Goal: Task Accomplishment & Management: Use online tool/utility

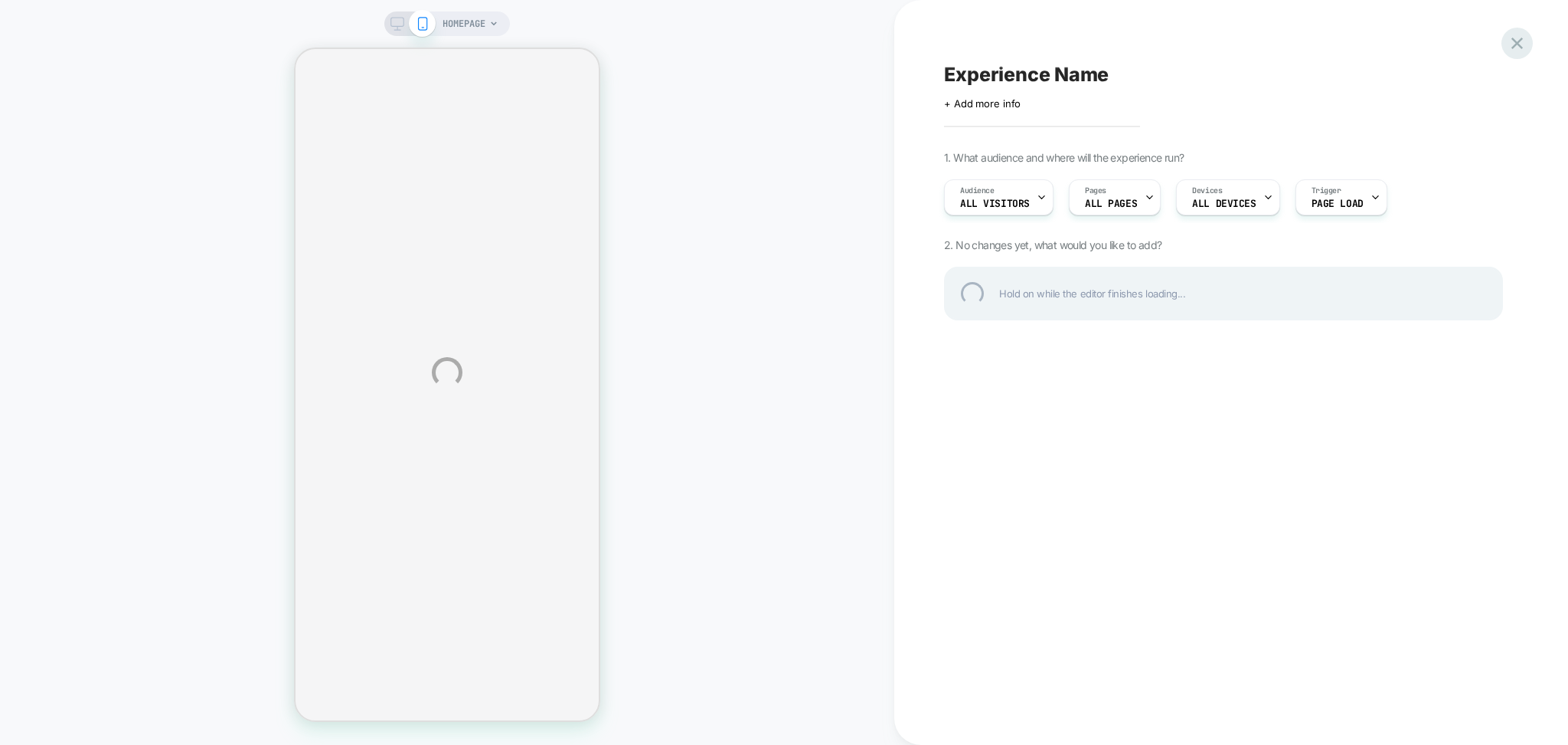
click at [1514, 49] on div at bounding box center [1518, 43] width 32 height 32
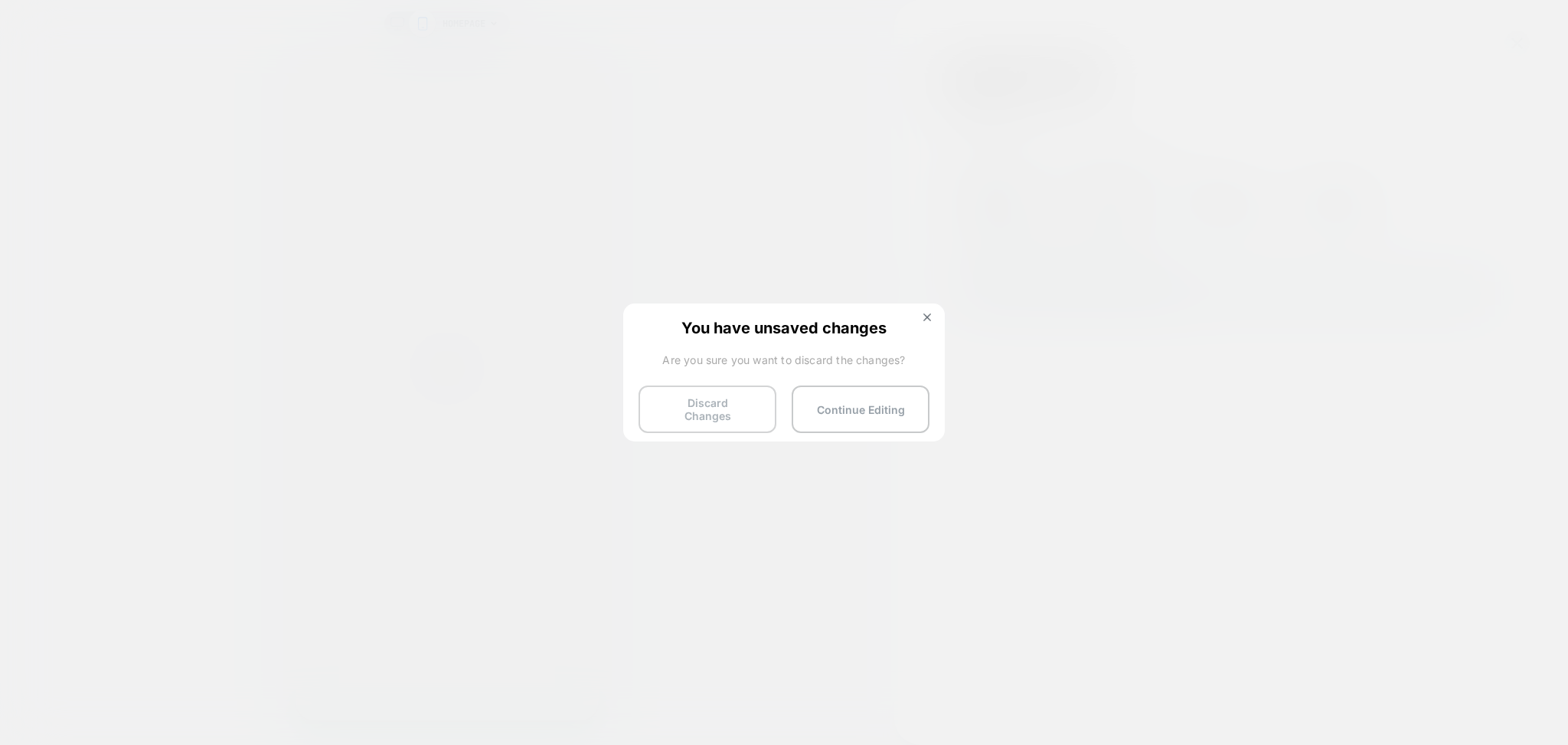
click at [672, 408] on button "Discard Changes" at bounding box center [708, 409] width 138 height 47
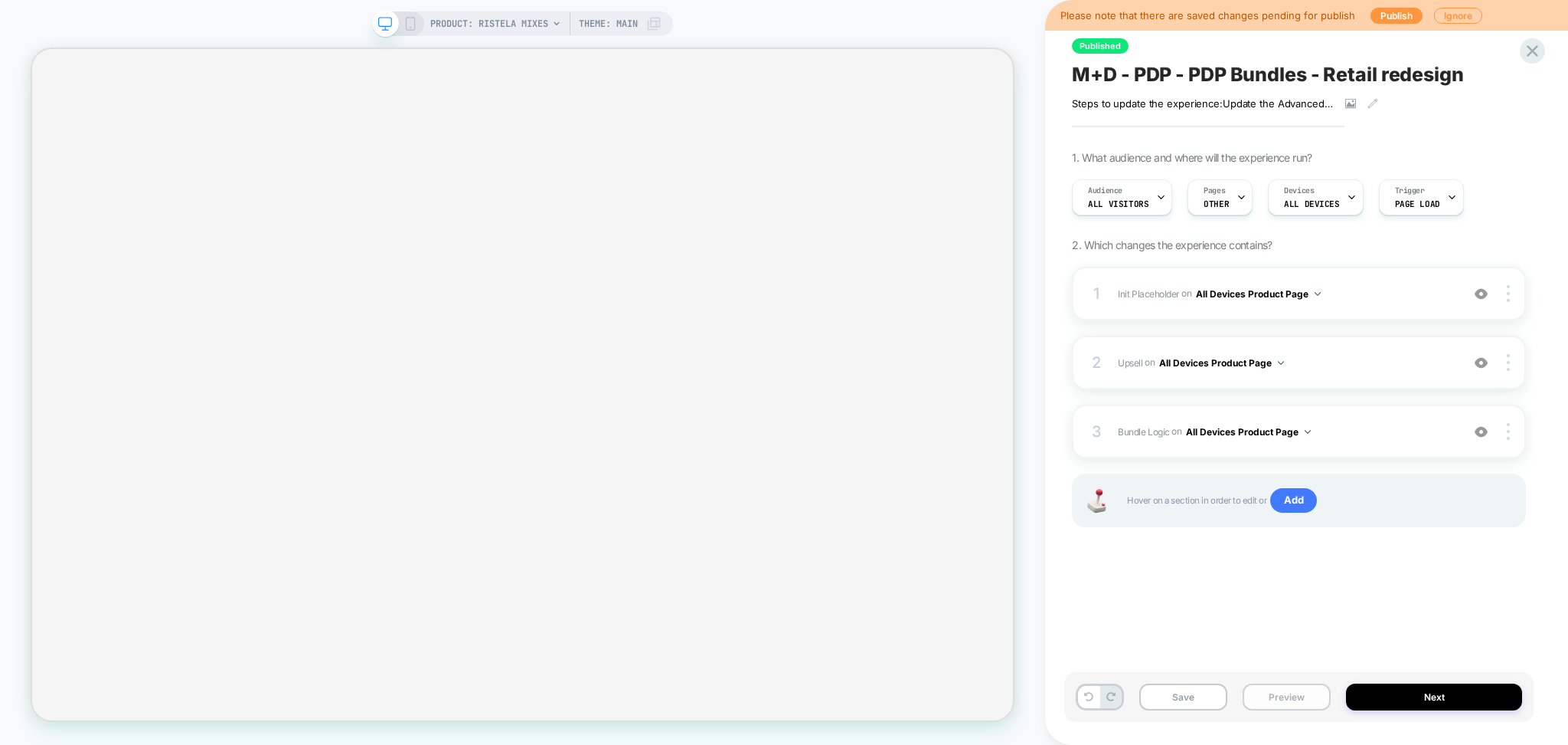
click at [1285, 702] on button "Preview" at bounding box center [1287, 697] width 88 height 27
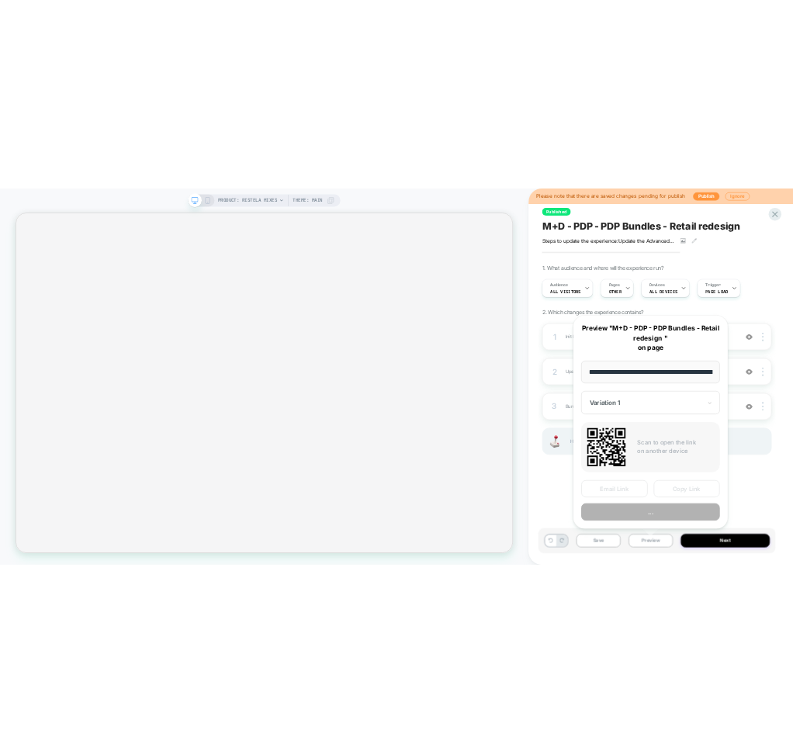
scroll to position [0, 175]
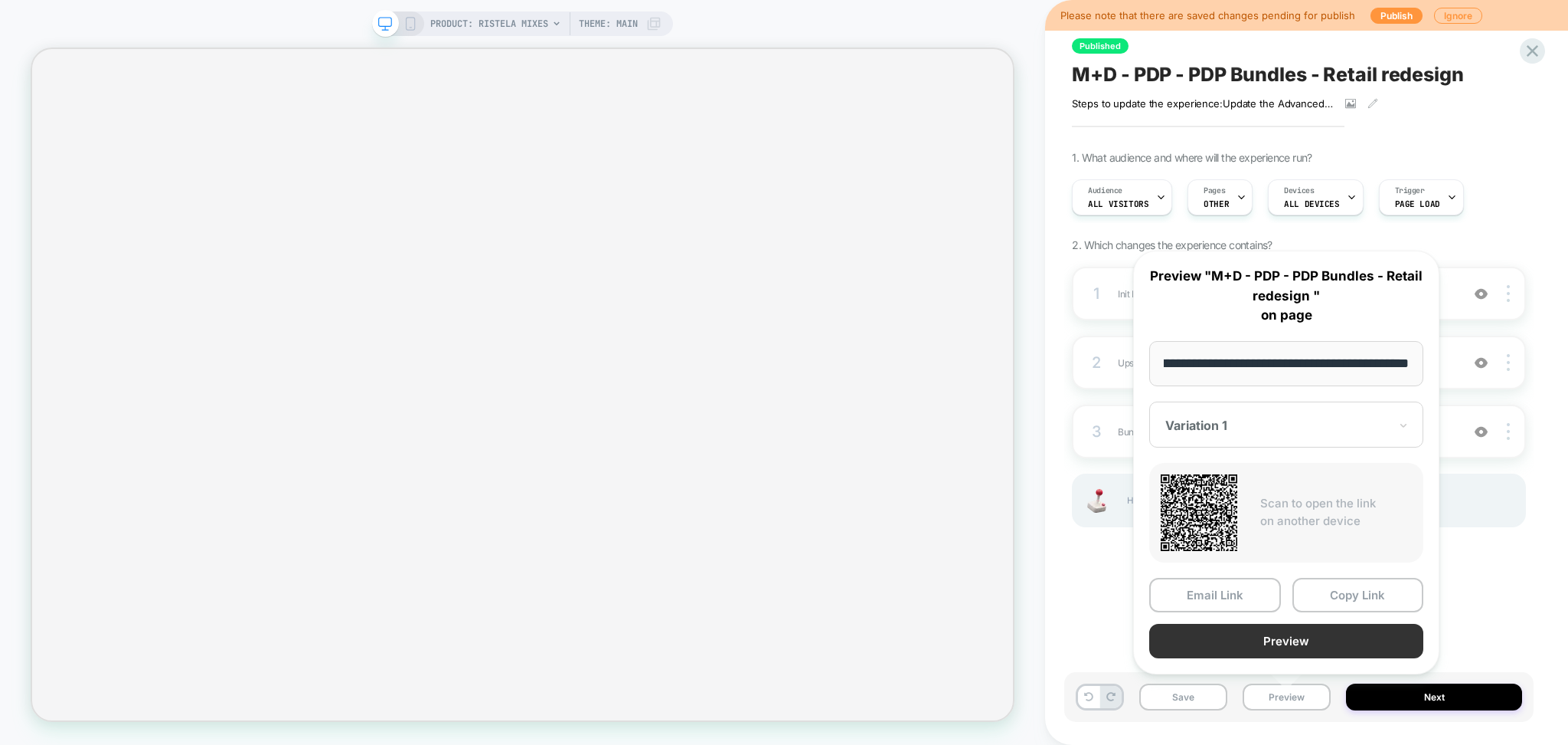
click at [1247, 640] on button "Preview" at bounding box center [1287, 640] width 274 height 35
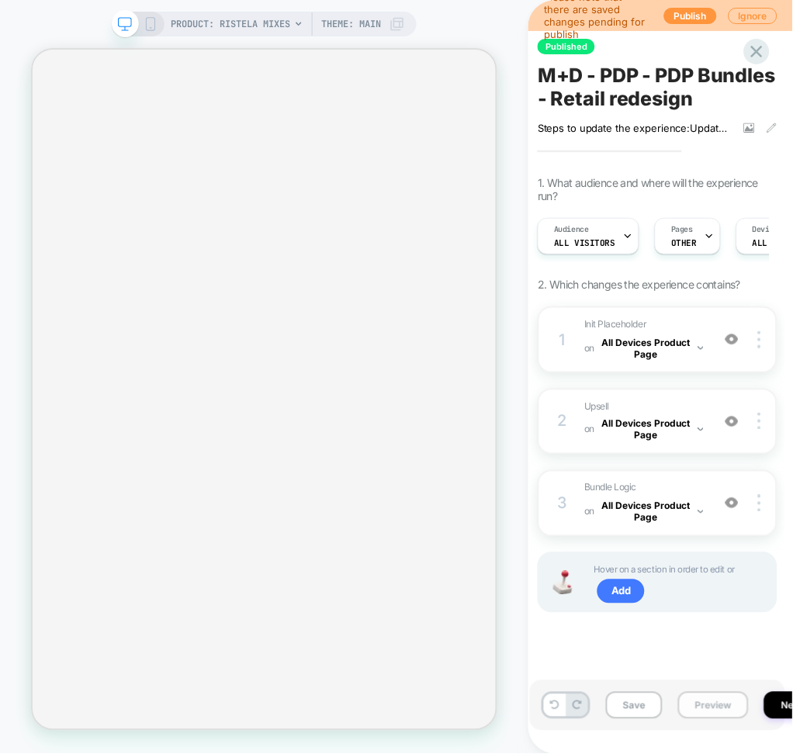
click at [701, 705] on button "Preview" at bounding box center [713, 705] width 71 height 27
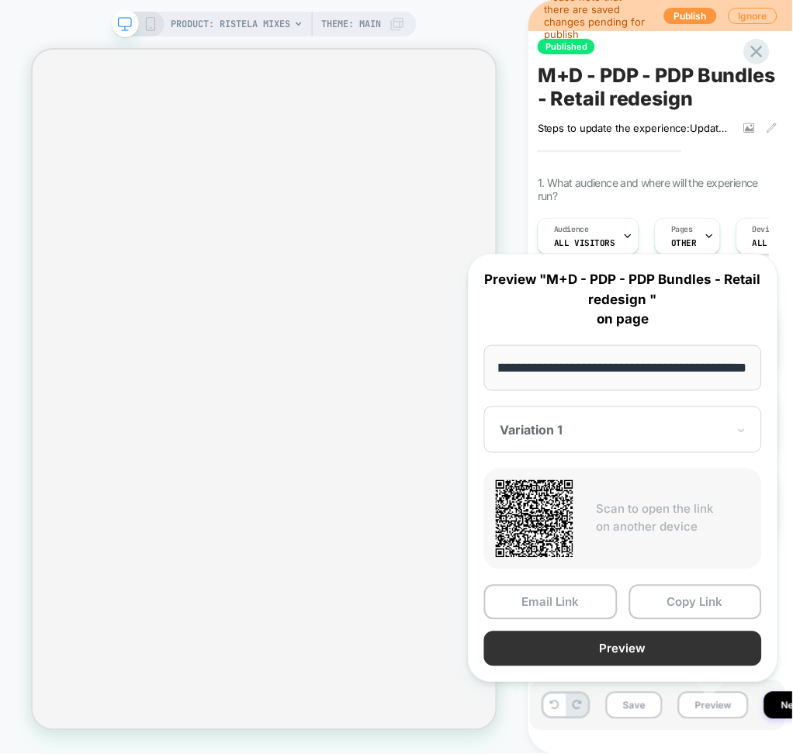
click at [627, 648] on button "Preview" at bounding box center [623, 648] width 278 height 35
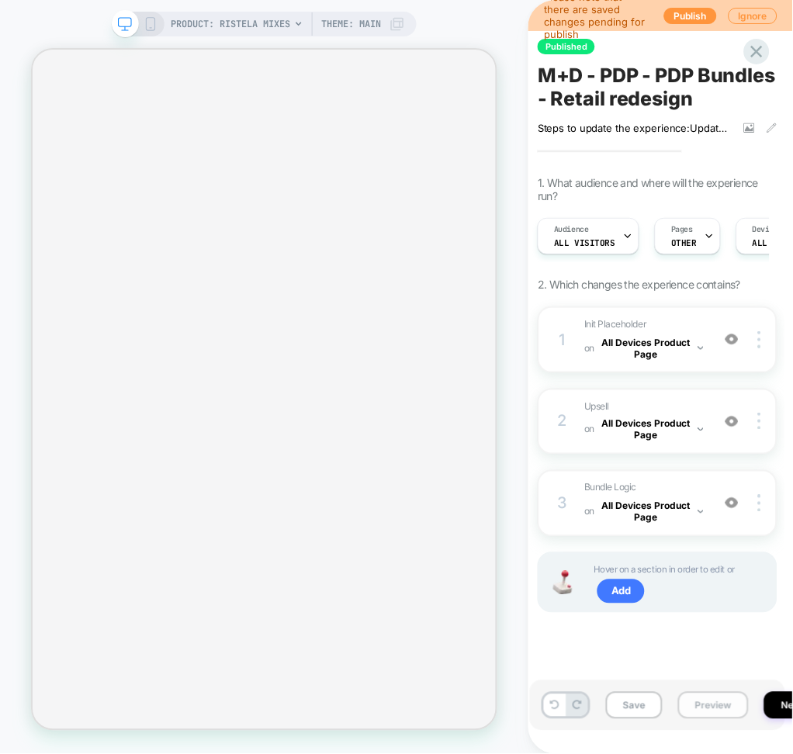
click at [700, 709] on button "Preview" at bounding box center [713, 705] width 71 height 27
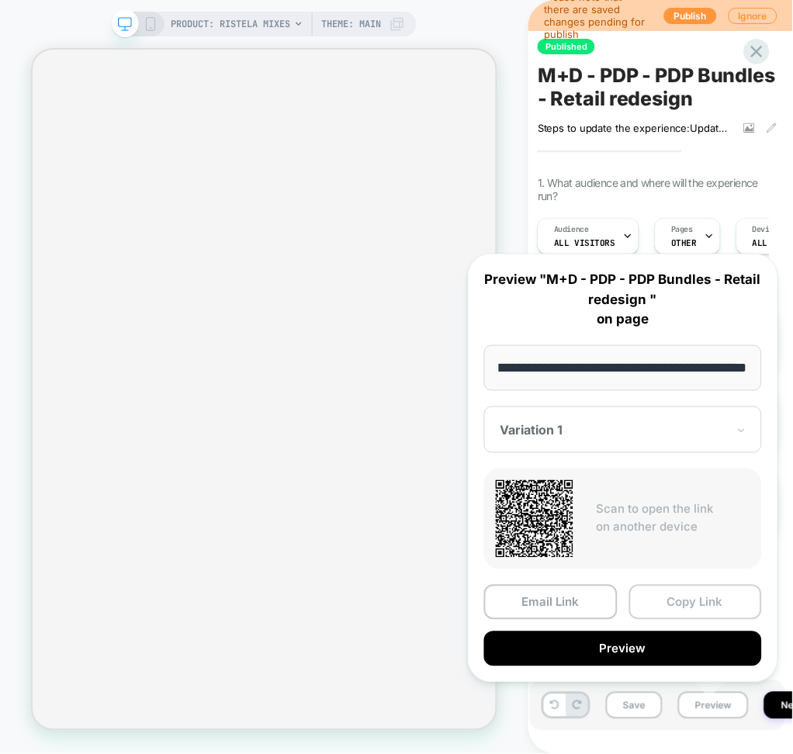
click at [677, 596] on button "Copy Link" at bounding box center [695, 602] width 133 height 35
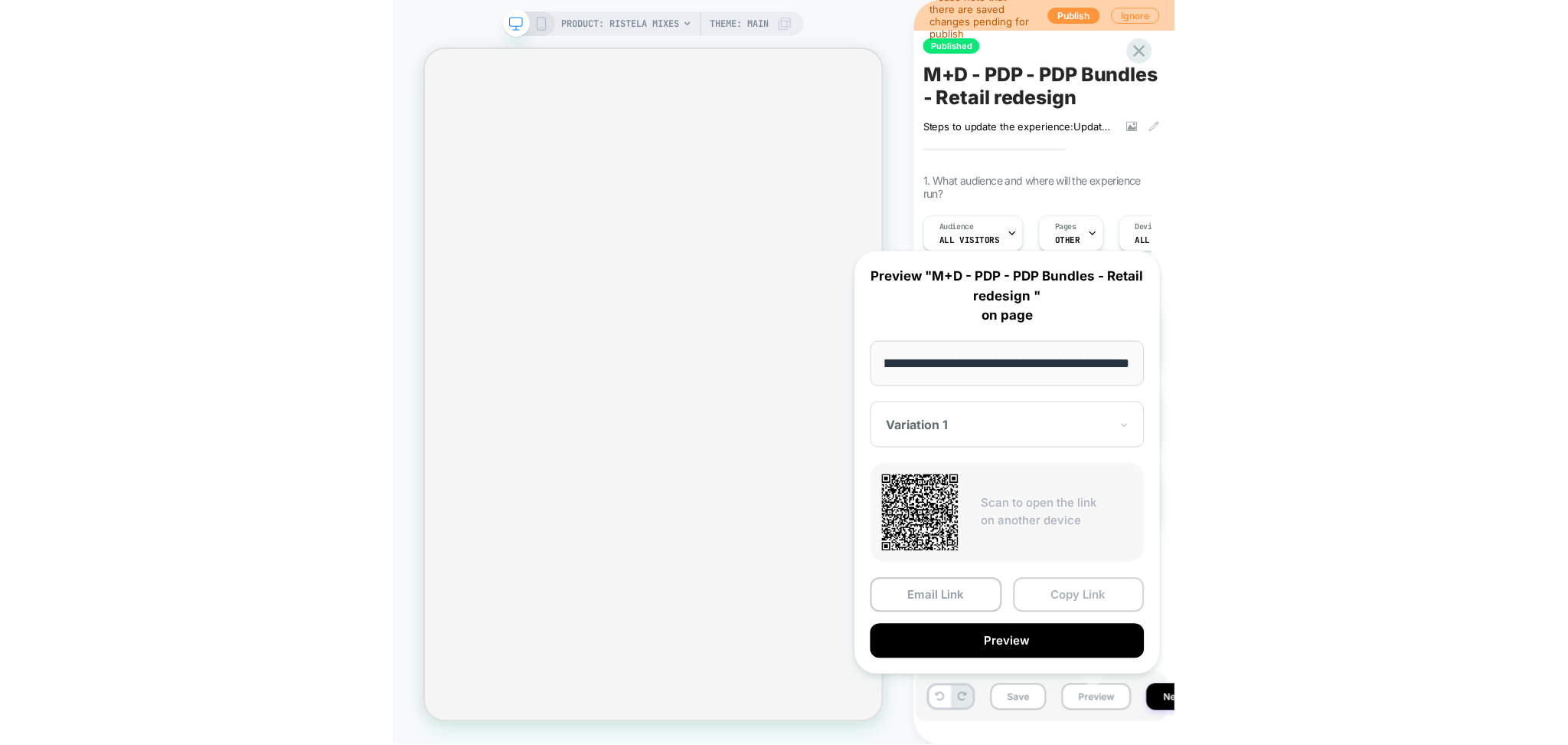
scroll to position [0, 0]
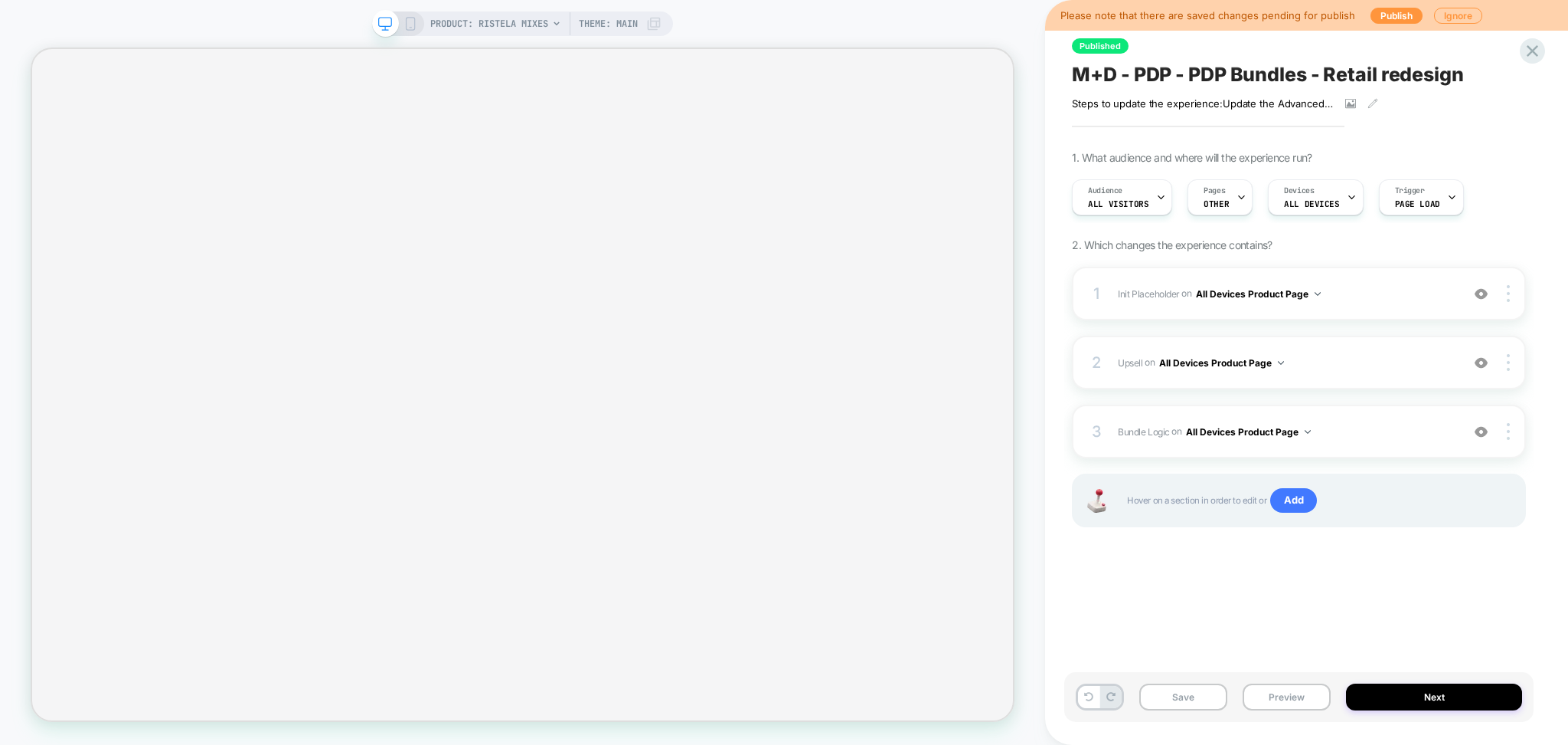
click at [1537, 43] on div "Preview link was copied successfully PRODUCT: Ristela Mixes PRODUCT: Ristela Mi…" at bounding box center [784, 372] width 1568 height 745
click at [1531, 56] on icon at bounding box center [1532, 50] width 21 height 21
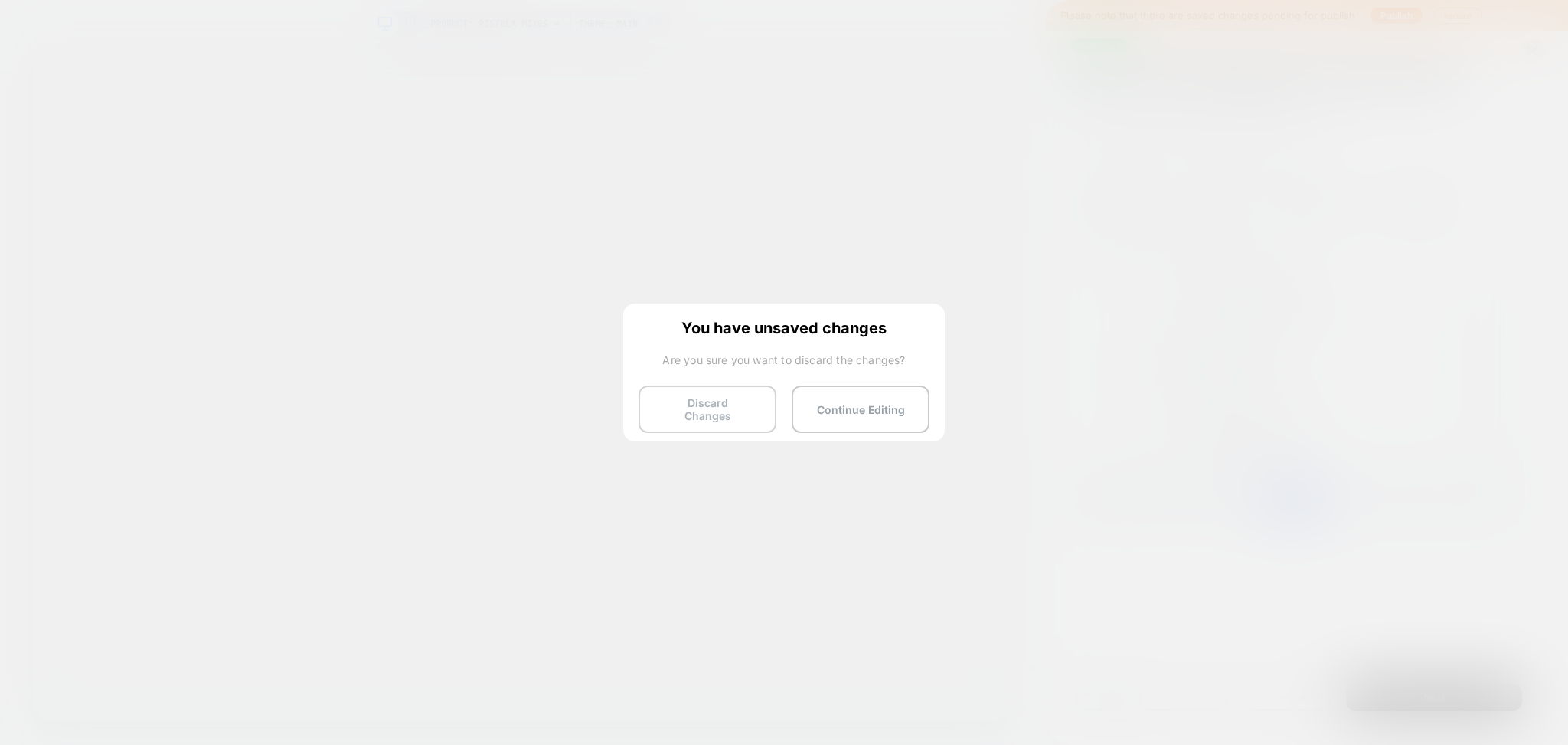
click at [694, 423] on button "Discard Changes" at bounding box center [708, 409] width 138 height 47
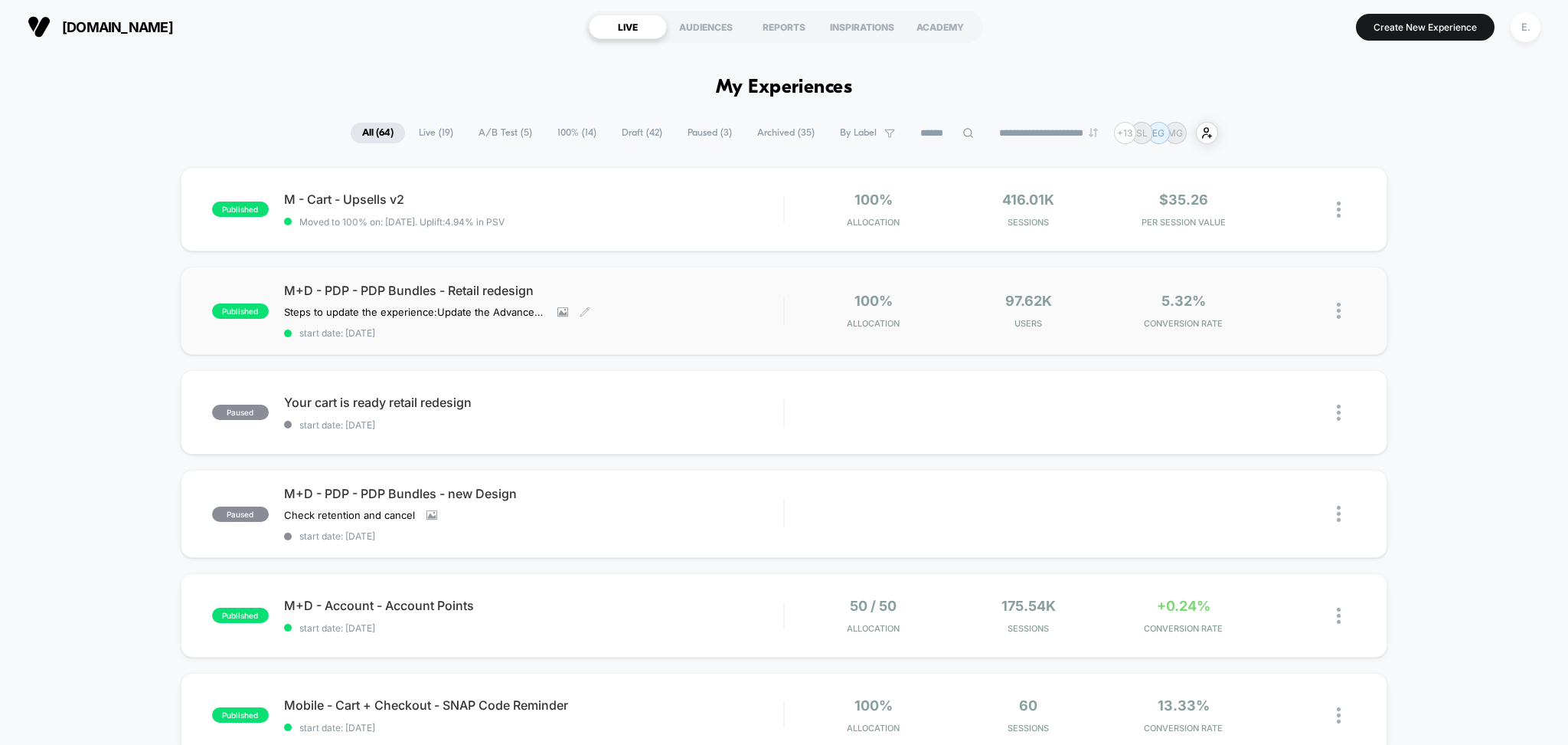
click at [752, 316] on div "M+D - PDP - PDP Bundles - Retail redesign Steps to update the experience: Updat…" at bounding box center [534, 310] width 500 height 56
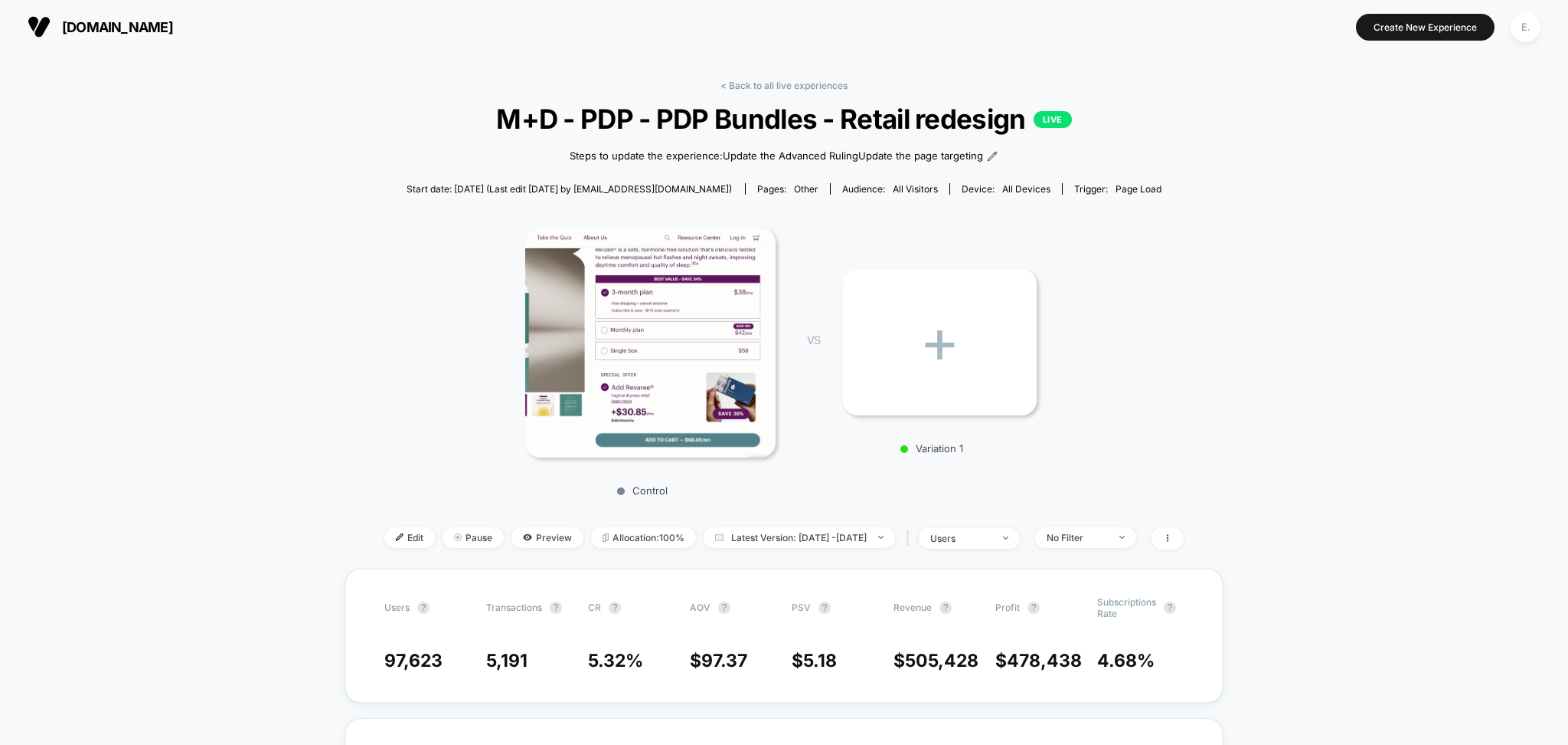
drag, startPoint x: 397, startPoint y: 537, endPoint x: 250, endPoint y: 341, distance: 245.0
click at [395, 538] on span "Edit" at bounding box center [409, 538] width 50 height 21
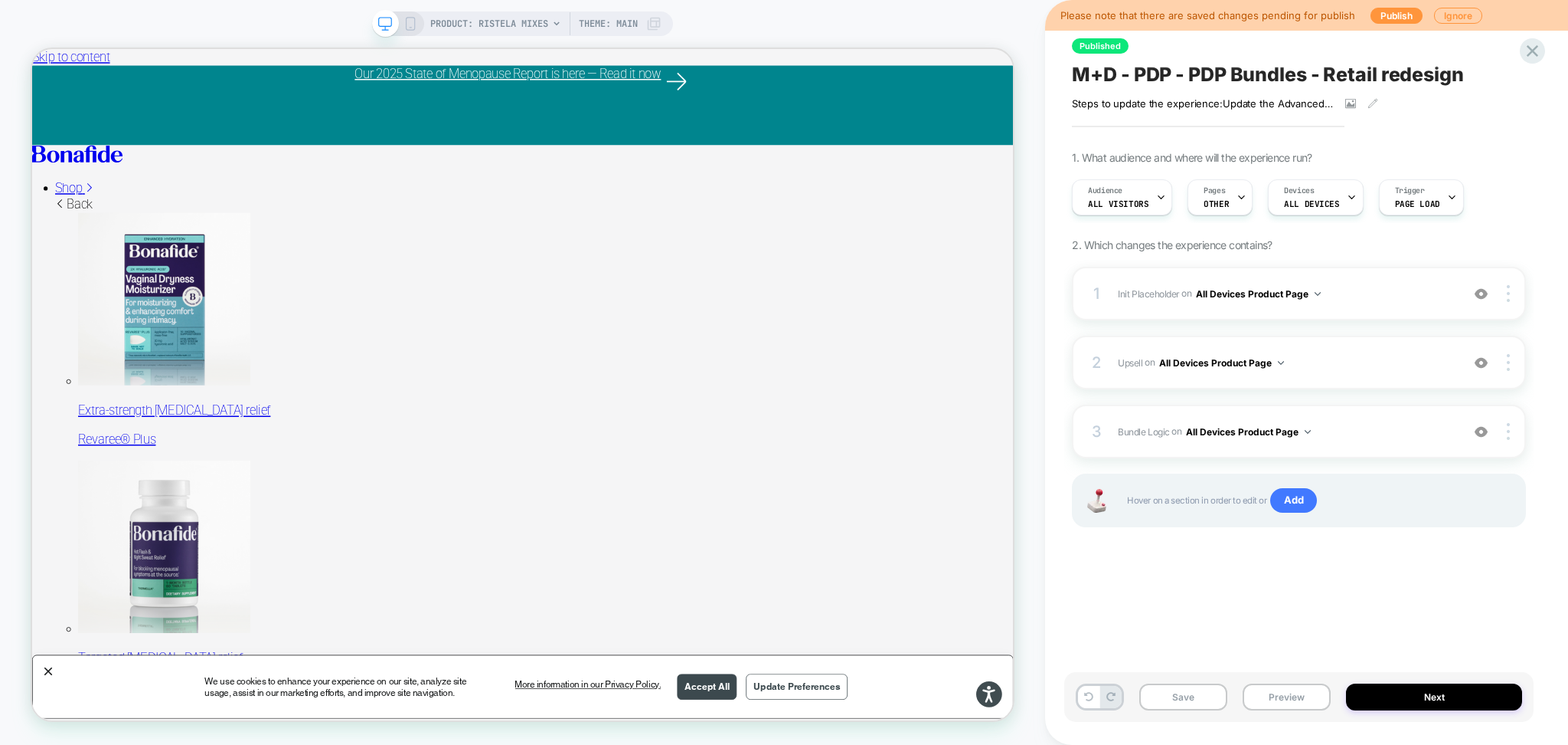
click at [1545, 43] on div "Published M+D - PDP - PDP Bundles - Retail redesign Steps to update the experie…" at bounding box center [1307, 372] width 523 height 745
click at [1534, 49] on icon at bounding box center [1533, 51] width 12 height 12
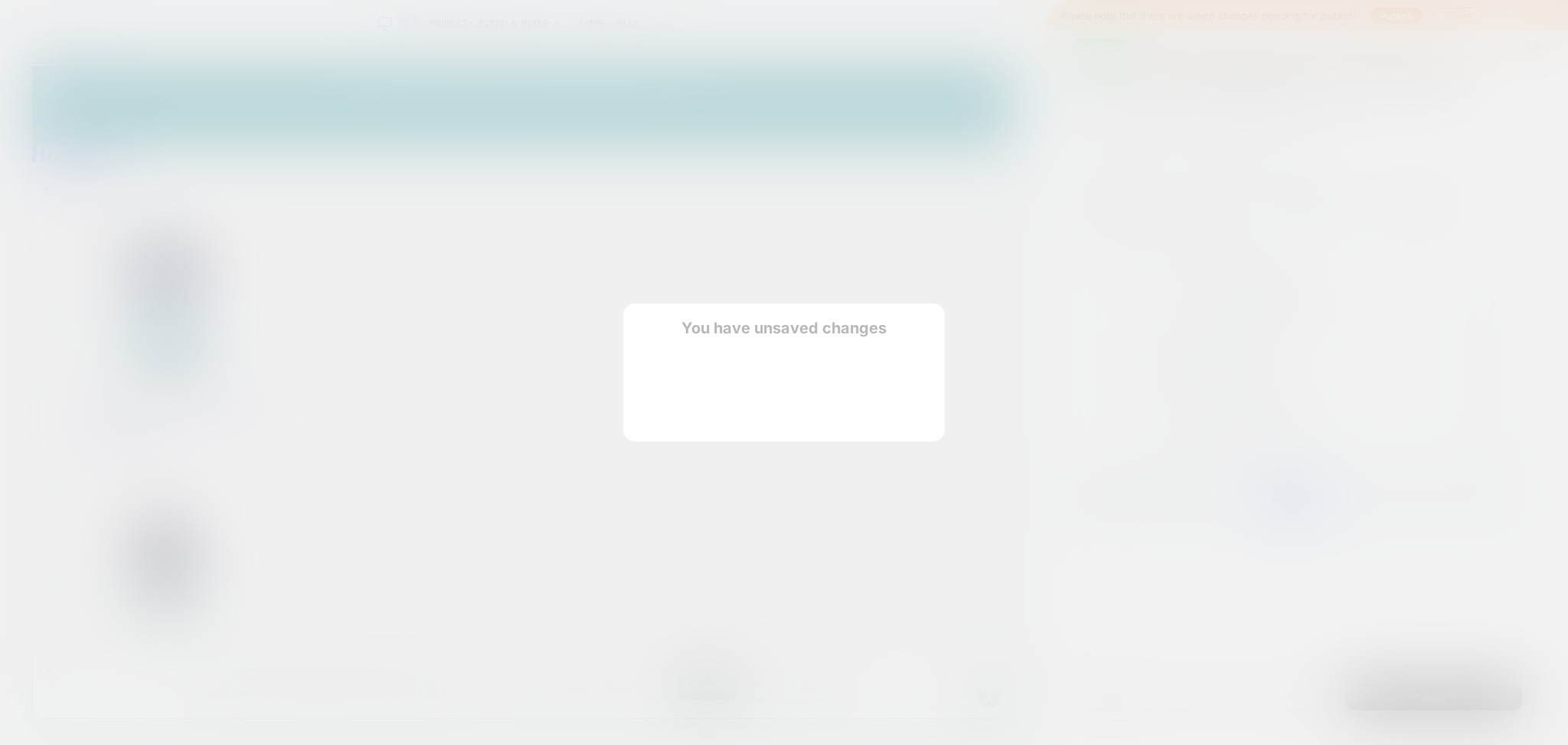
click at [650, 408] on button "Discard Changes" at bounding box center [708, 409] width 138 height 47
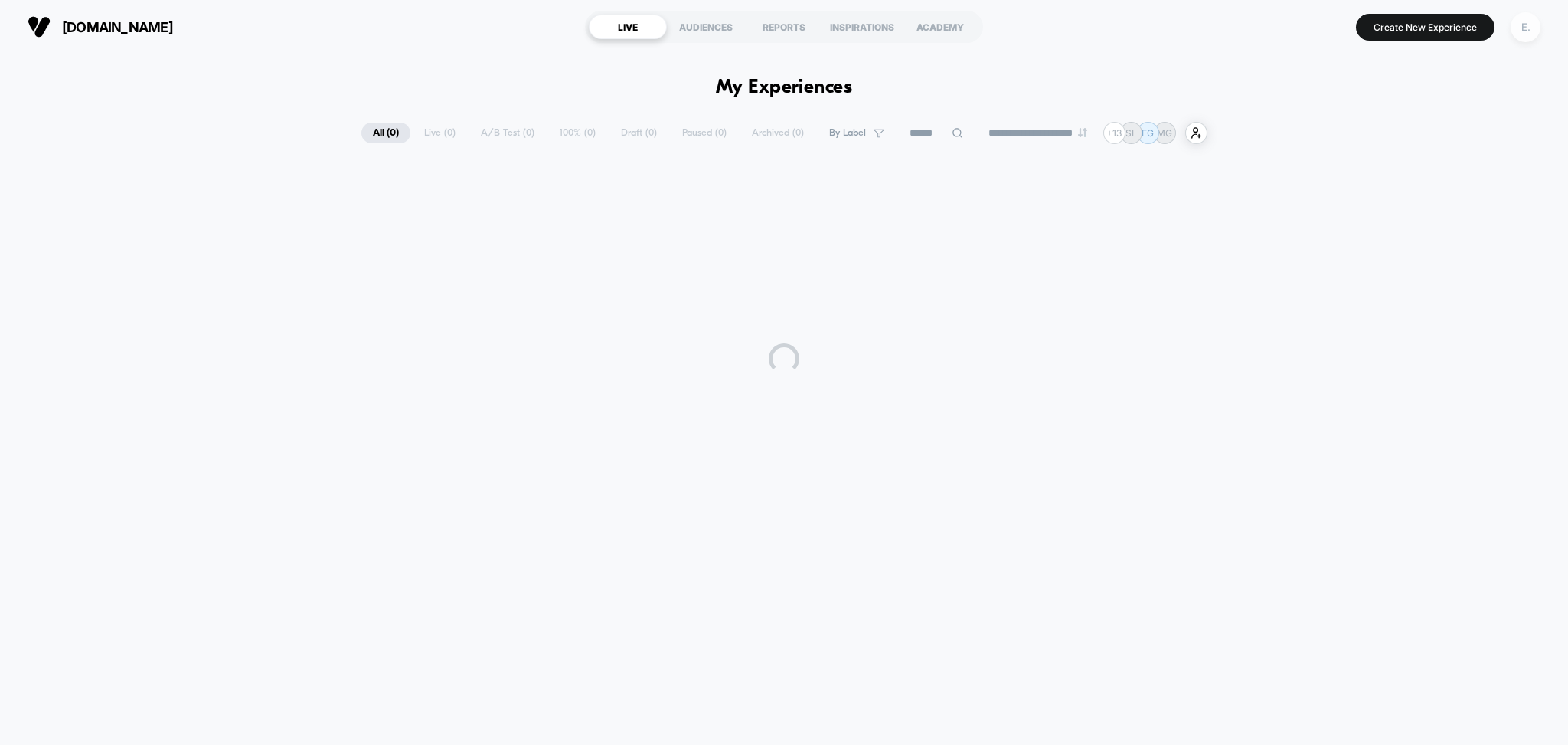
click at [1524, 26] on div "E." at bounding box center [1526, 27] width 30 height 30
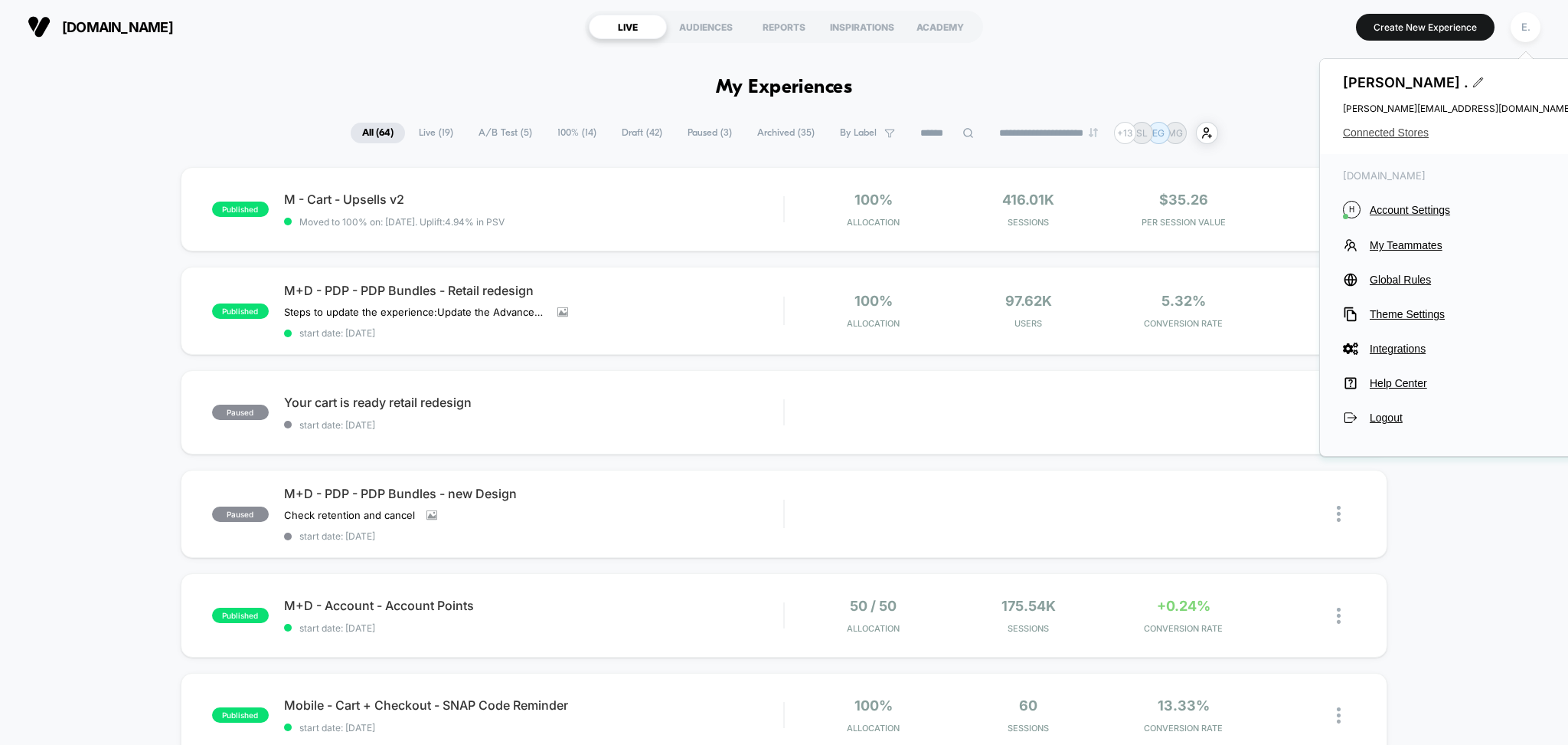
click at [1373, 134] on span "Connected Stores" at bounding box center [1457, 132] width 230 height 12
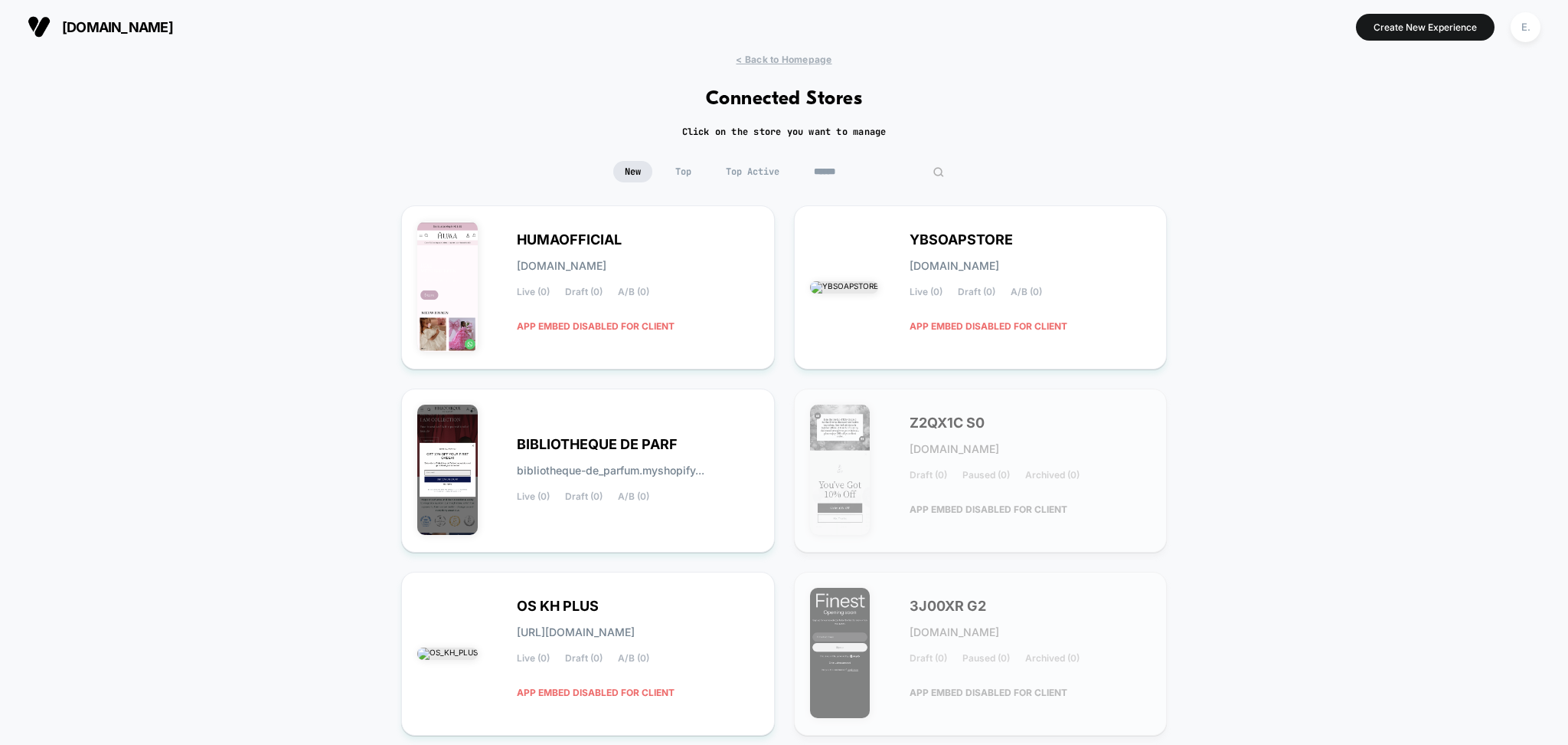
click at [881, 176] on input at bounding box center [879, 172] width 153 height 22
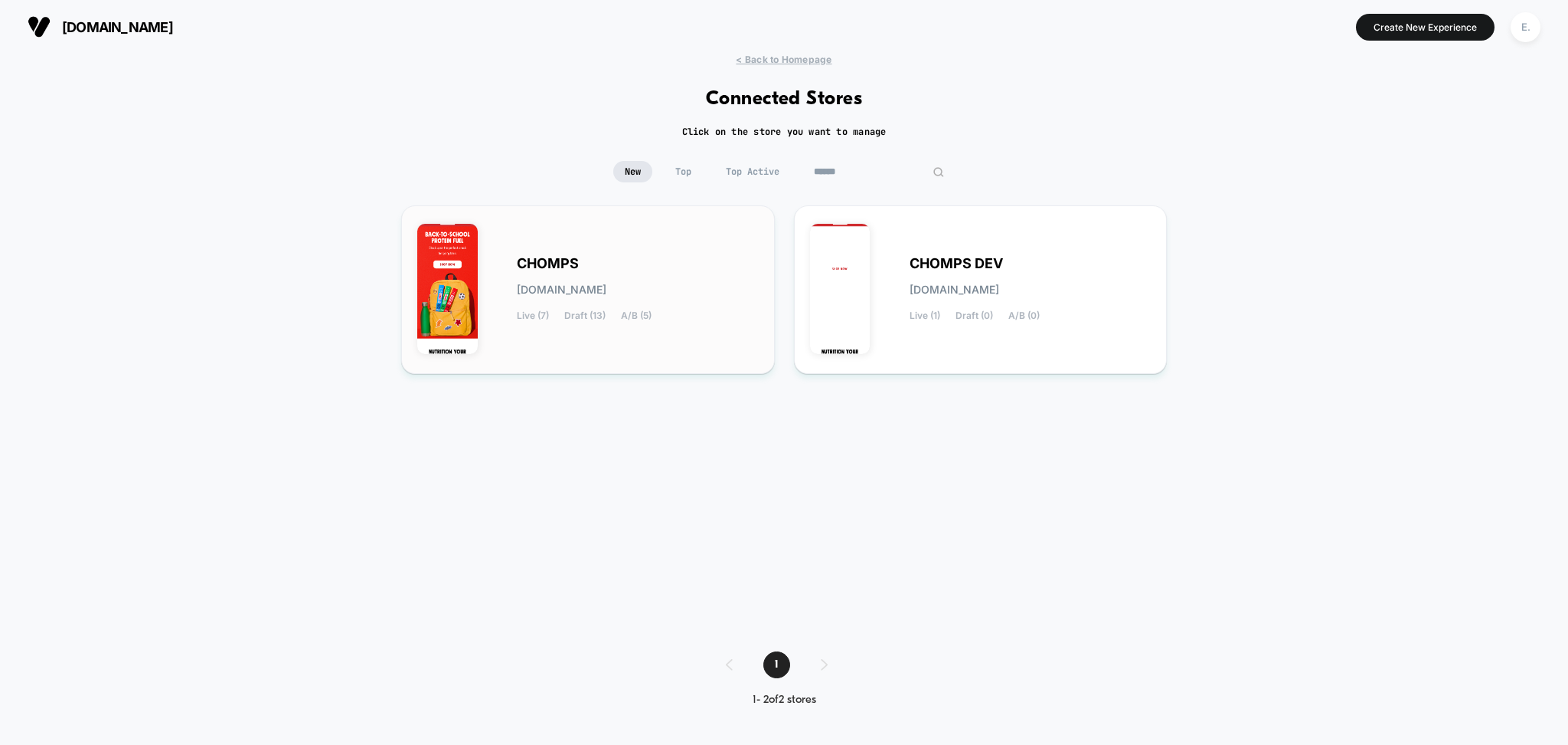
type input "******"
click at [716, 255] on div "CHOMPS chomps.myshopify.com Live (7) Draft (13) A/B (5)" at bounding box center [588, 290] width 342 height 136
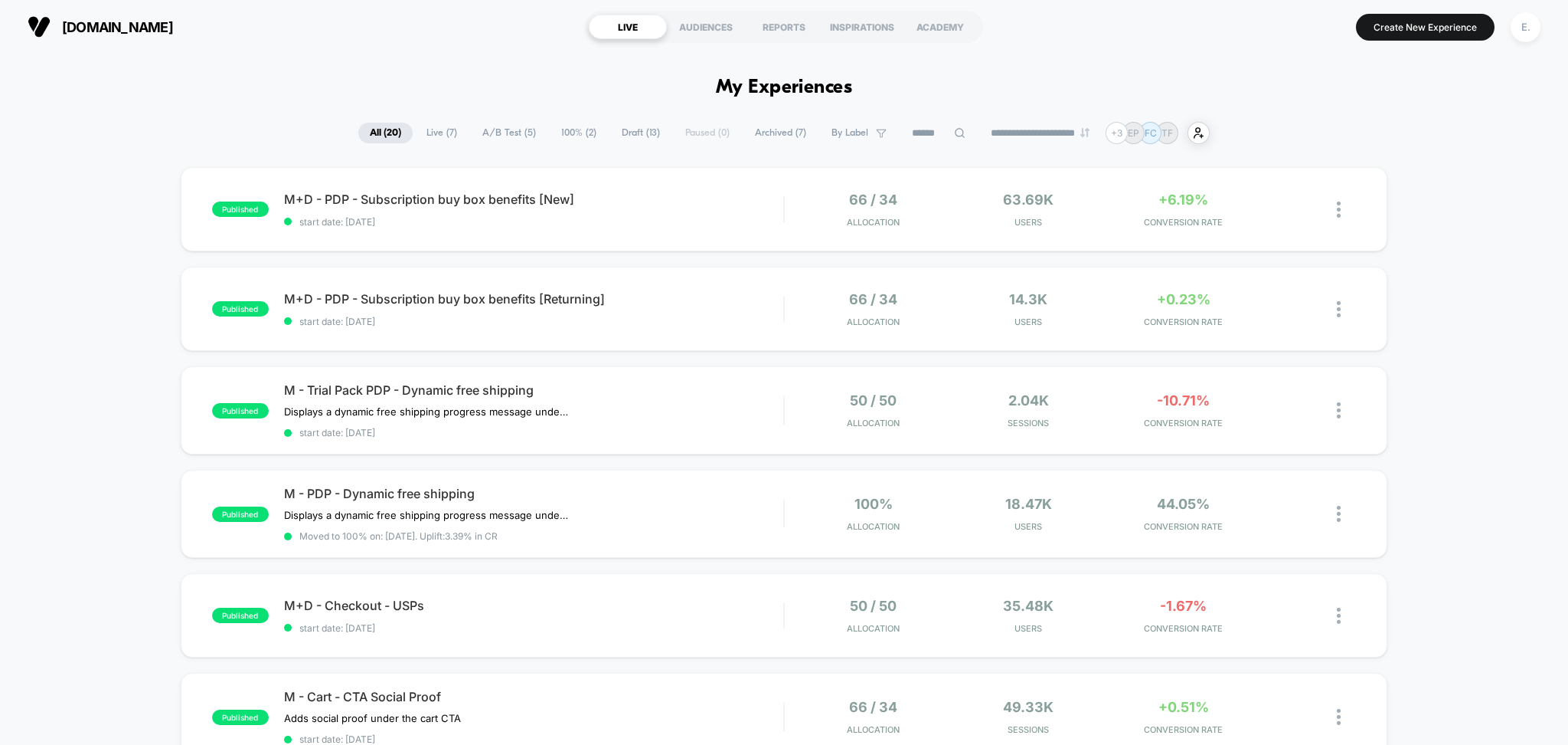
click at [616, 131] on span "Draft ( 13 )" at bounding box center [641, 132] width 61 height 21
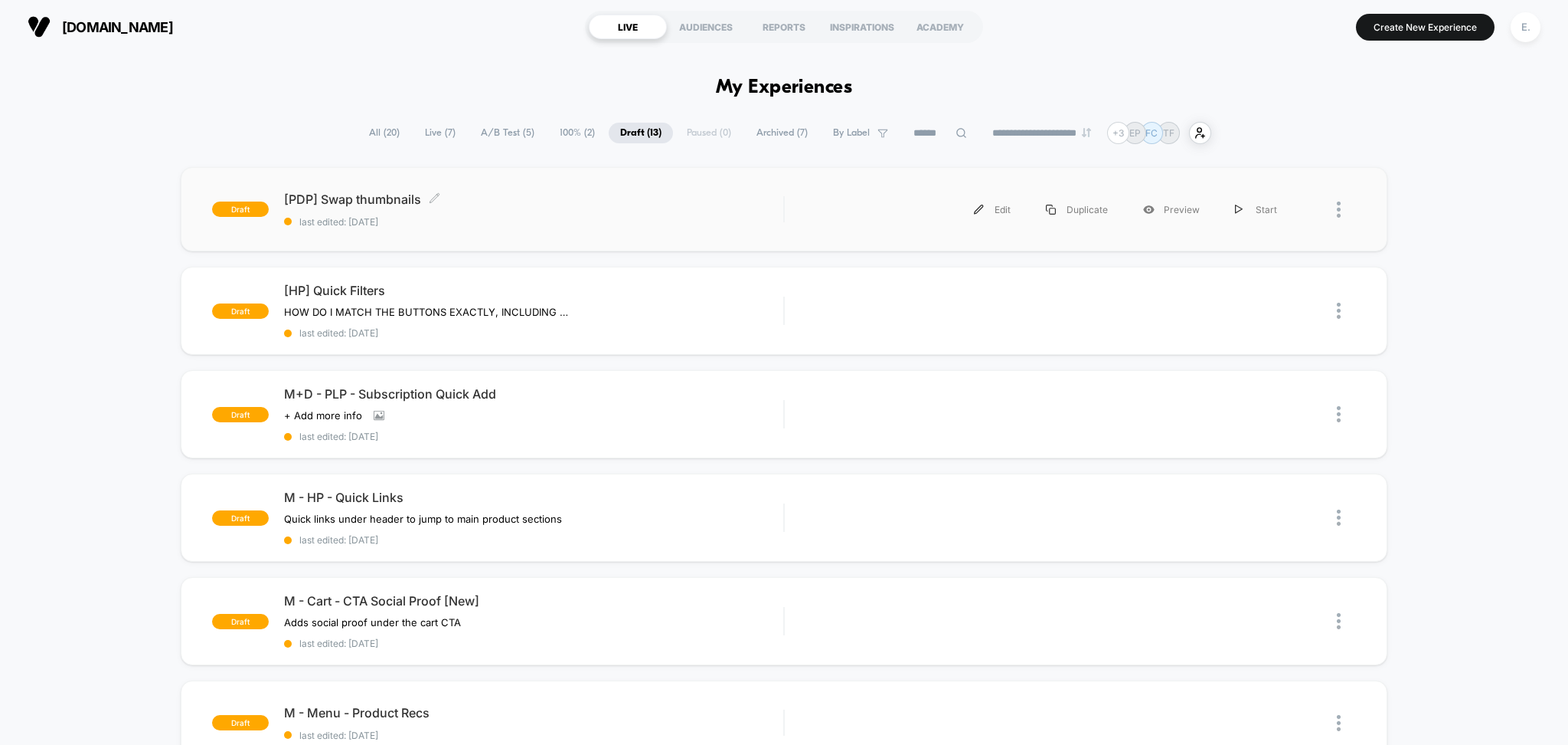
click at [588, 193] on span "[PDP] Swap thumbnails Click to edit experience details" at bounding box center [534, 200] width 500 height 16
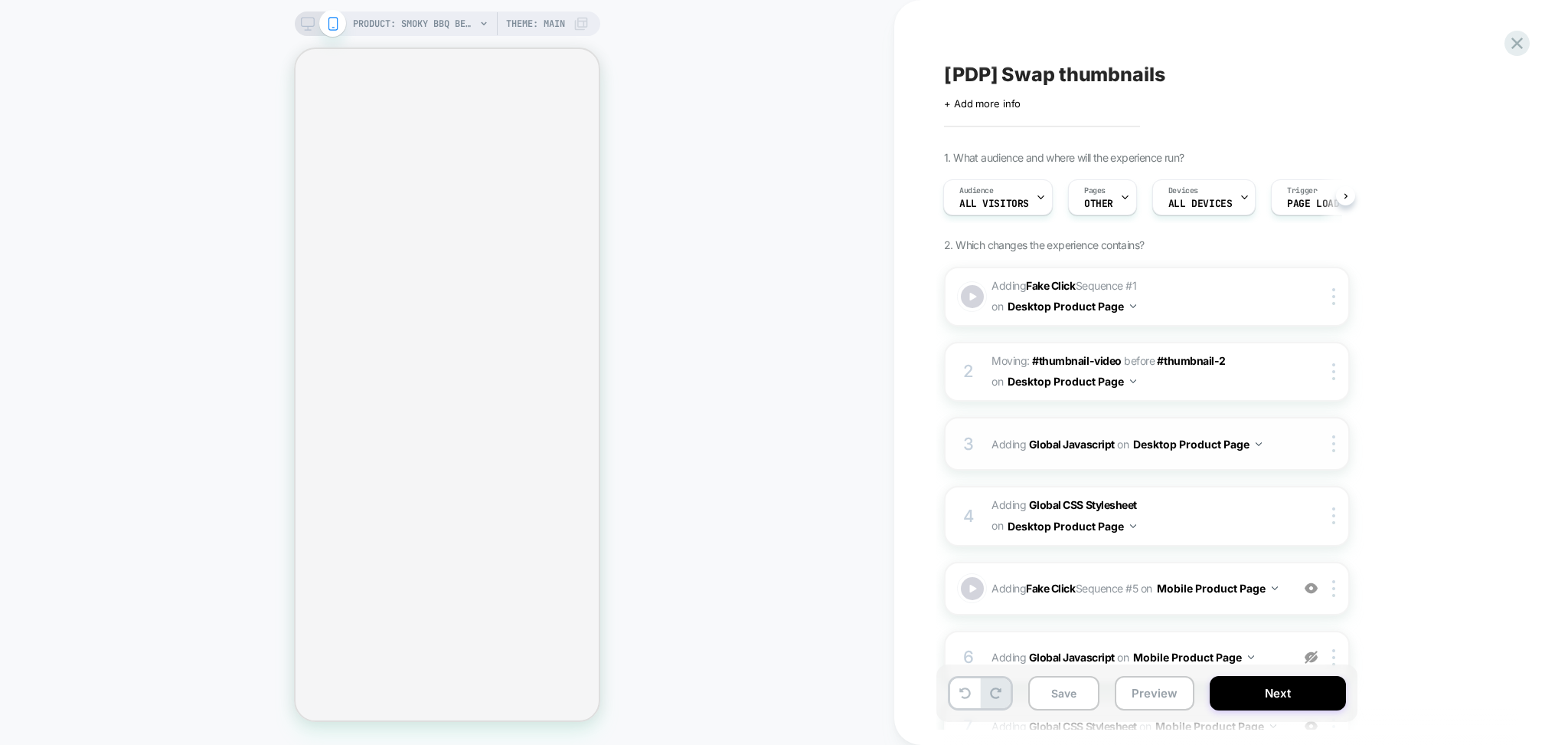
click at [1140, 455] on div "3 Adding Global Javascript on Desktop Product Page Copy to Mobile Target All De…" at bounding box center [1146, 444] width 406 height 53
click at [1180, 523] on span "Adding Global CSS Stylesheet on Desktop Product Page" at bounding box center [1137, 516] width 292 height 41
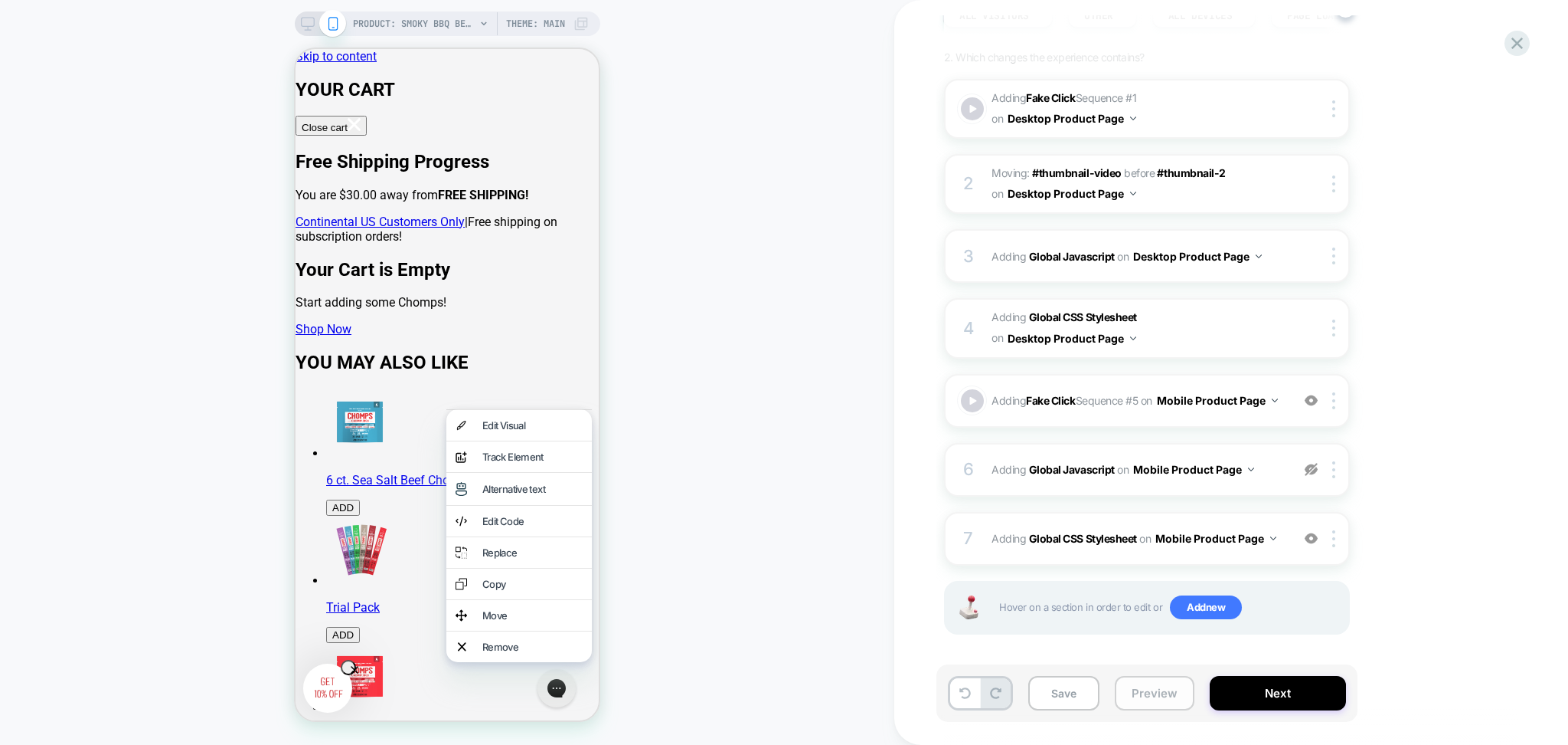
click at [1135, 699] on button "Preview" at bounding box center [1154, 693] width 80 height 35
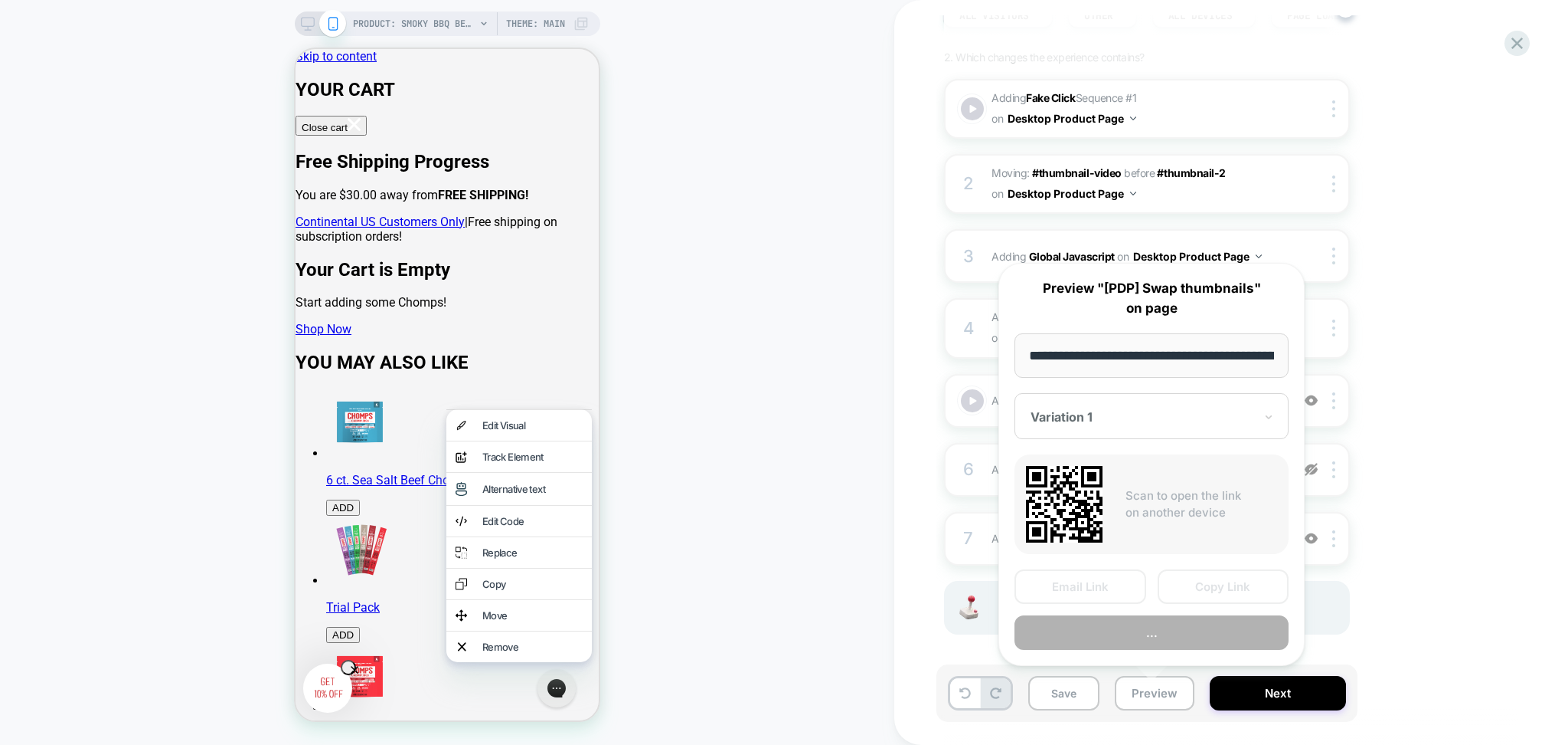
scroll to position [0, 183]
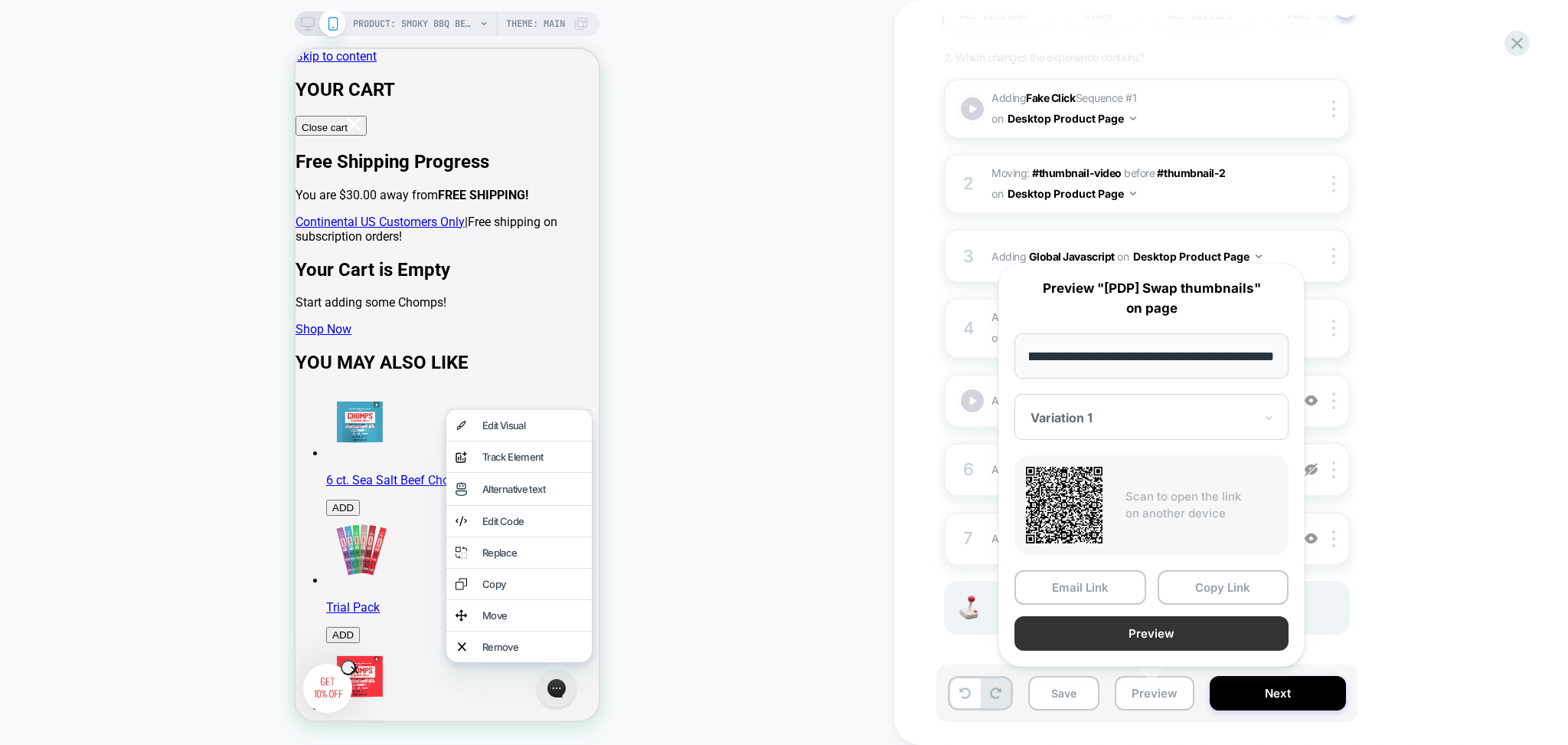
click at [1097, 630] on button "Preview" at bounding box center [1152, 633] width 274 height 35
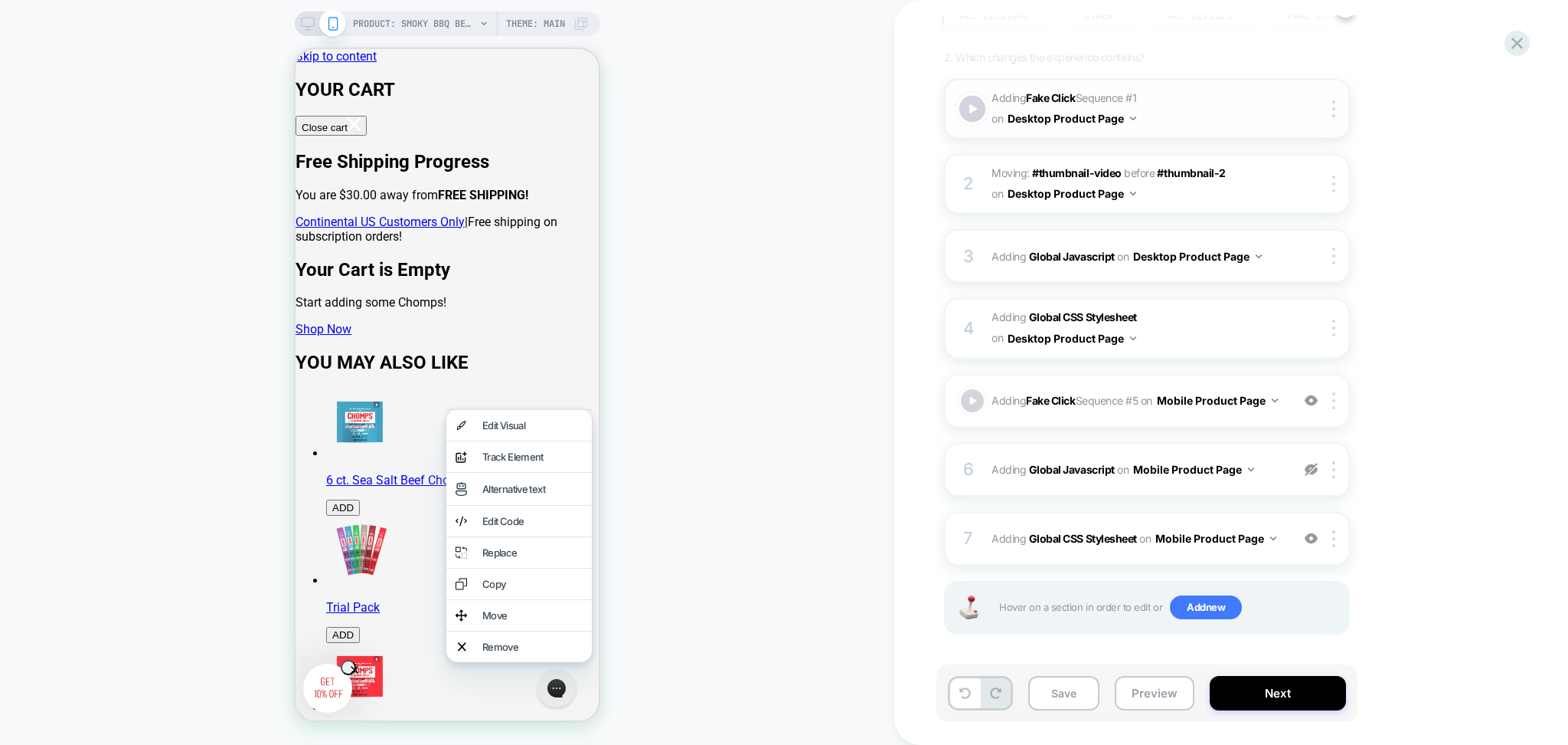
click at [978, 108] on div at bounding box center [973, 109] width 27 height 27
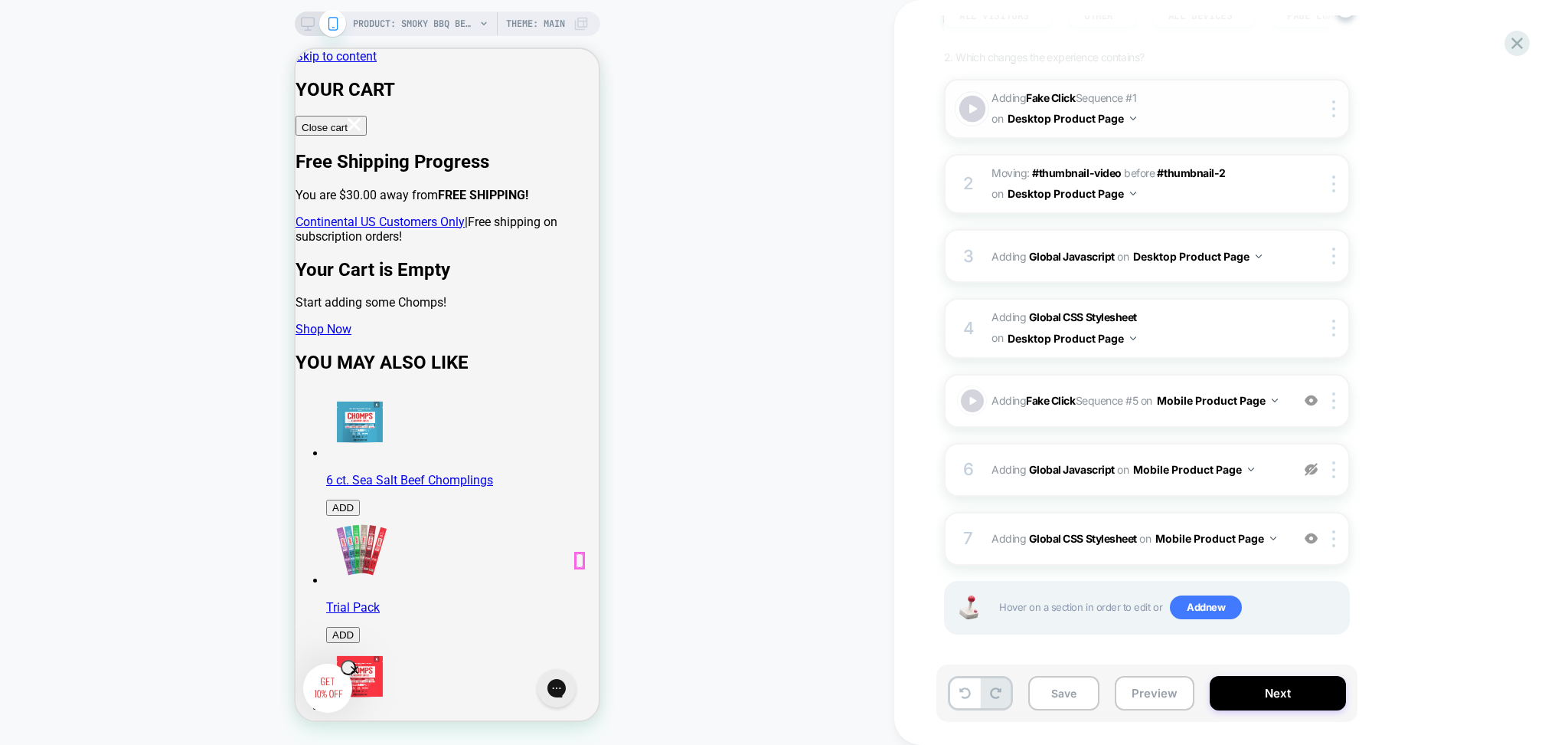
click at [978, 108] on div at bounding box center [973, 109] width 27 height 27
click at [976, 108] on div at bounding box center [973, 109] width 27 height 27
click at [973, 113] on div at bounding box center [973, 109] width 27 height 27
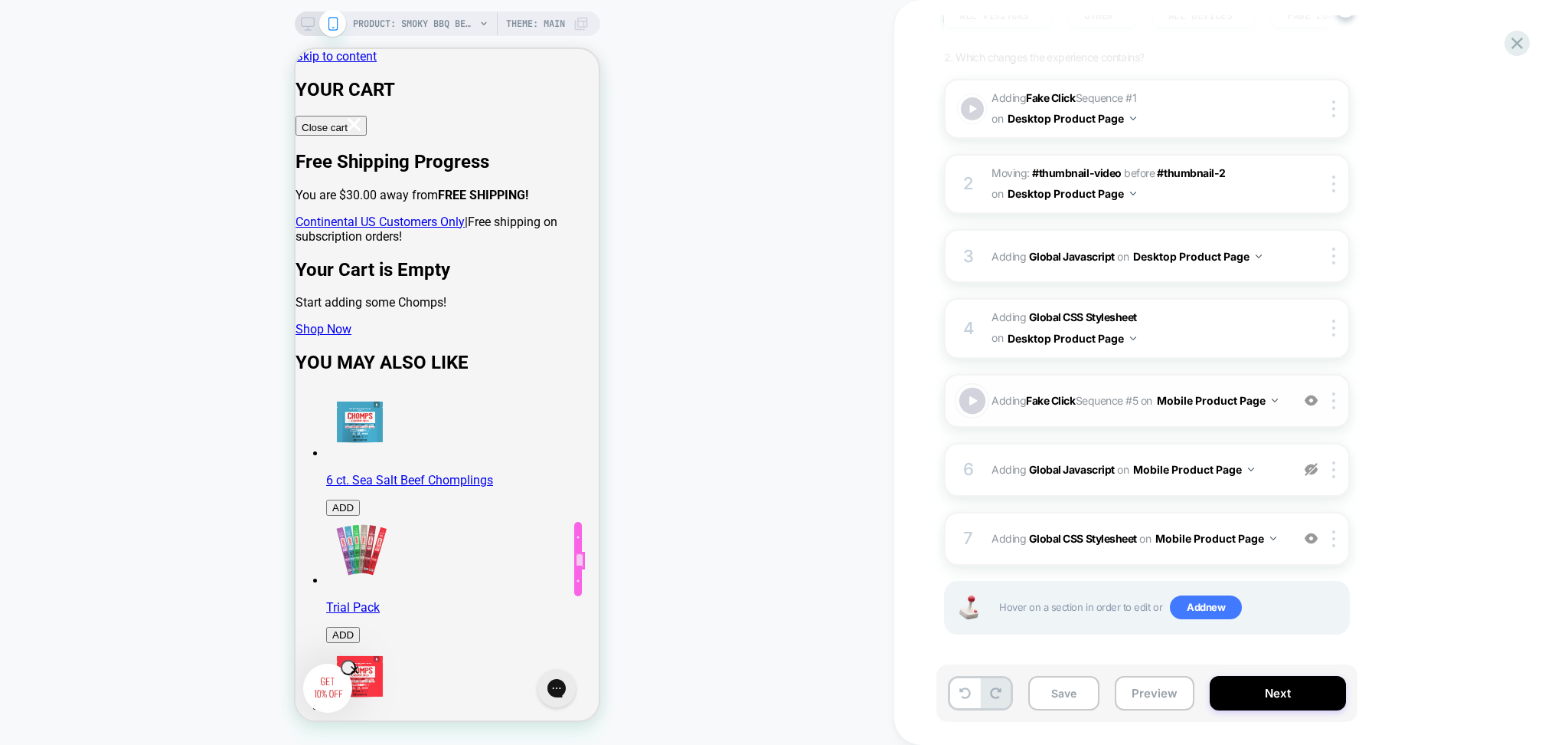
click at [967, 387] on div at bounding box center [973, 400] width 27 height 27
click at [964, 391] on div at bounding box center [973, 400] width 27 height 27
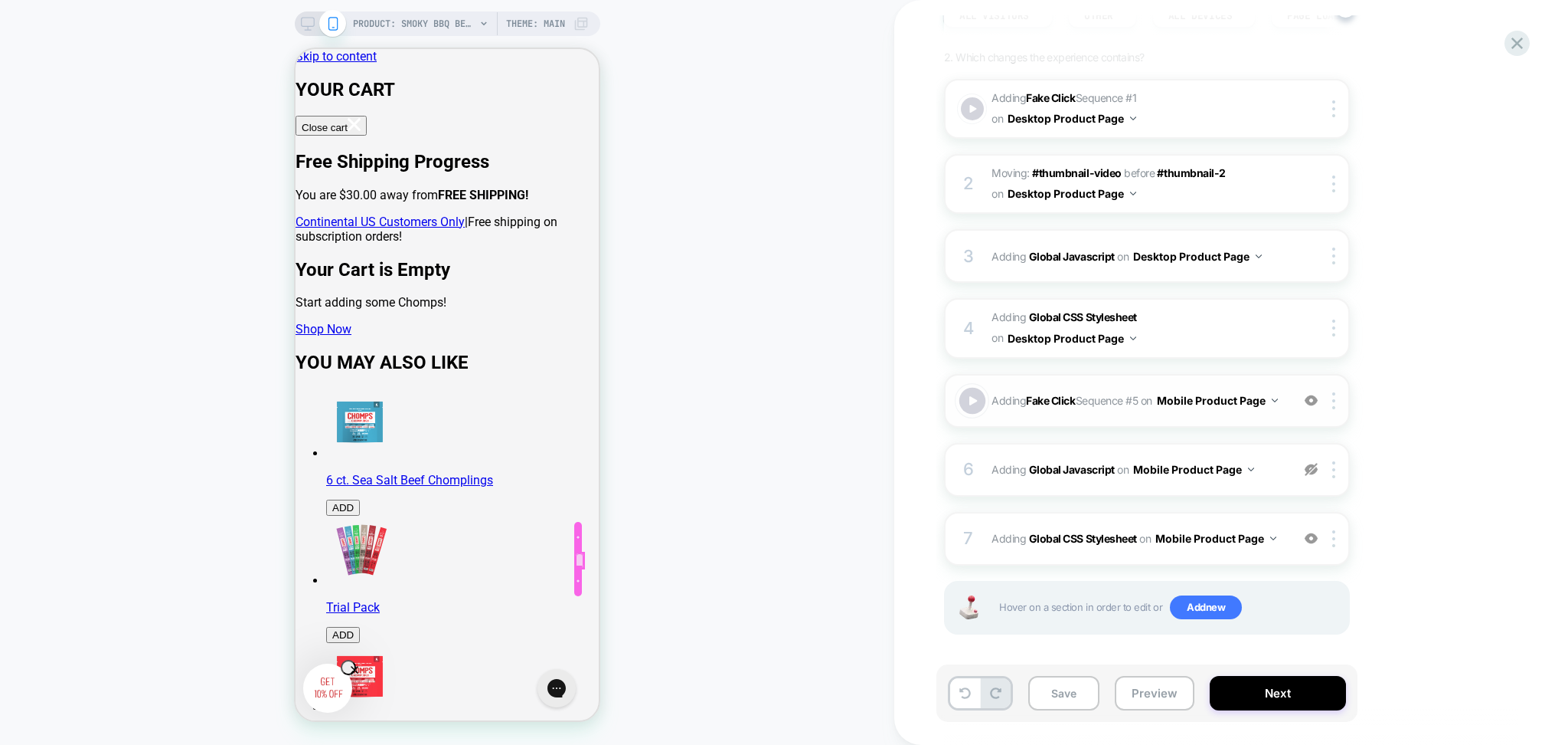
click at [964, 391] on div at bounding box center [973, 400] width 27 height 27
click at [1311, 462] on img at bounding box center [1311, 468] width 13 height 13
click at [1315, 476] on div "6 Adding Global Javascript on Mobile Product Page Add Before Add After Copy to …" at bounding box center [1146, 469] width 406 height 53
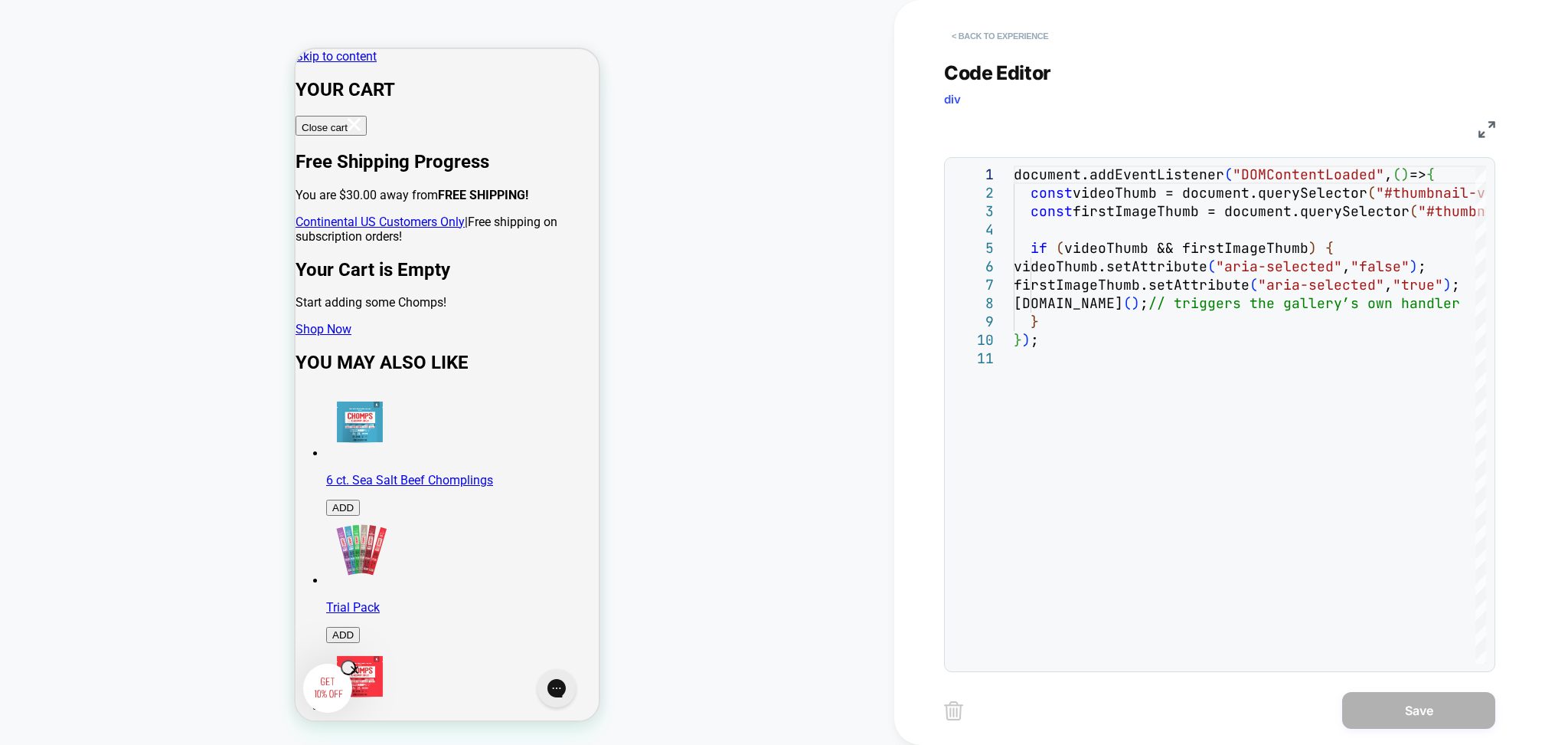
click at [1033, 41] on button "< Back to experience" at bounding box center [999, 36] width 112 height 25
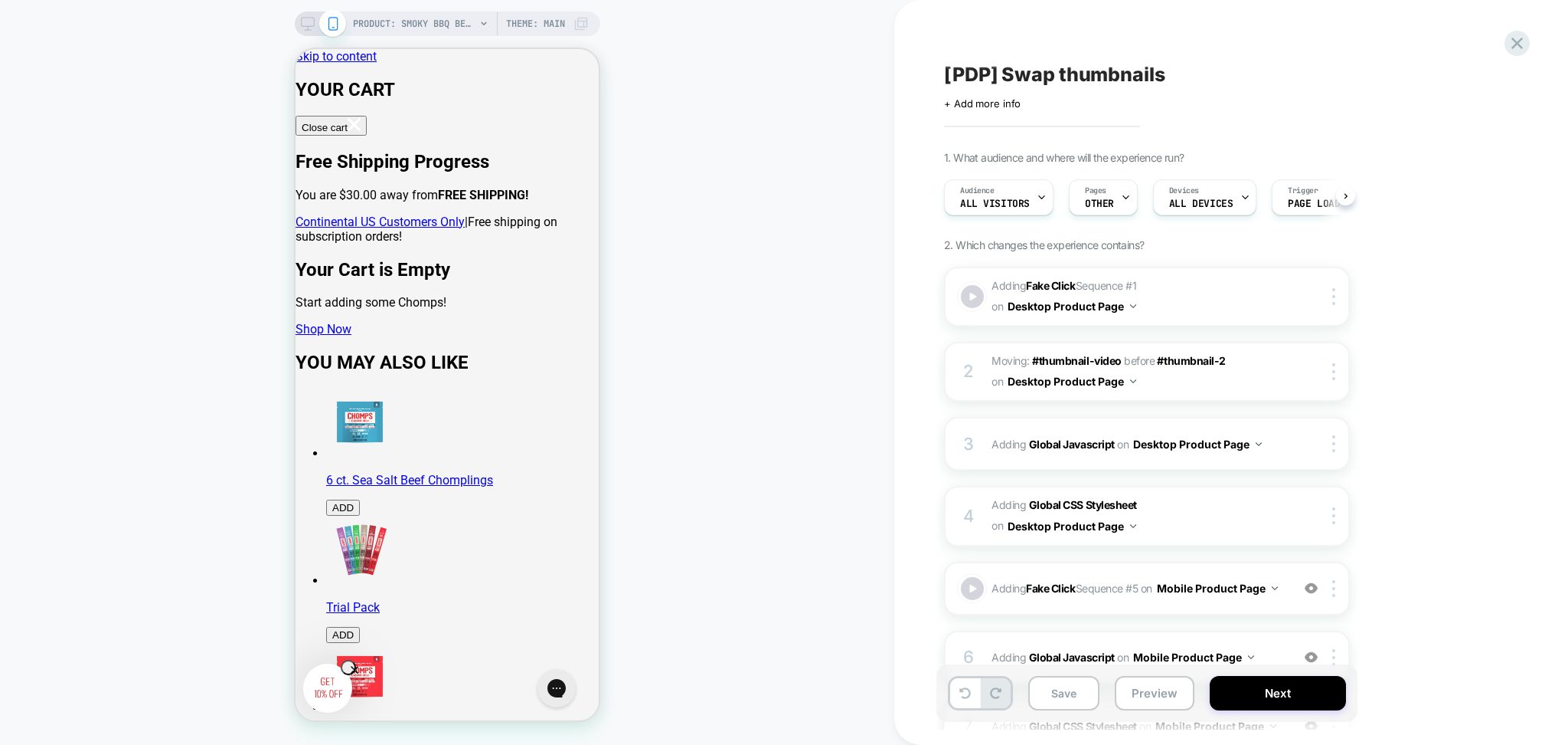
scroll to position [0, 1]
click at [305, 20] on icon at bounding box center [308, 24] width 14 height 14
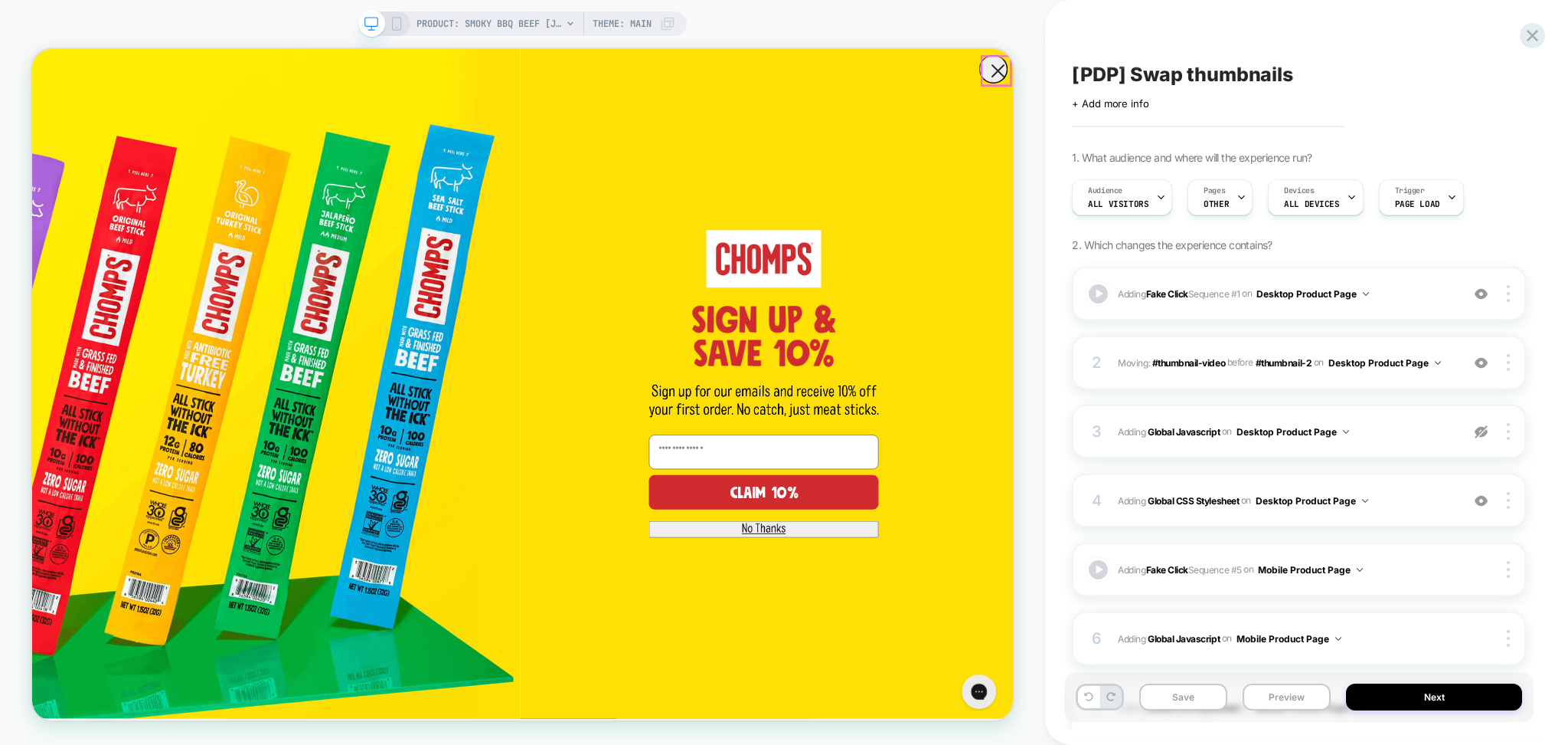
click at [1308, 78] on circle "Close dialog" at bounding box center [1320, 77] width 37 height 37
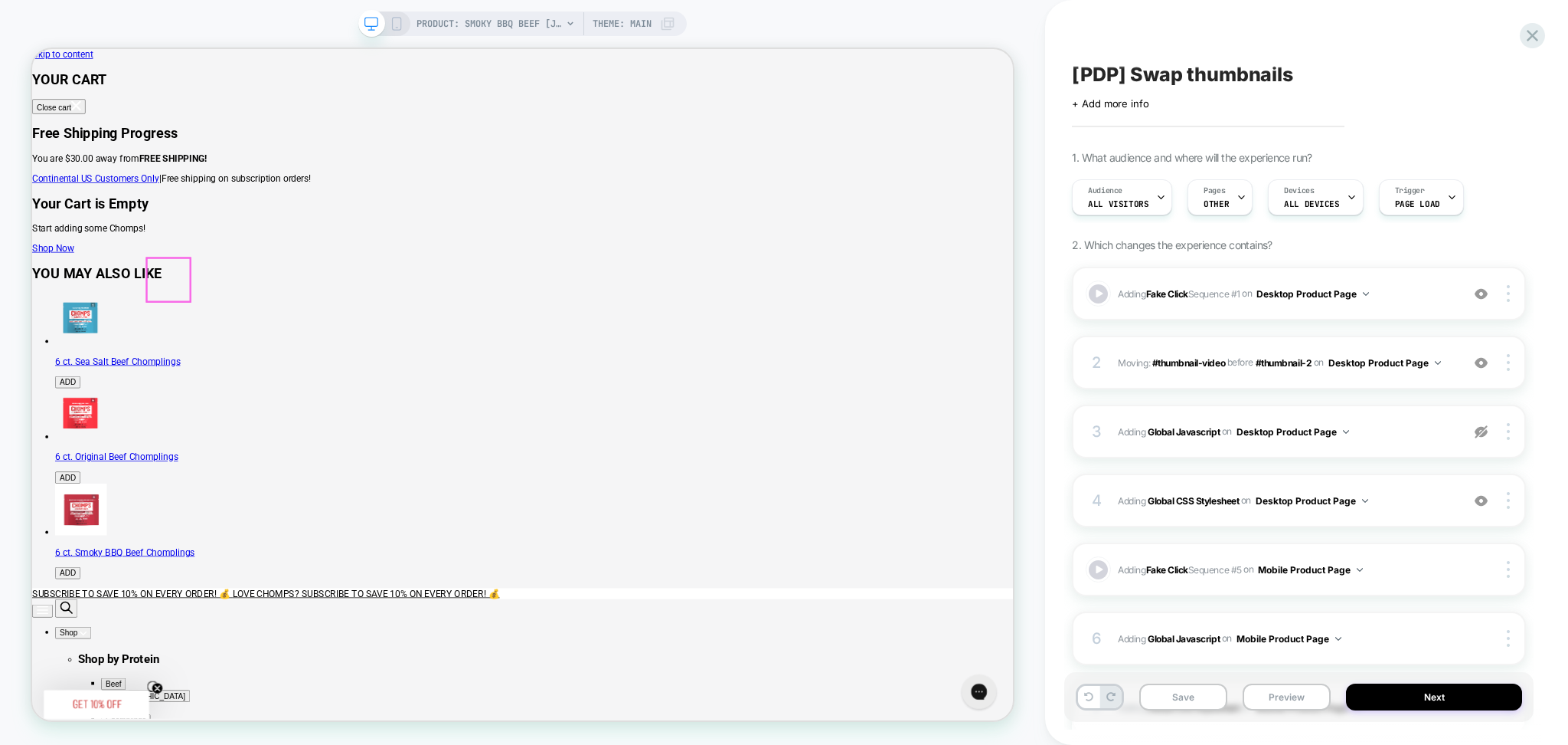
click at [1479, 361] on img at bounding box center [1481, 363] width 13 height 13
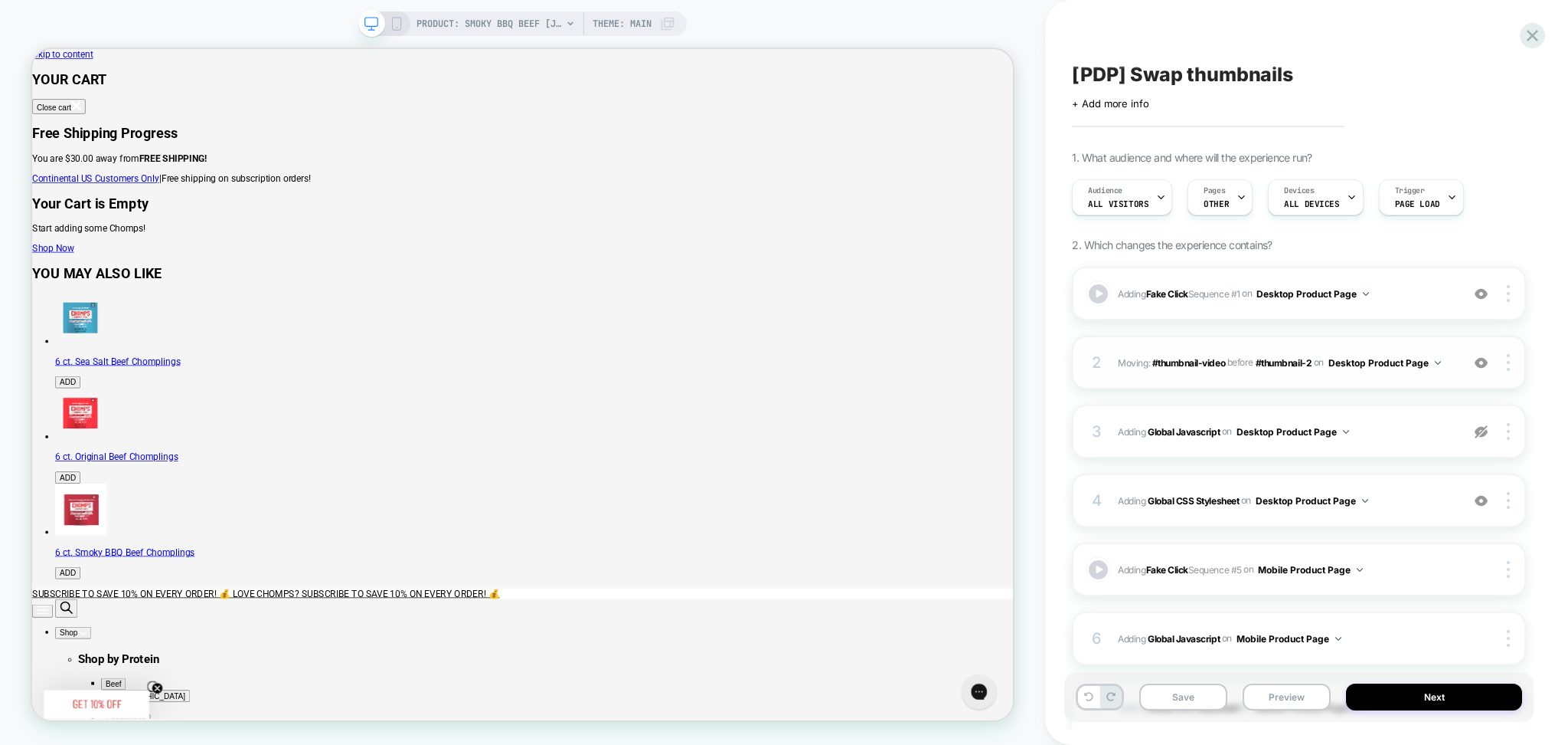
click at [1479, 361] on img at bounding box center [1481, 363] width 13 height 13
click at [1479, 431] on img at bounding box center [1481, 431] width 13 height 13
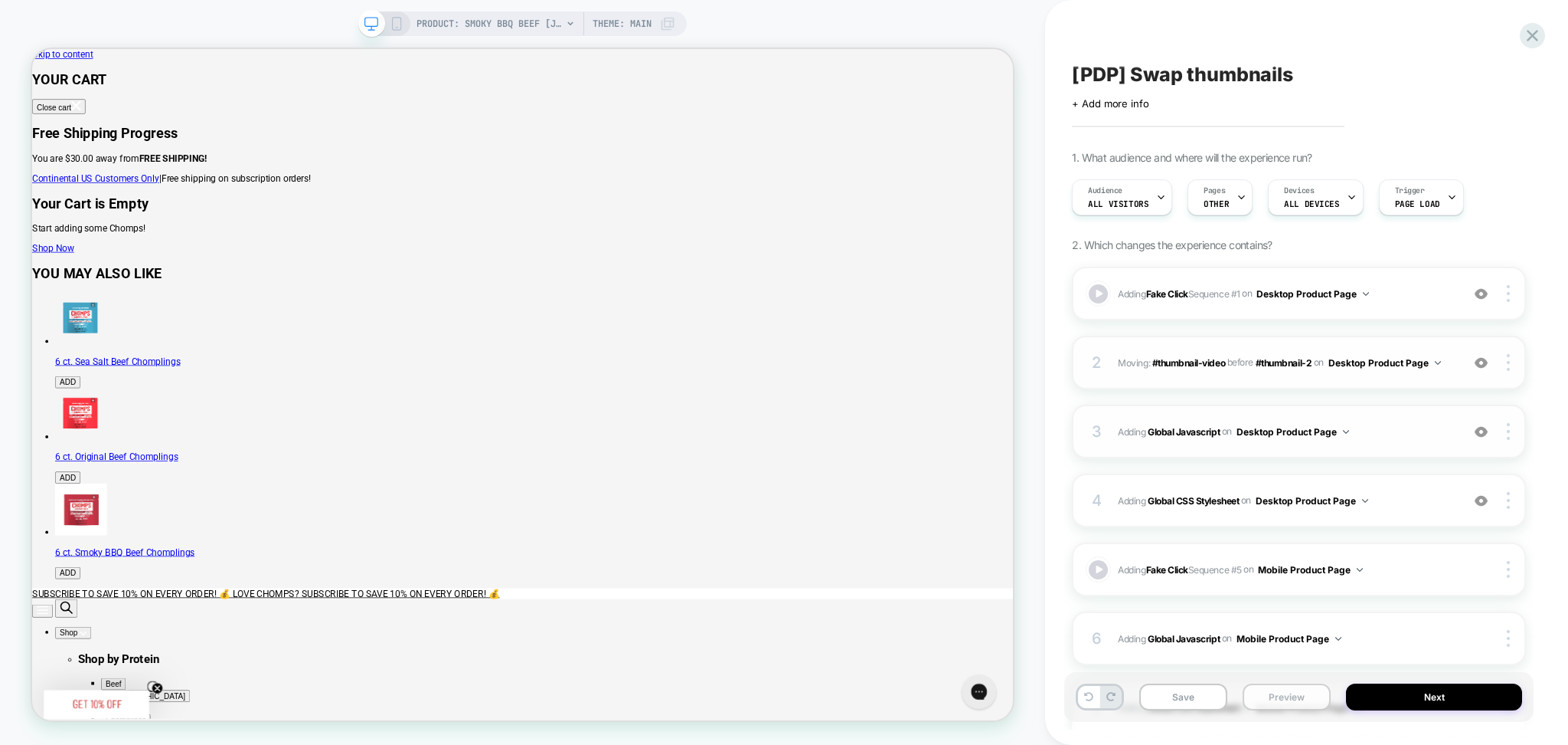
click at [1257, 702] on button "Preview" at bounding box center [1287, 697] width 88 height 27
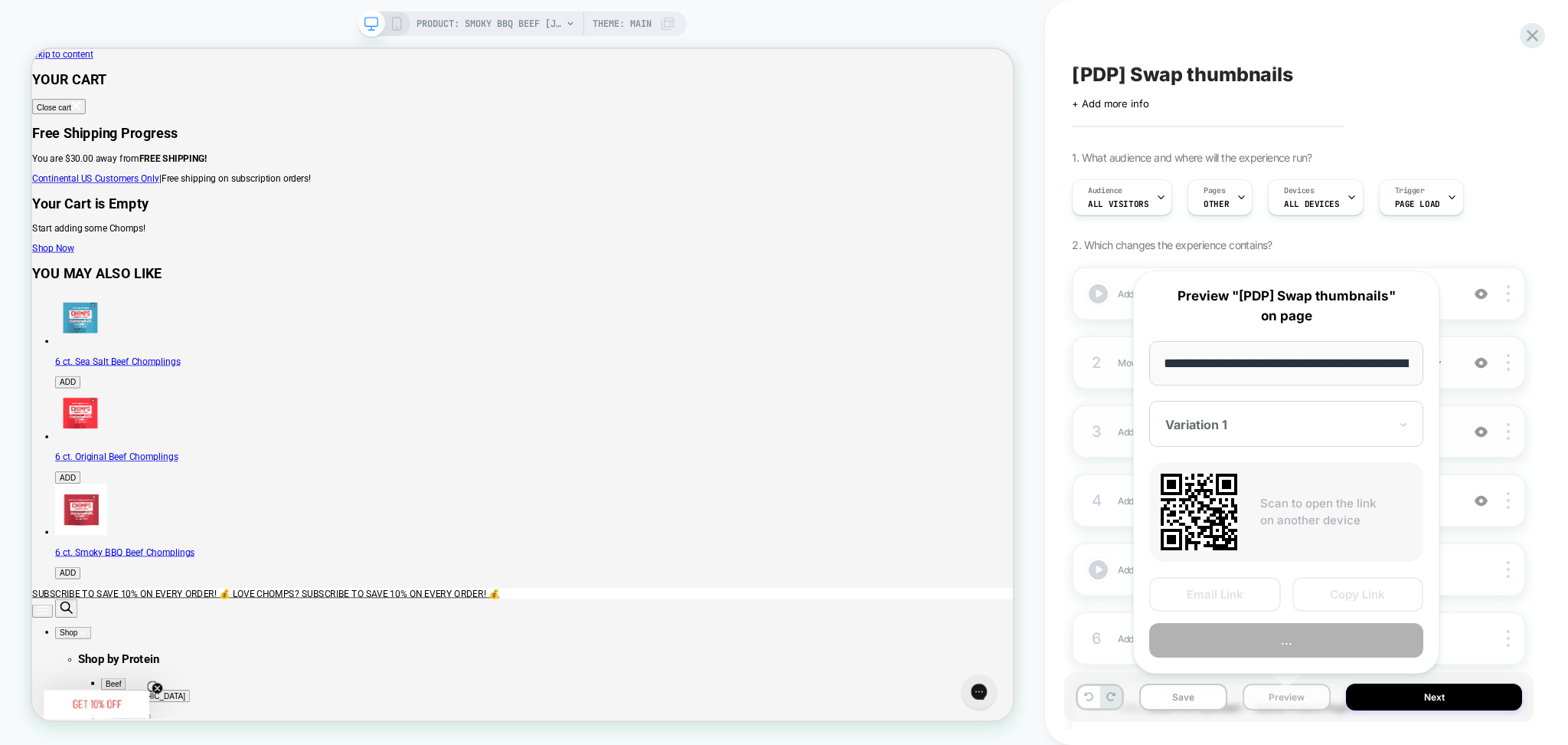
scroll to position [0, 183]
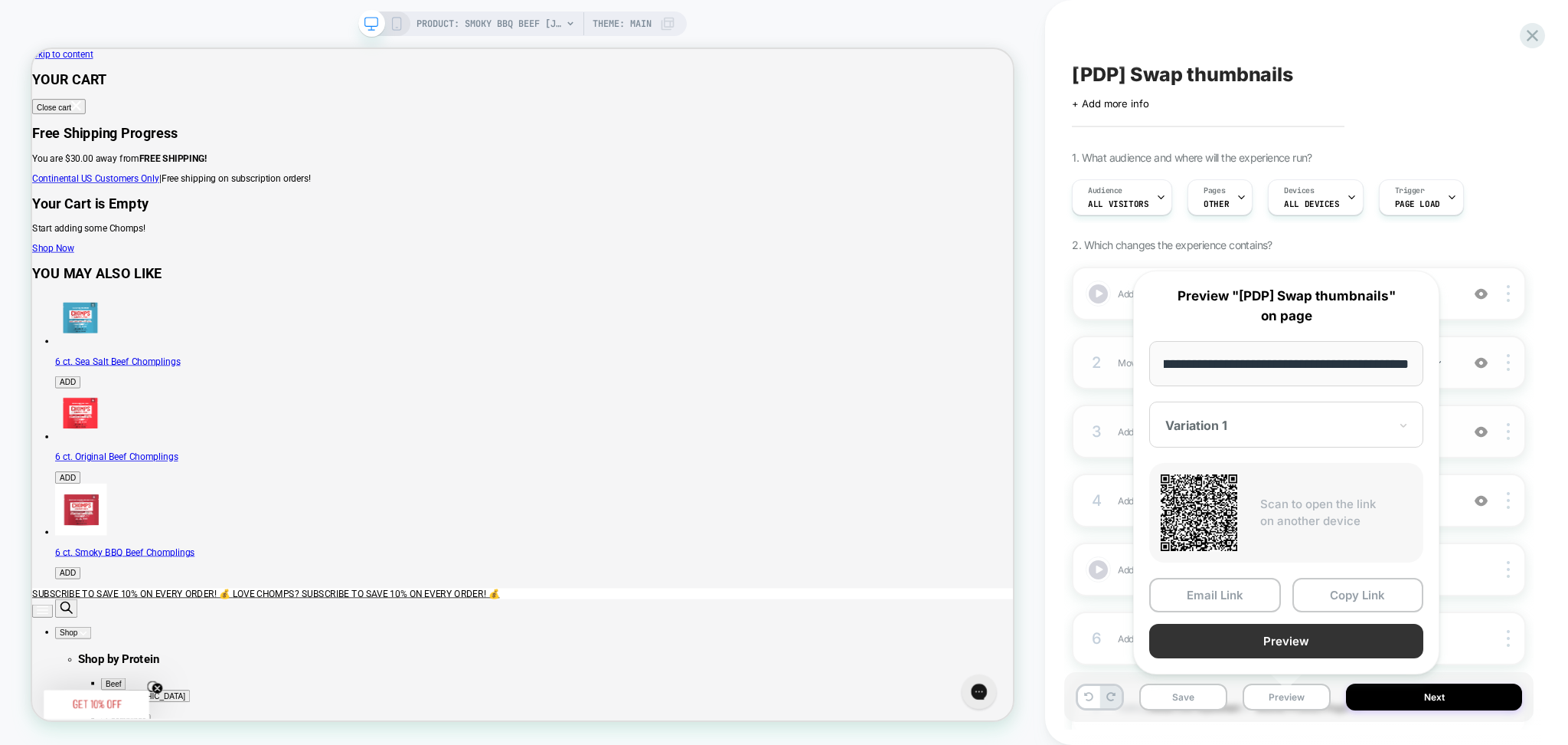
click at [1221, 647] on button "Preview" at bounding box center [1287, 640] width 274 height 35
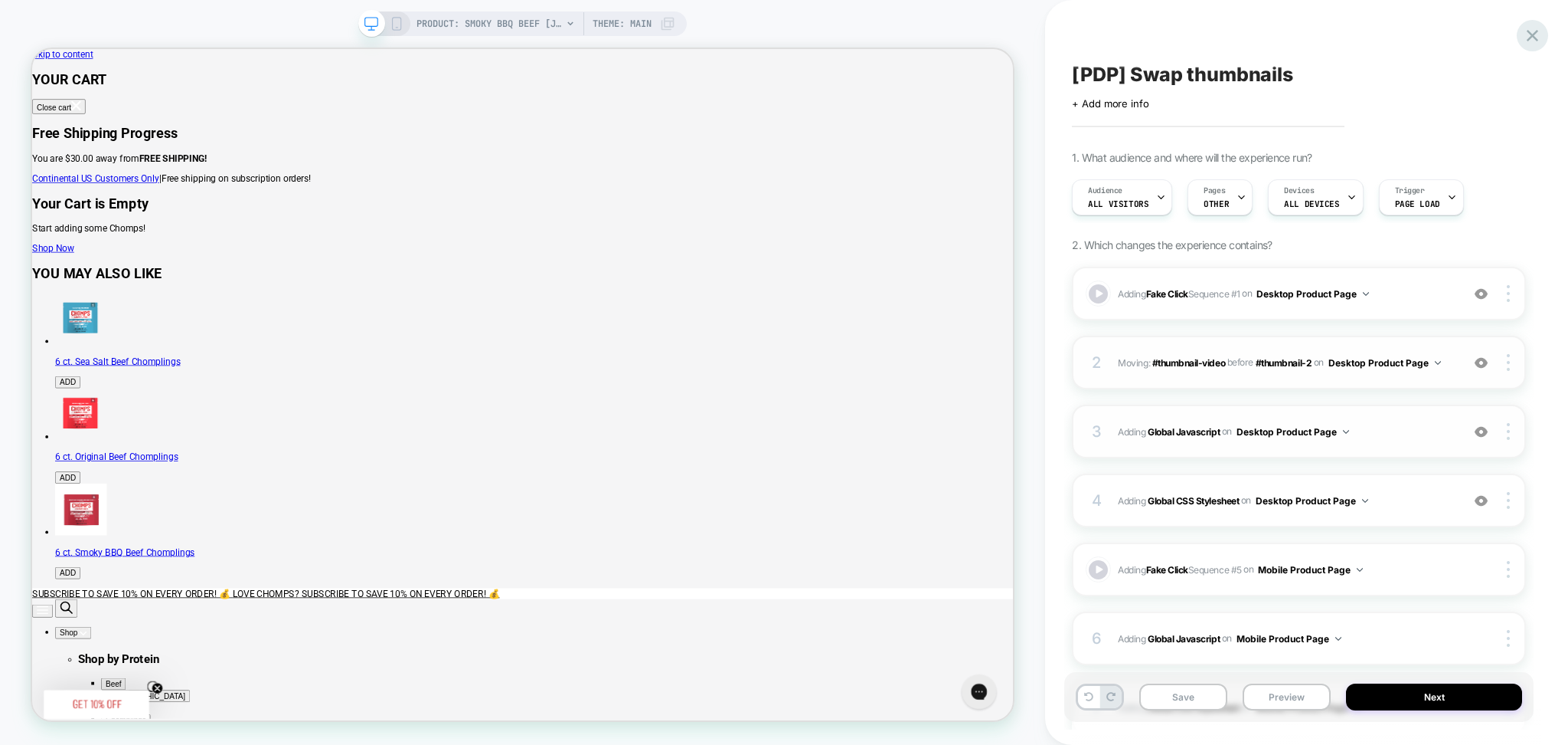
click at [1537, 32] on icon at bounding box center [1533, 36] width 12 height 12
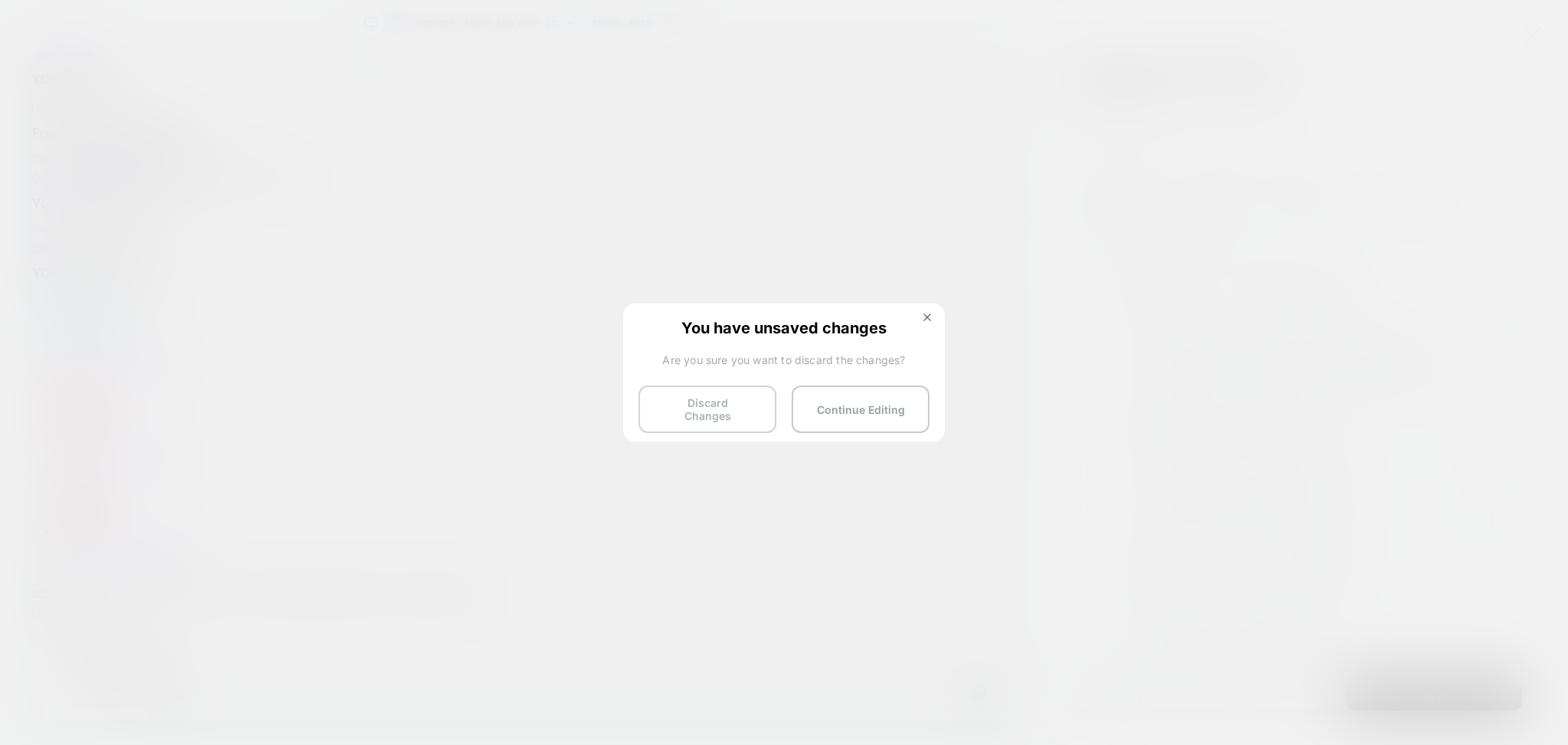
click at [712, 406] on button "Discard Changes" at bounding box center [708, 409] width 138 height 47
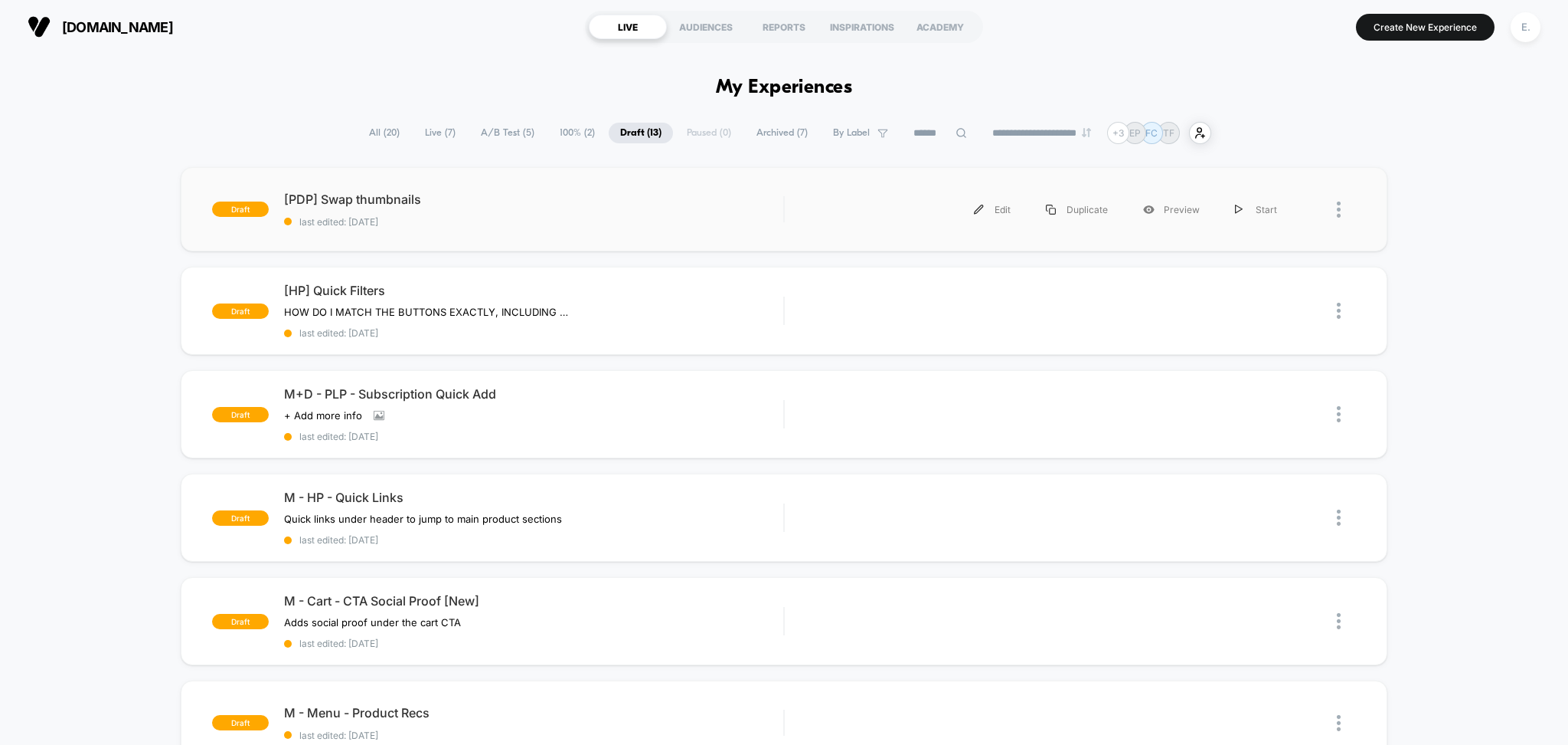
click at [552, 234] on div "draft [PDP] Swap thumbnails last edited: 9/12/2025 Edit Duplicate Preview Start" at bounding box center [784, 208] width 1208 height 84
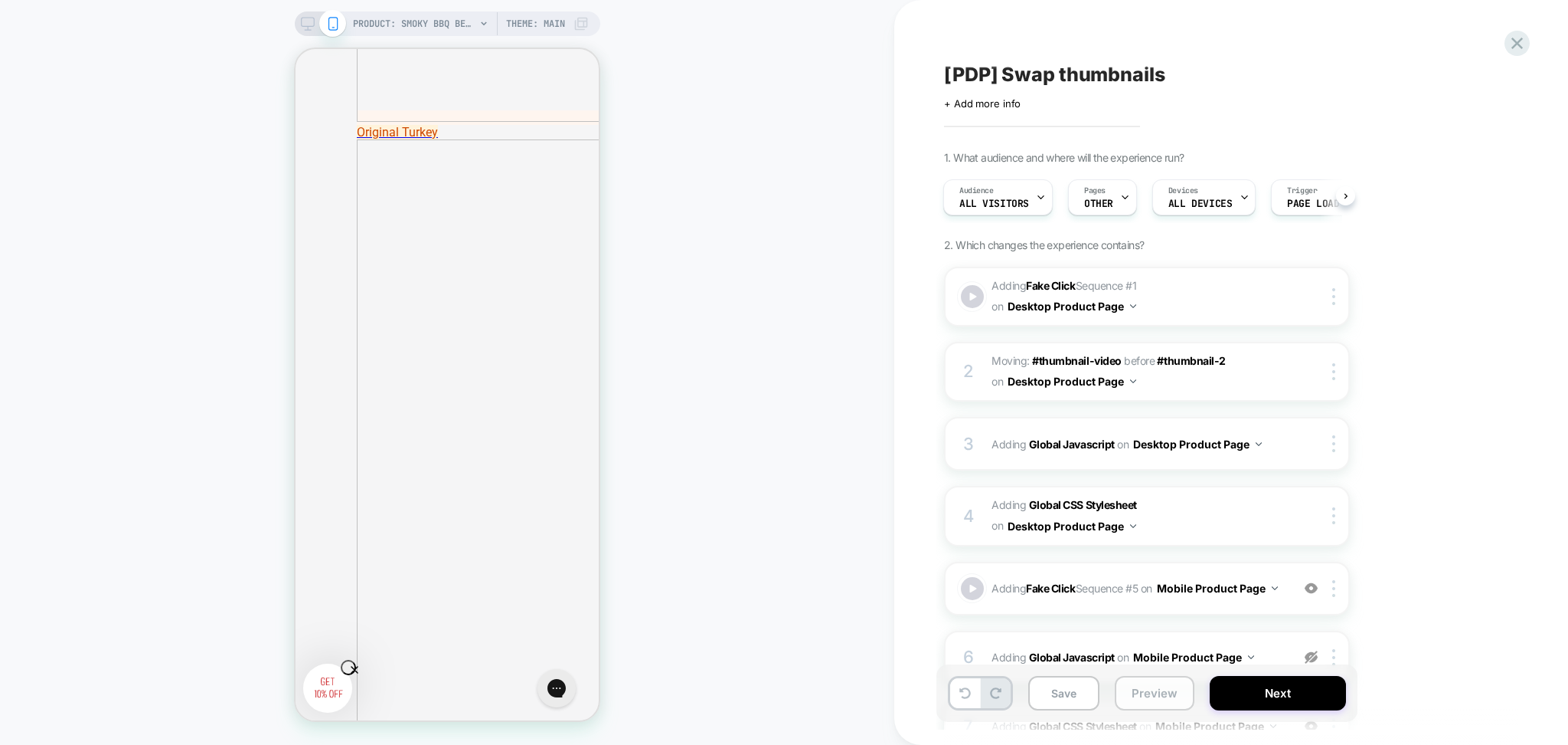
click at [1155, 692] on button "Preview" at bounding box center [1154, 693] width 80 height 35
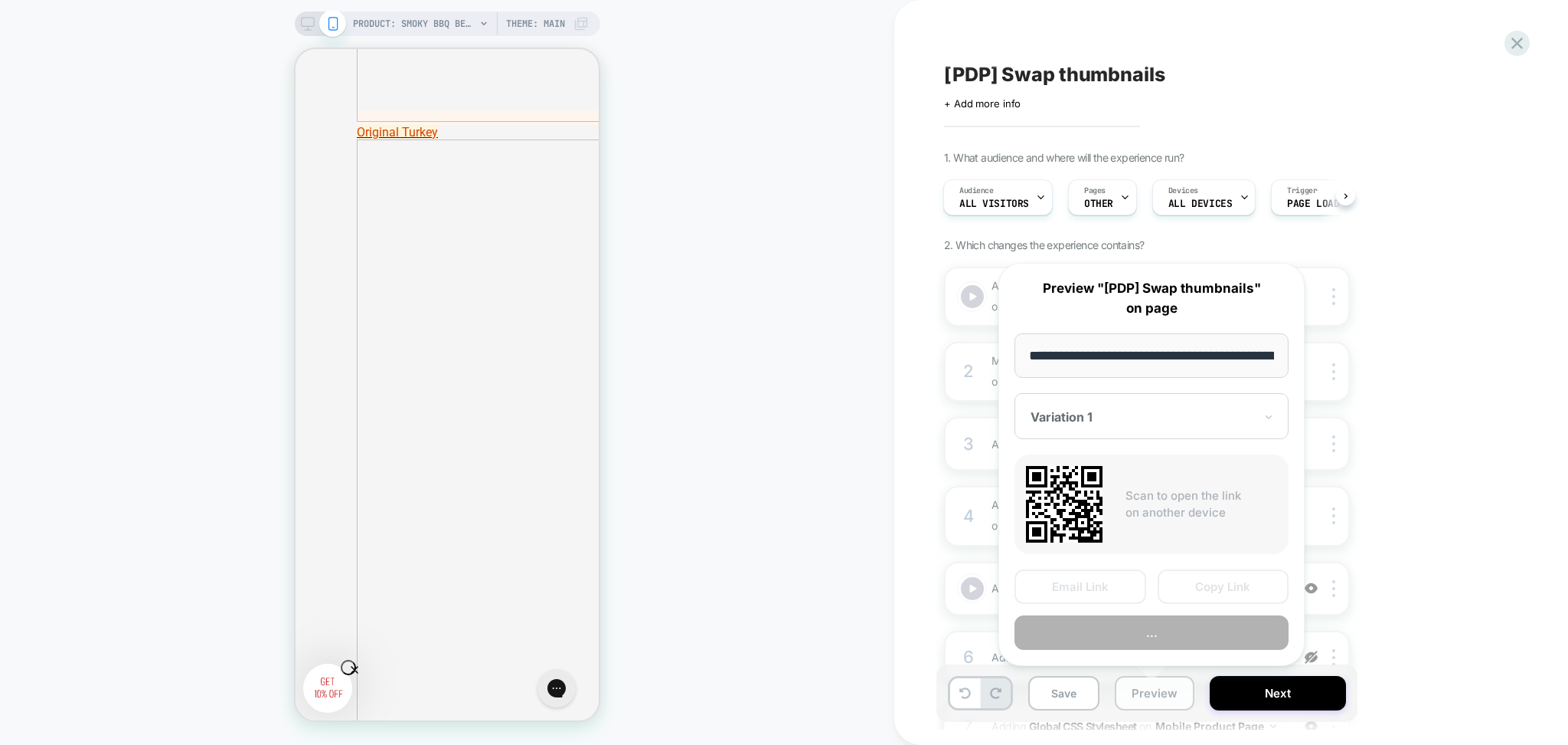
scroll to position [0, 183]
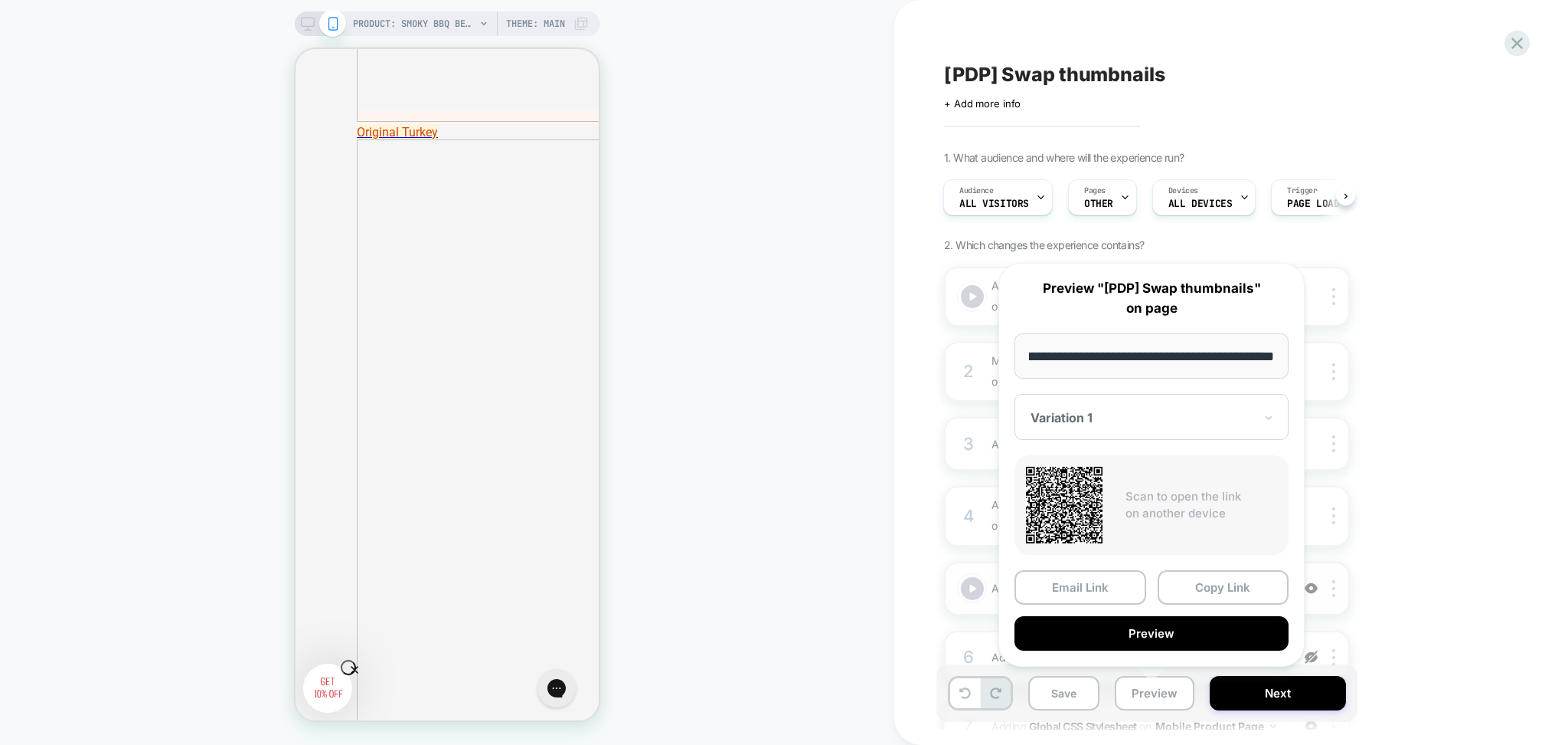
click at [1207, 580] on button "Copy Link" at bounding box center [1223, 587] width 131 height 35
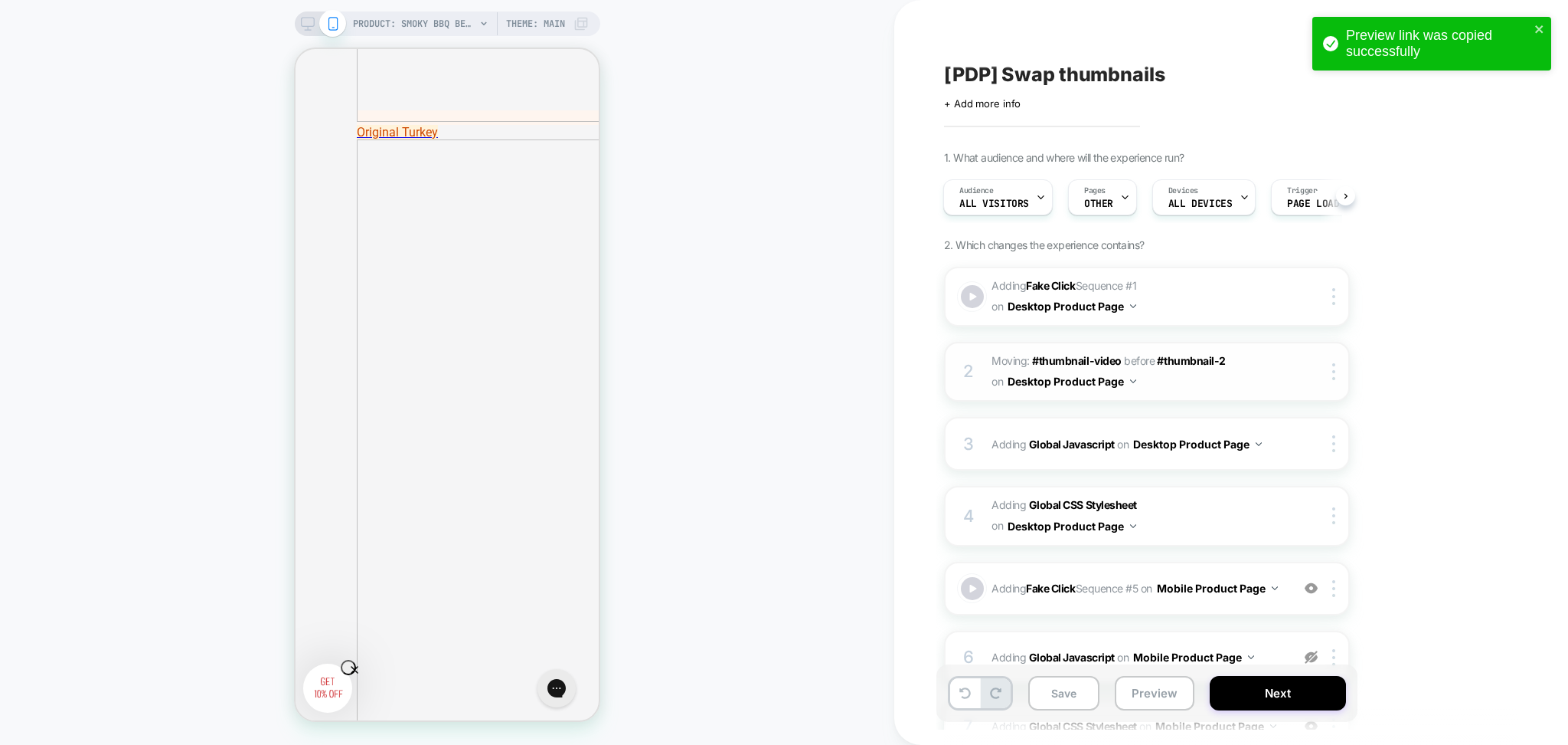
scroll to position [188, 0]
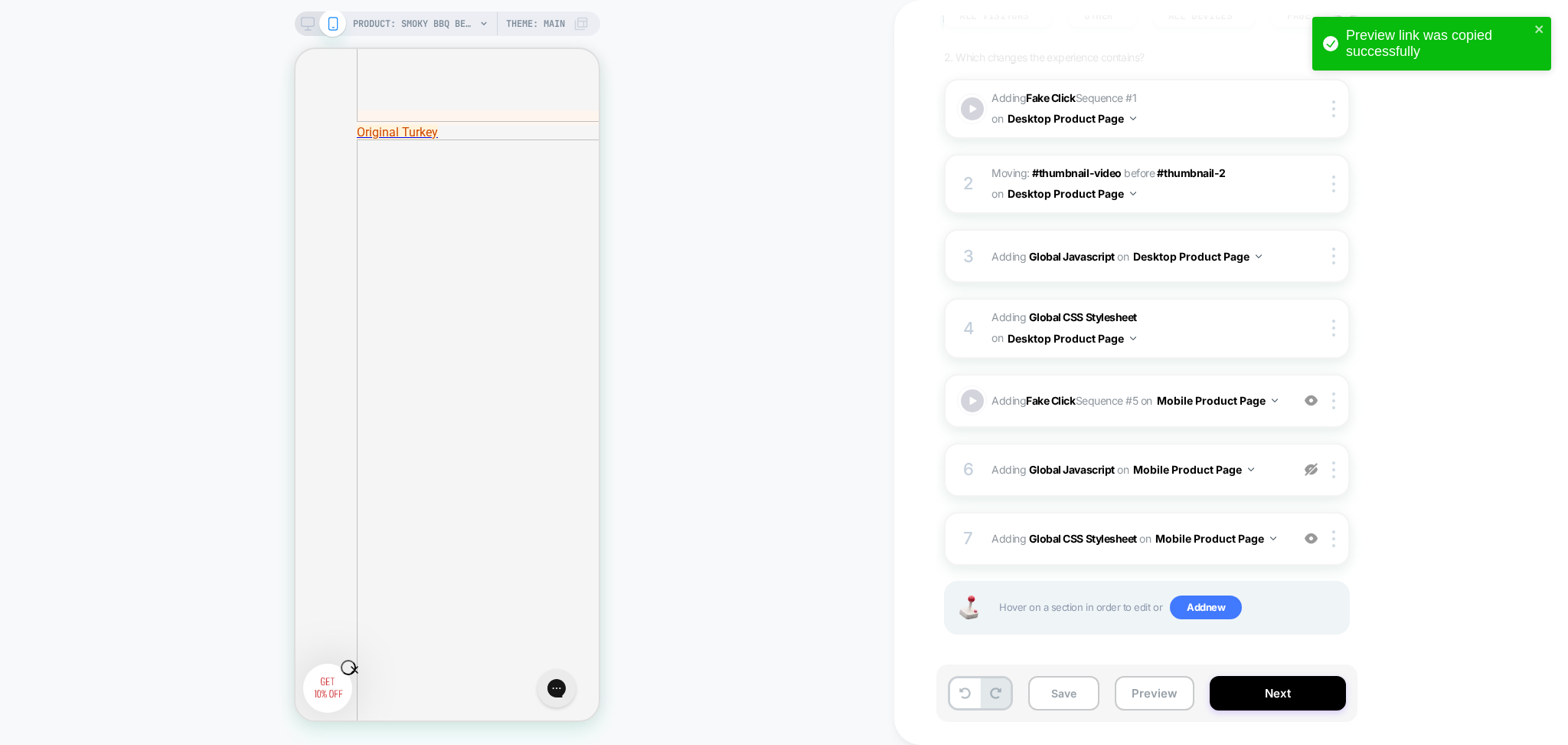
click at [301, 20] on icon at bounding box center [308, 24] width 14 height 14
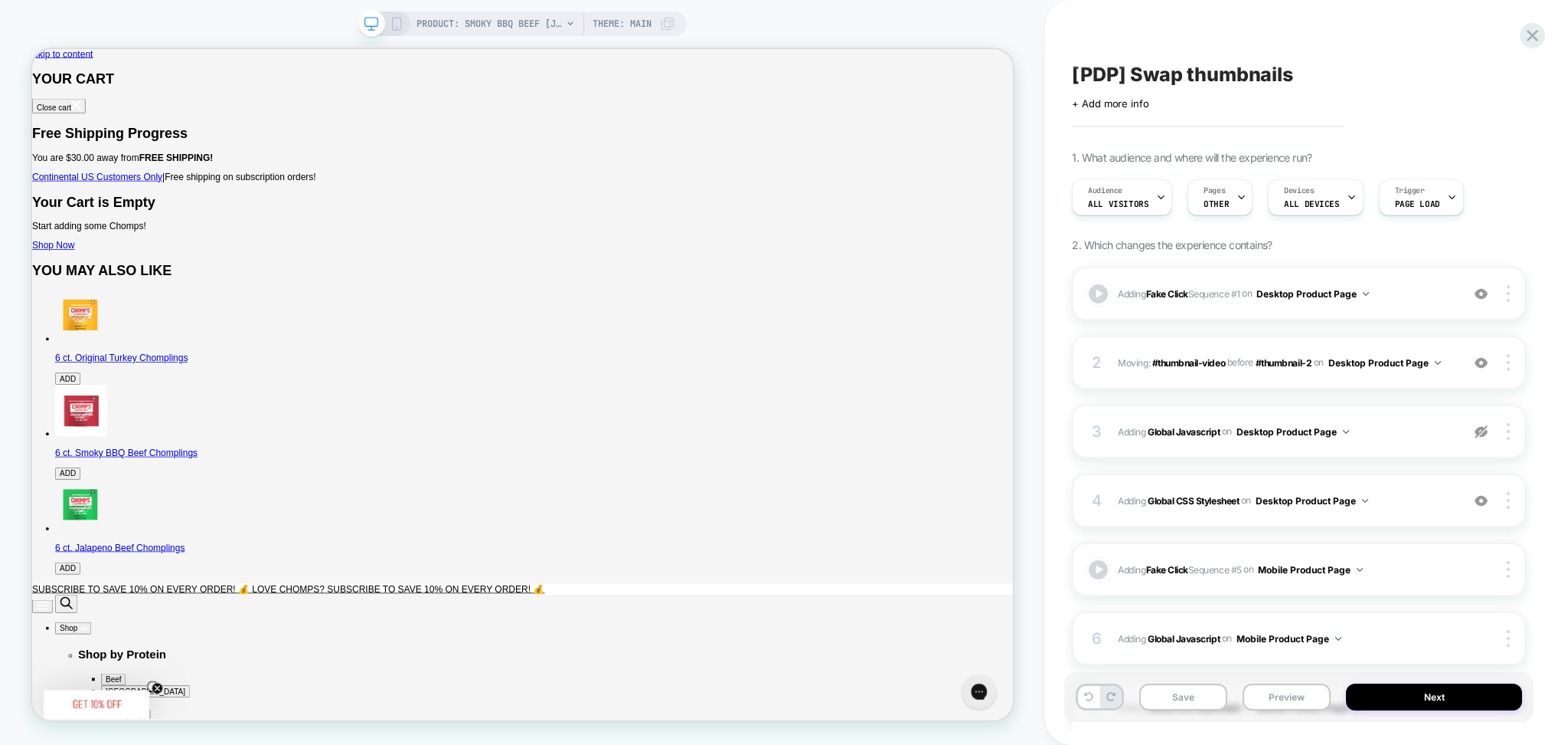
scroll to position [5797, 0]
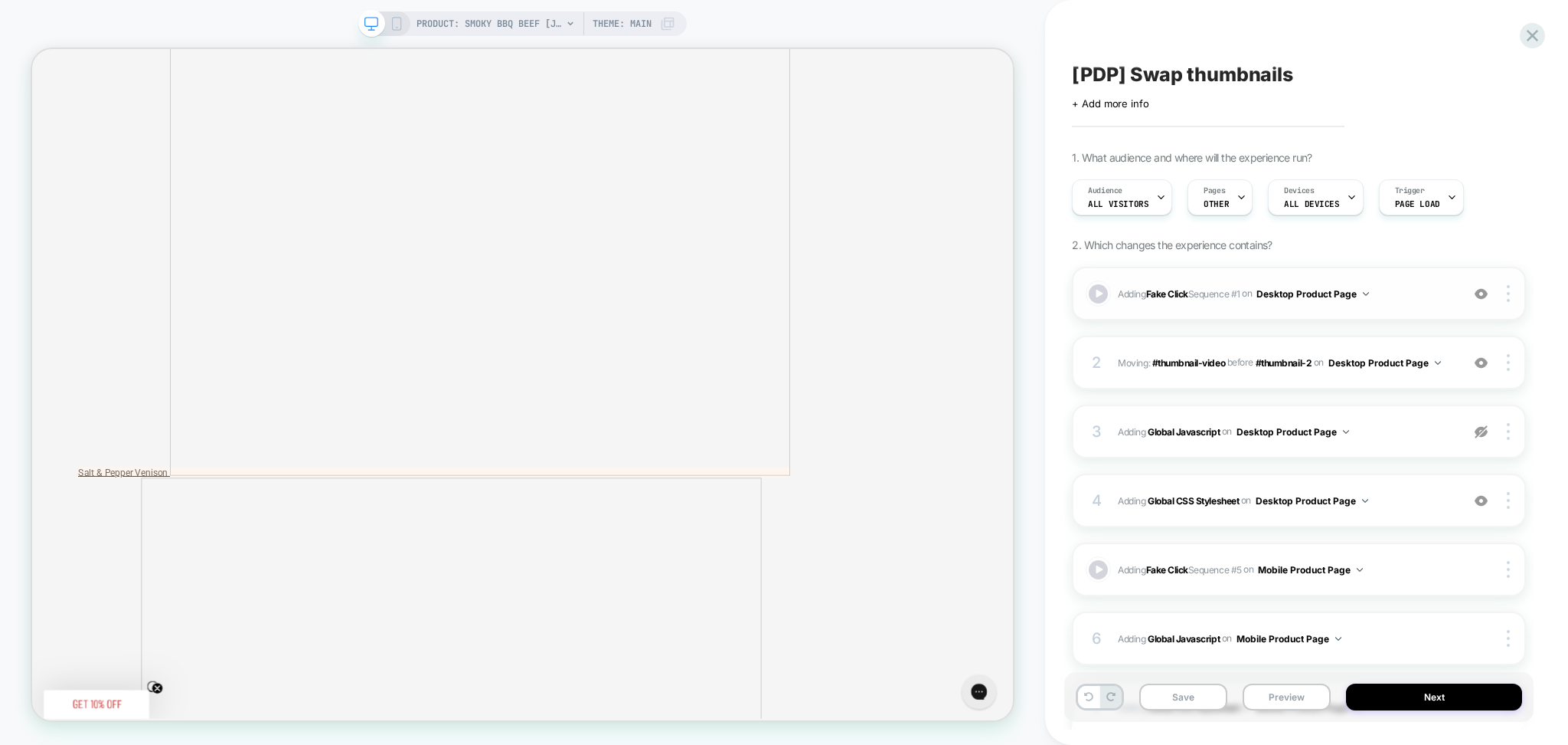
click at [1479, 297] on img at bounding box center [1481, 293] width 13 height 13
click at [1480, 370] on img at bounding box center [1481, 363] width 13 height 13
click at [1481, 503] on img at bounding box center [1481, 500] width 13 height 13
click at [1279, 700] on button "Preview" at bounding box center [1287, 697] width 88 height 27
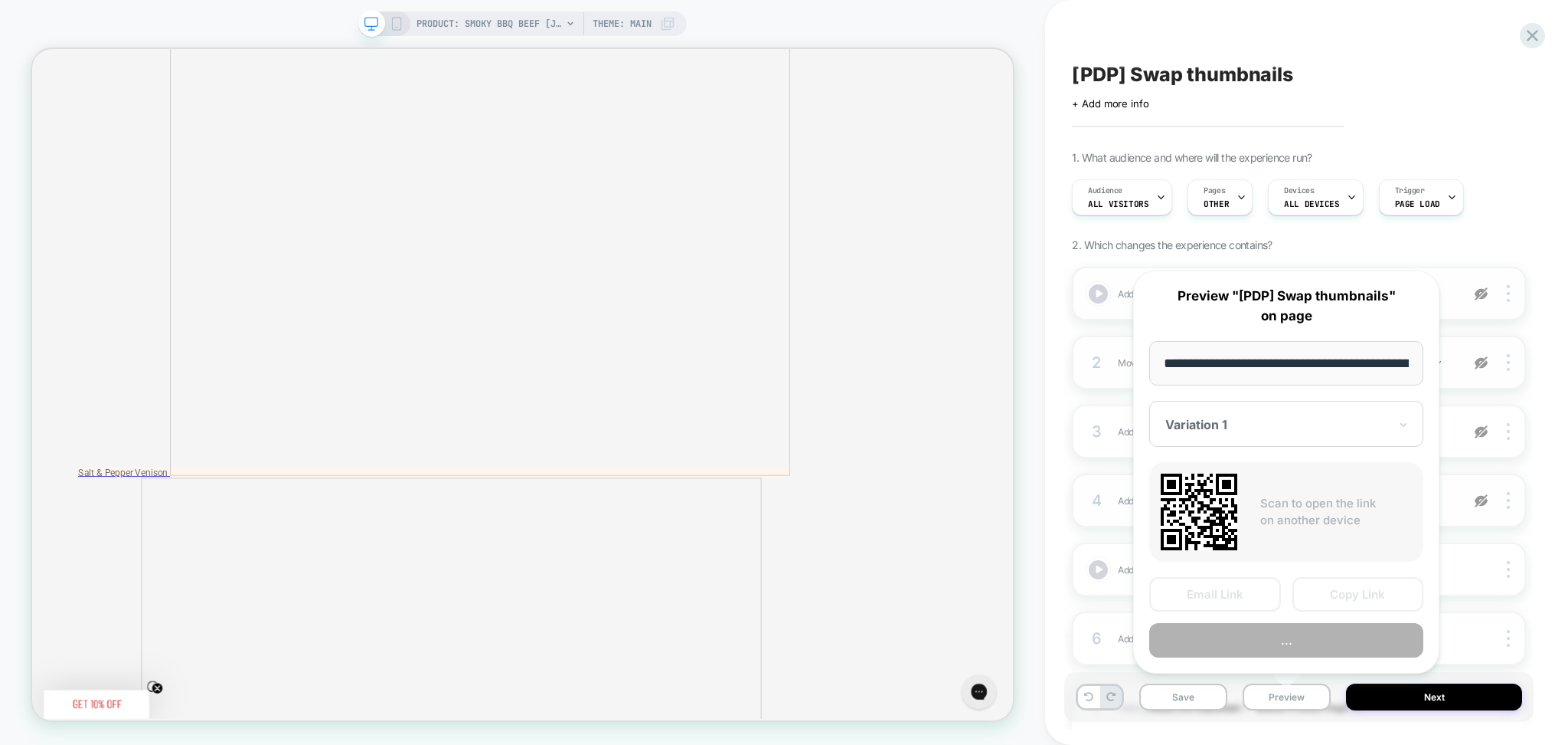
scroll to position [0, 183]
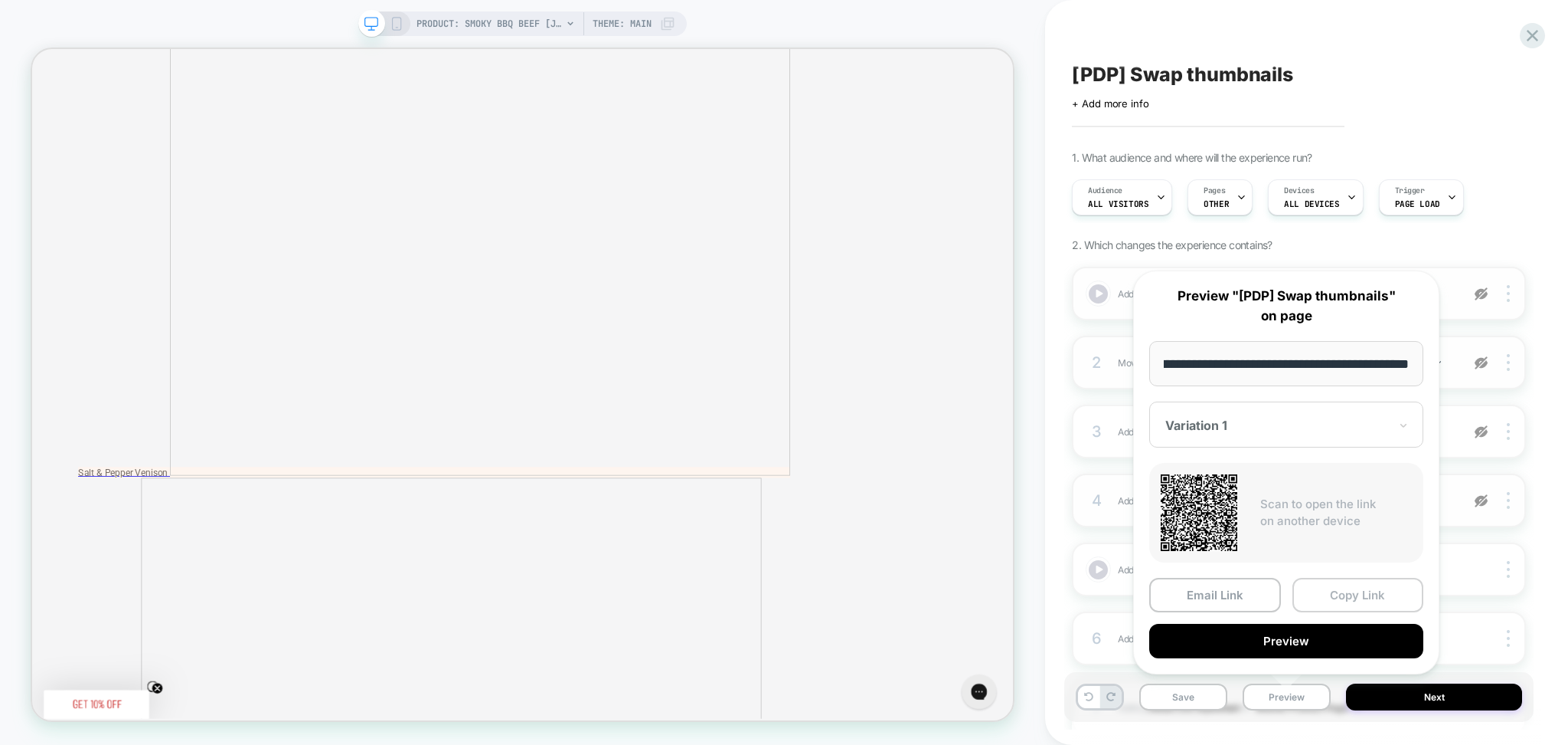
click at [1316, 600] on button "Copy Link" at bounding box center [1358, 595] width 131 height 35
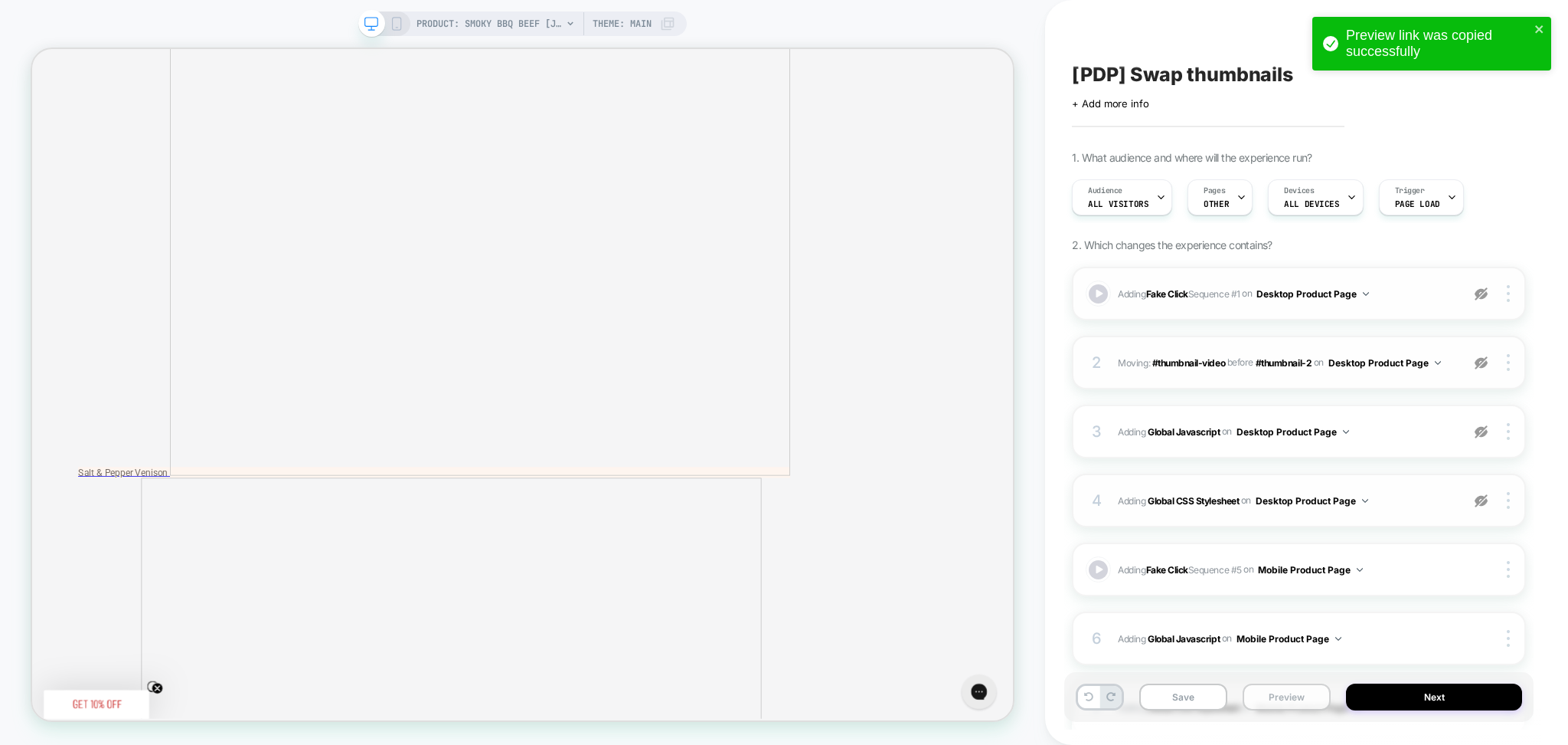
click at [1268, 698] on button "Preview" at bounding box center [1287, 697] width 88 height 27
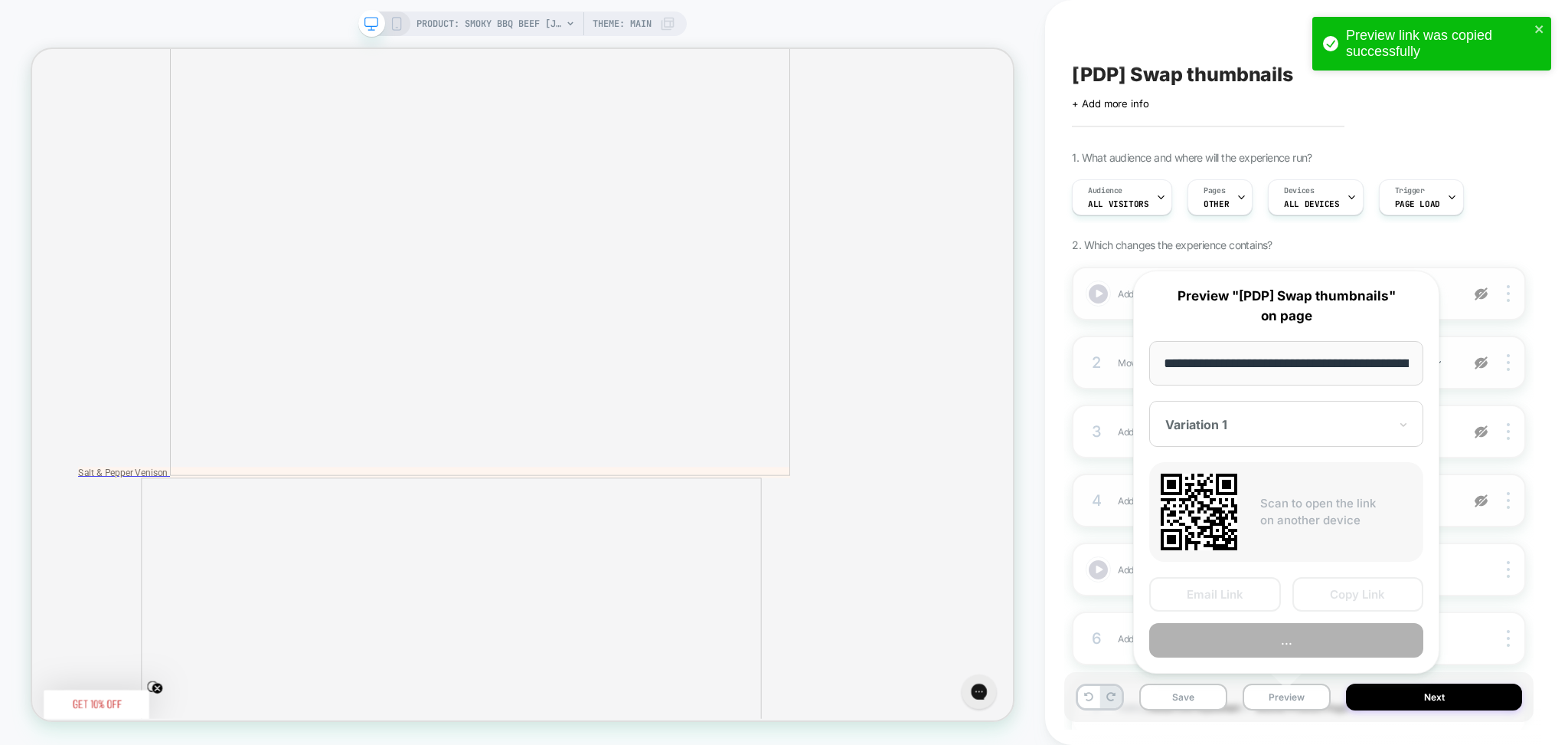
scroll to position [0, 183]
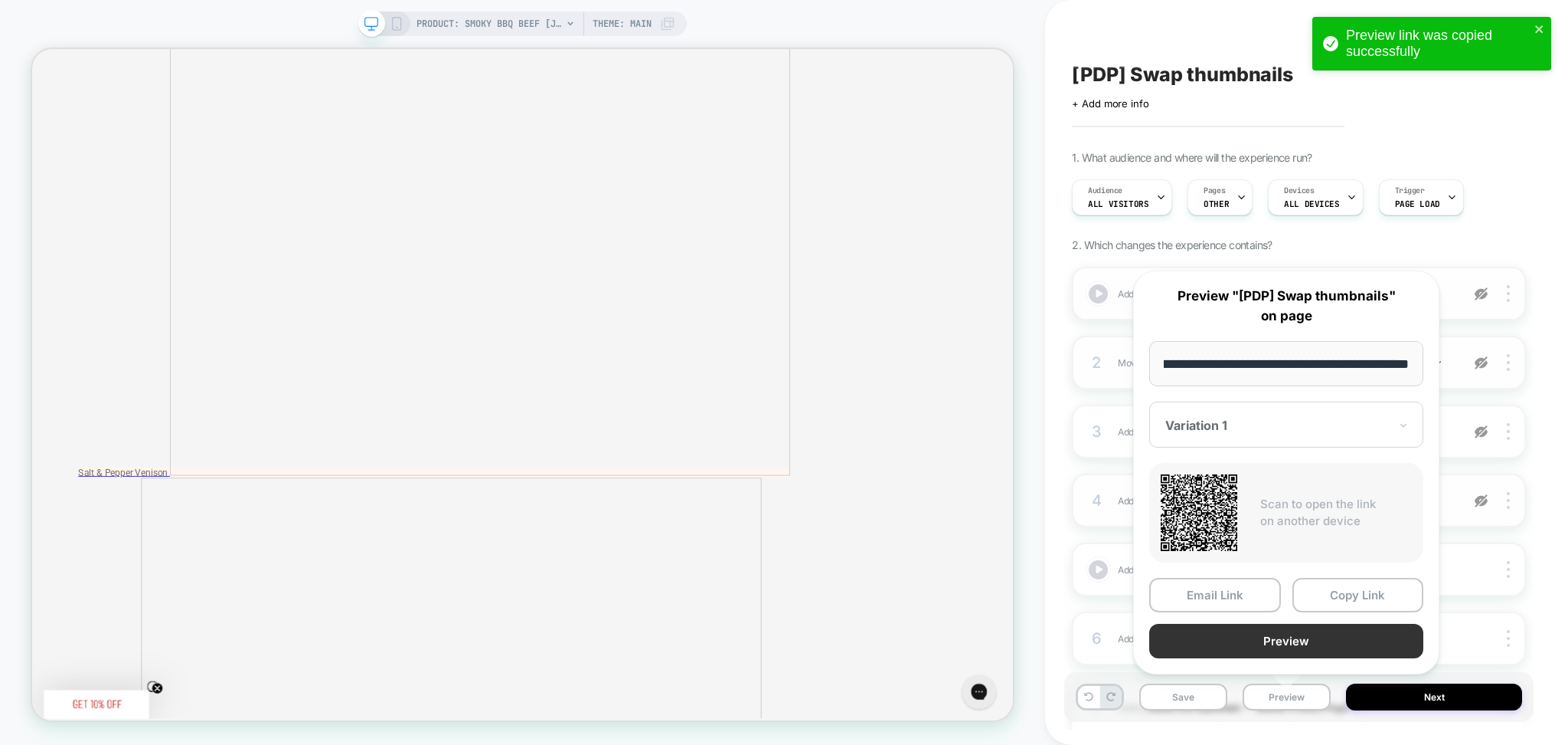
click at [1253, 640] on button "Preview" at bounding box center [1287, 640] width 274 height 35
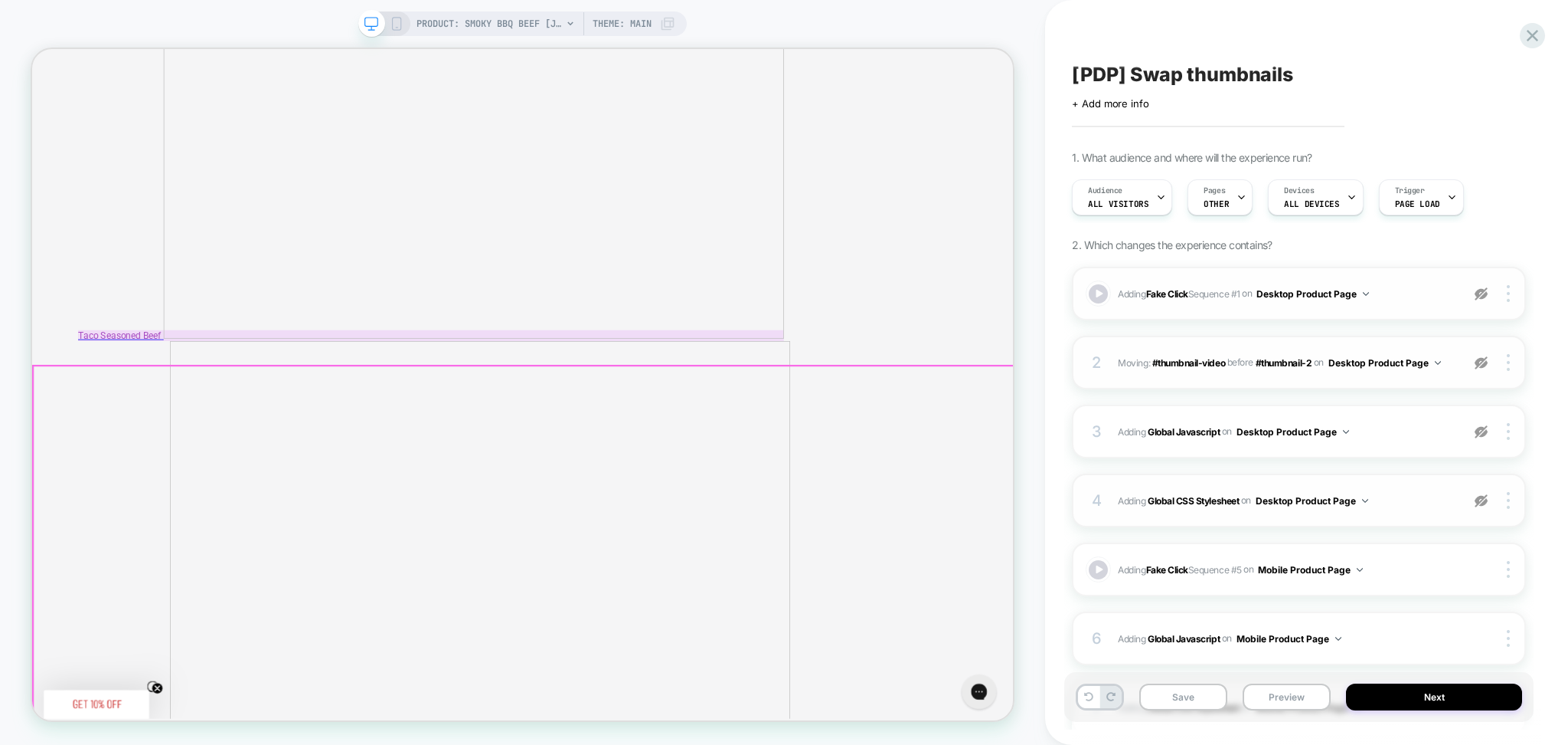
scroll to position [4980, 0]
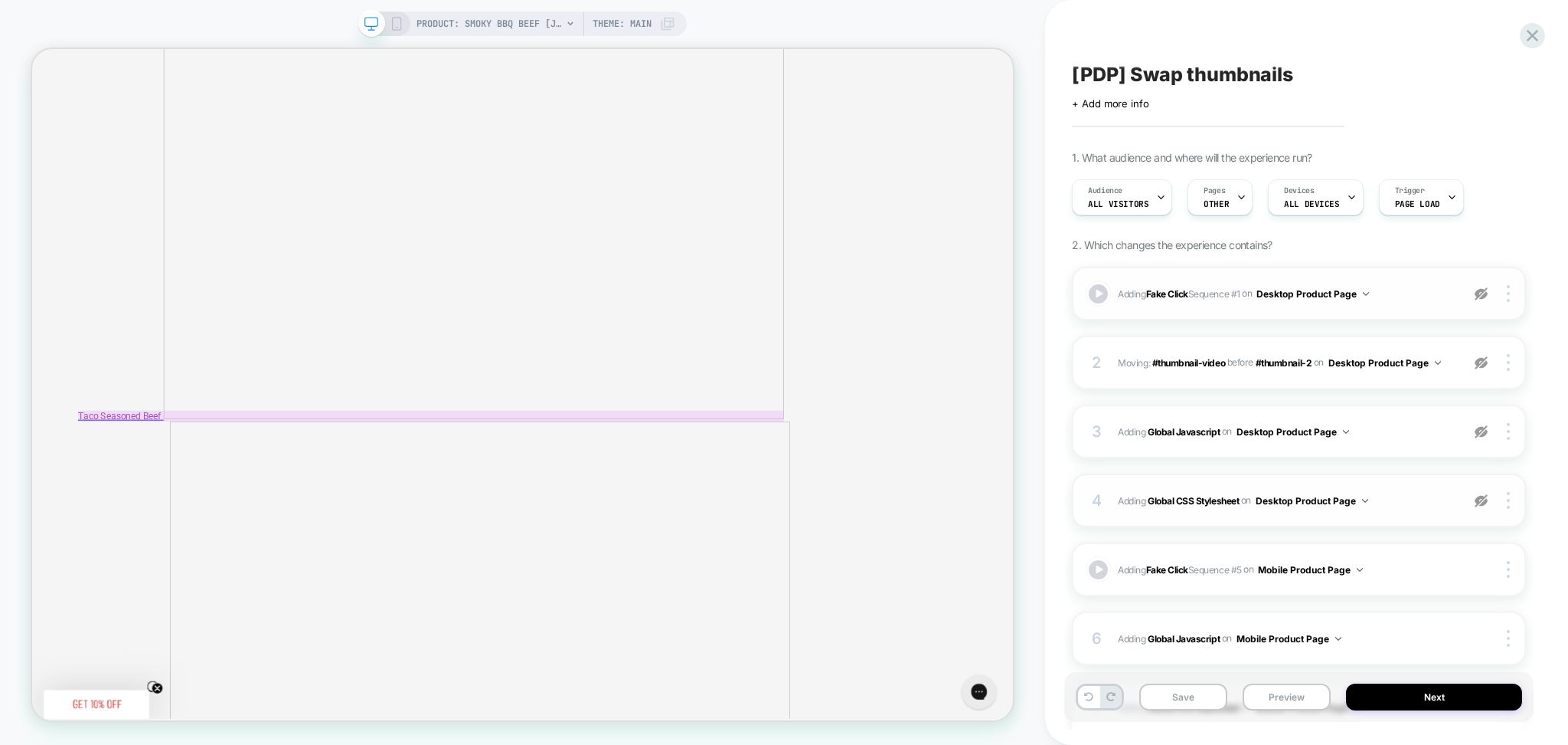
click at [1484, 290] on img at bounding box center [1481, 293] width 13 height 13
click at [1280, 696] on button "Preview" at bounding box center [1287, 697] width 88 height 27
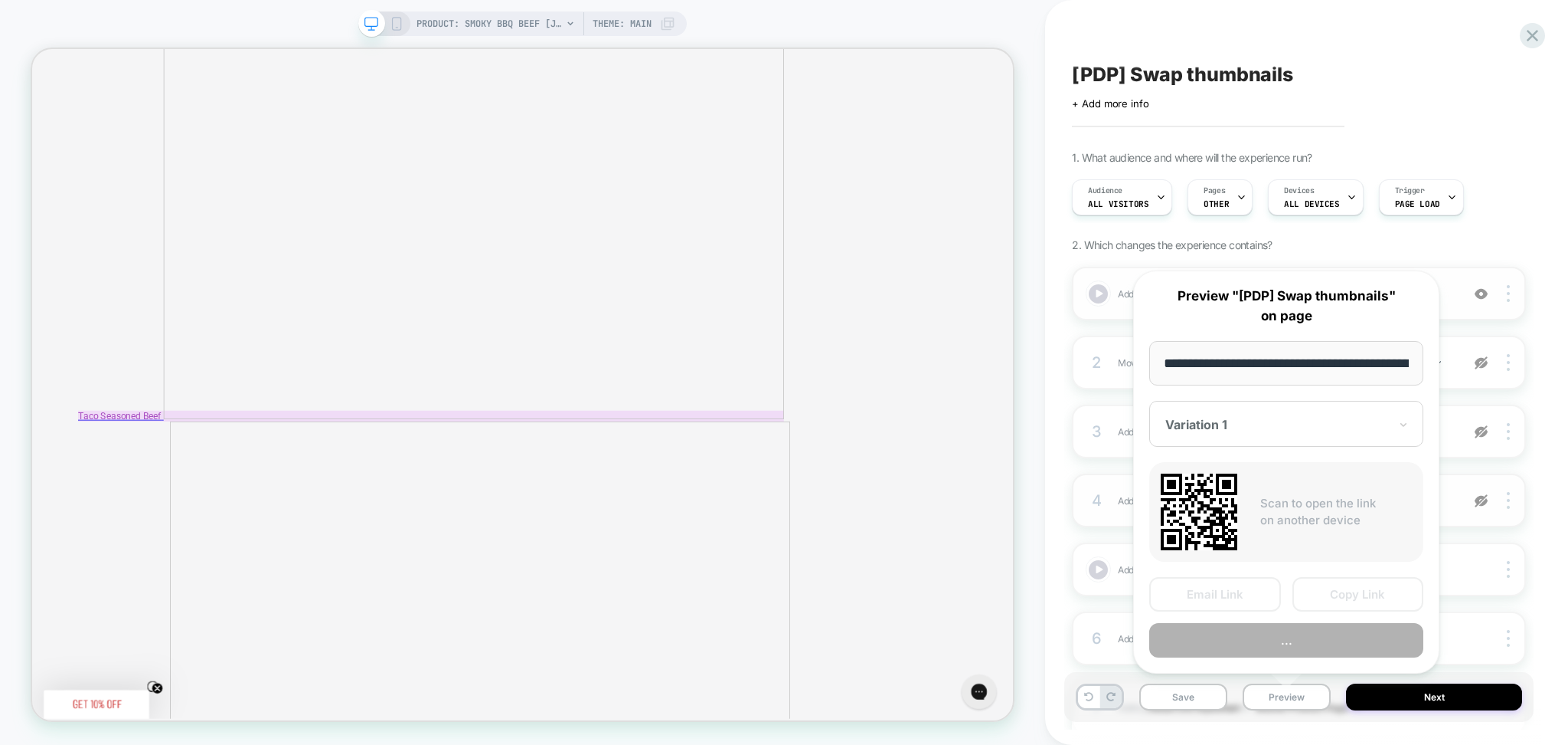
scroll to position [0, 183]
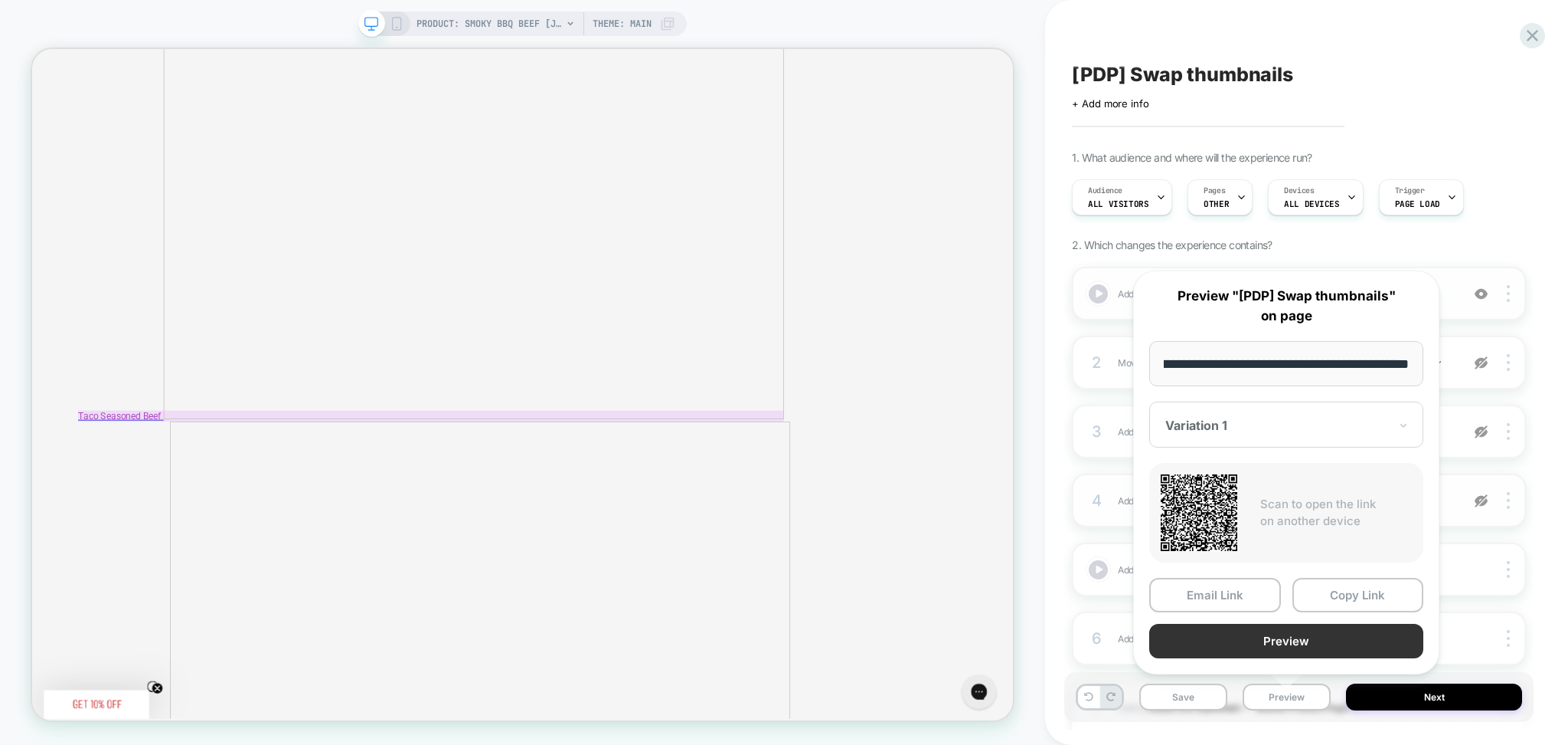
click at [1265, 641] on button "Preview" at bounding box center [1287, 640] width 274 height 35
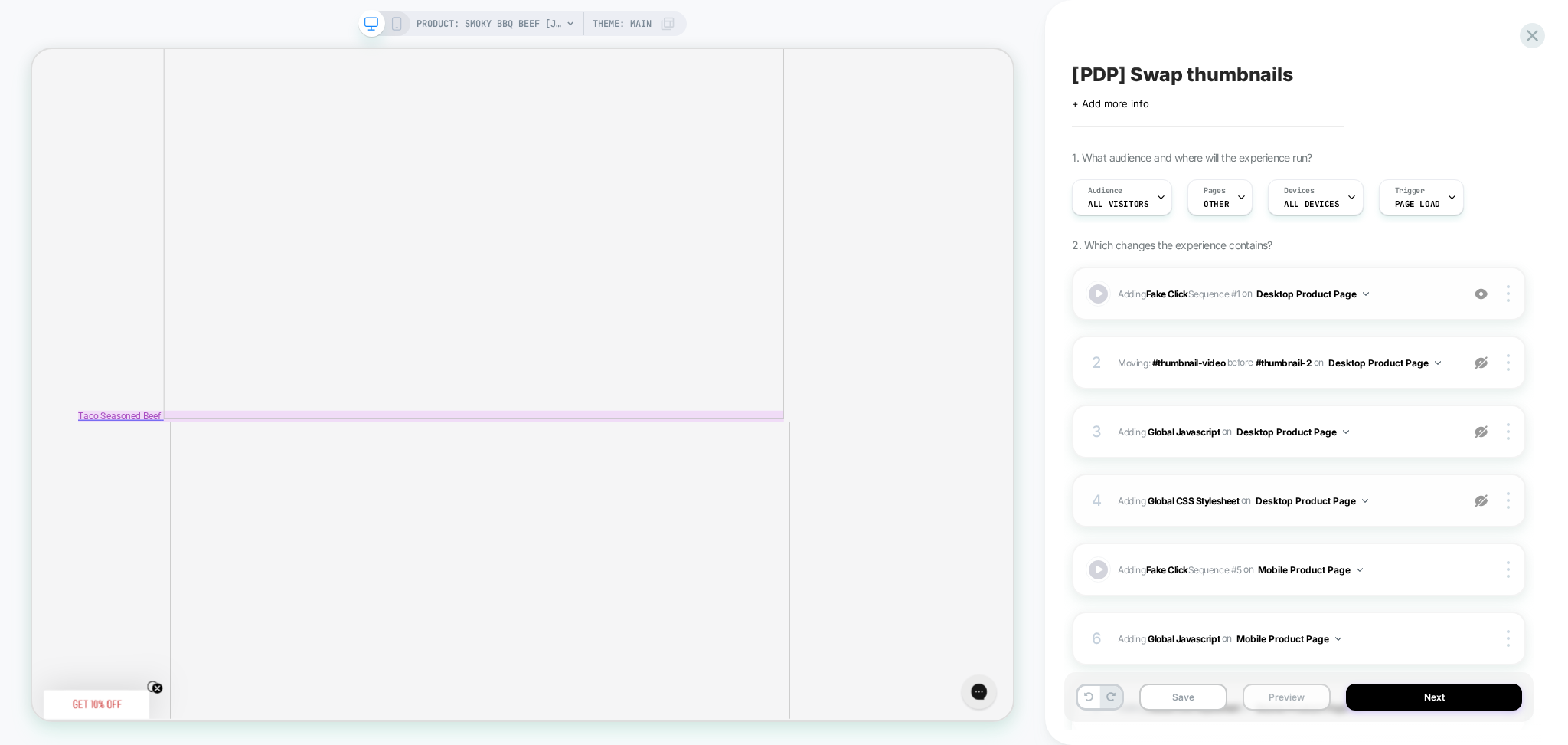
click at [1297, 702] on button "Preview" at bounding box center [1287, 697] width 88 height 27
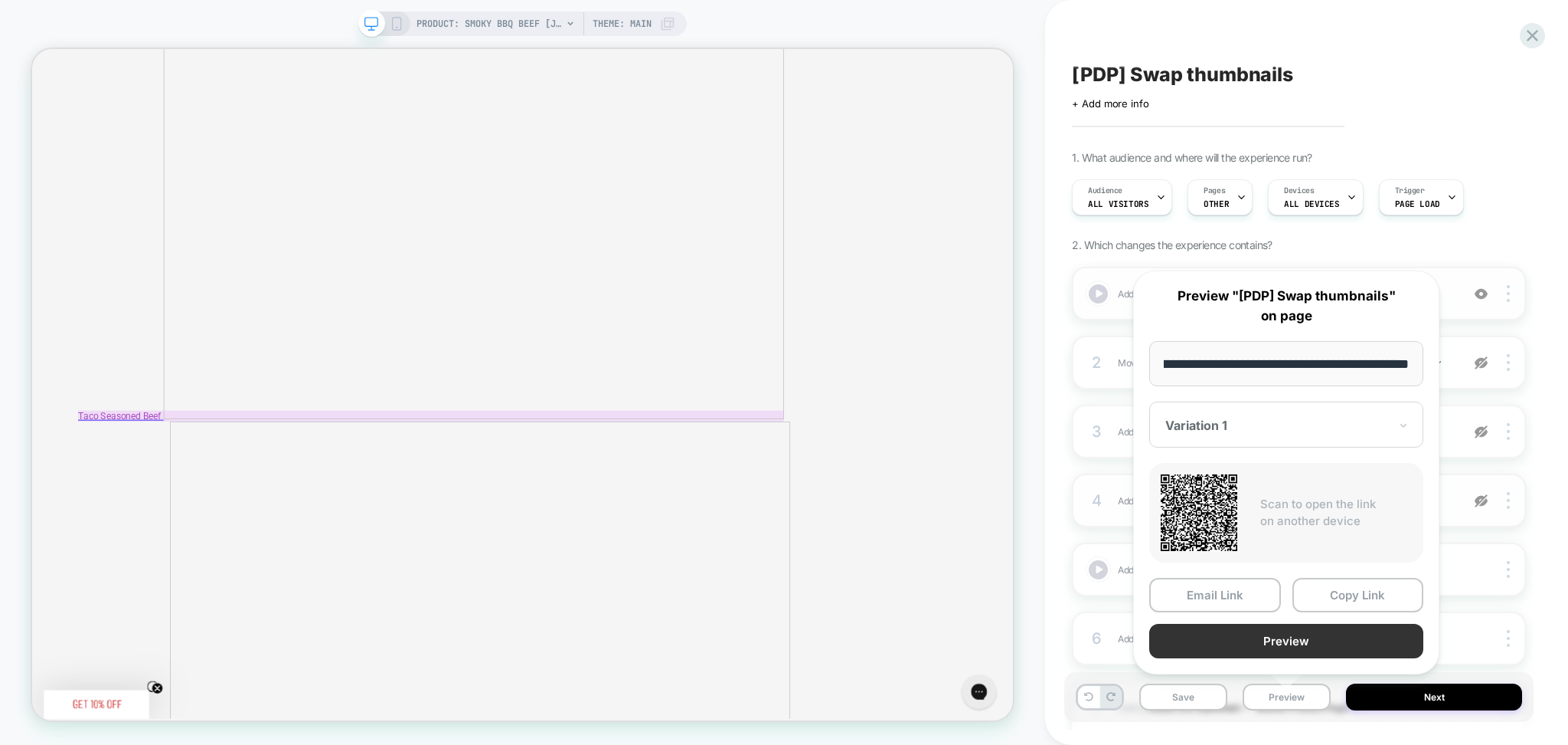
click at [1254, 636] on button "Preview" at bounding box center [1287, 640] width 274 height 35
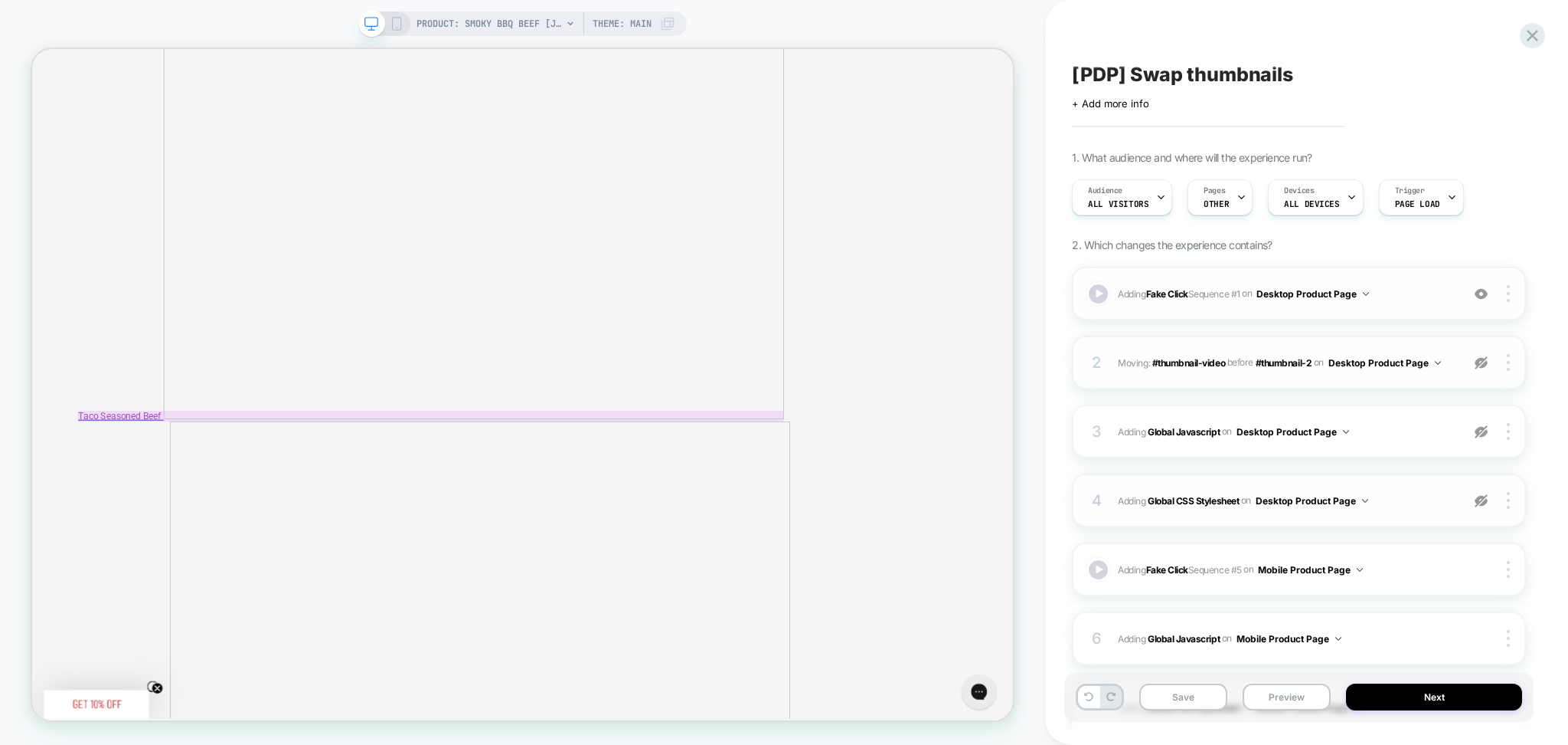
click at [1333, 377] on div "2 Moving: #thumbnail-video #thumbnail-video before #thumbnail-2 #thumbnail-2 on…" at bounding box center [1299, 363] width 454 height 53
click at [1481, 358] on img at bounding box center [1481, 363] width 13 height 13
click at [1287, 698] on button "Preview" at bounding box center [1287, 697] width 88 height 27
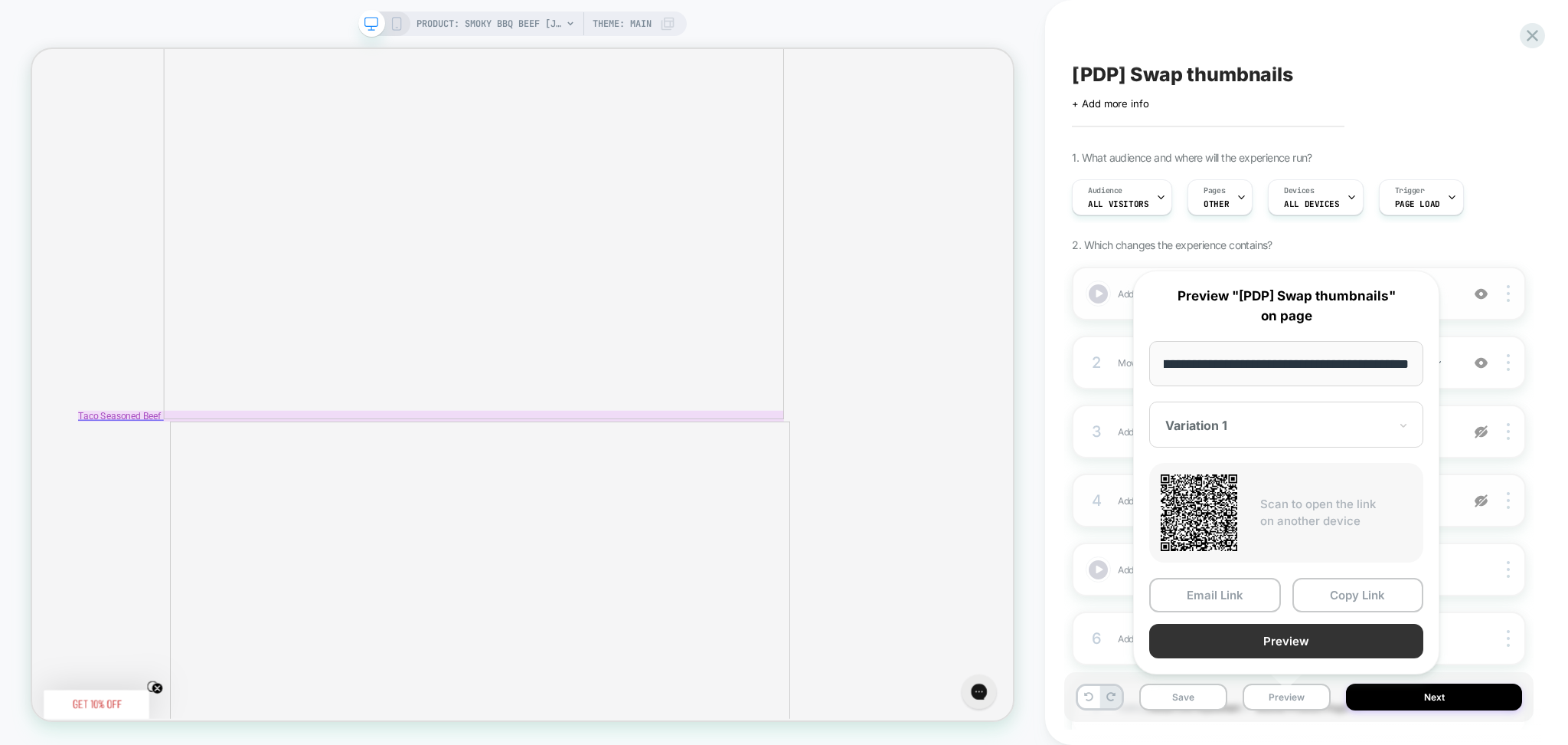
click at [1251, 636] on button "Preview" at bounding box center [1287, 640] width 274 height 35
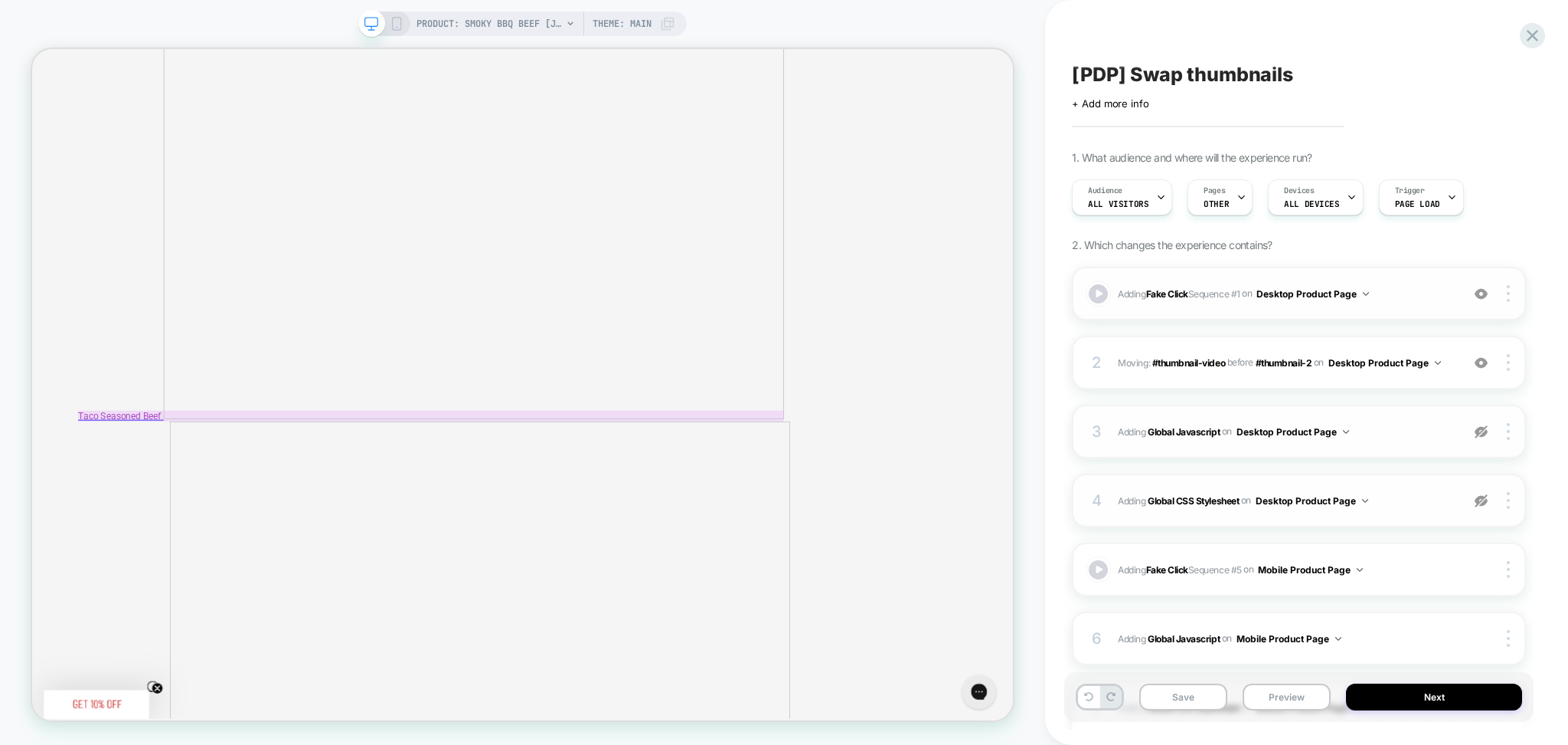
click at [1487, 429] on img at bounding box center [1481, 431] width 13 height 13
click at [1409, 435] on span "Adding Global Javascript on Desktop Product Page" at bounding box center [1286, 431] width 336 height 19
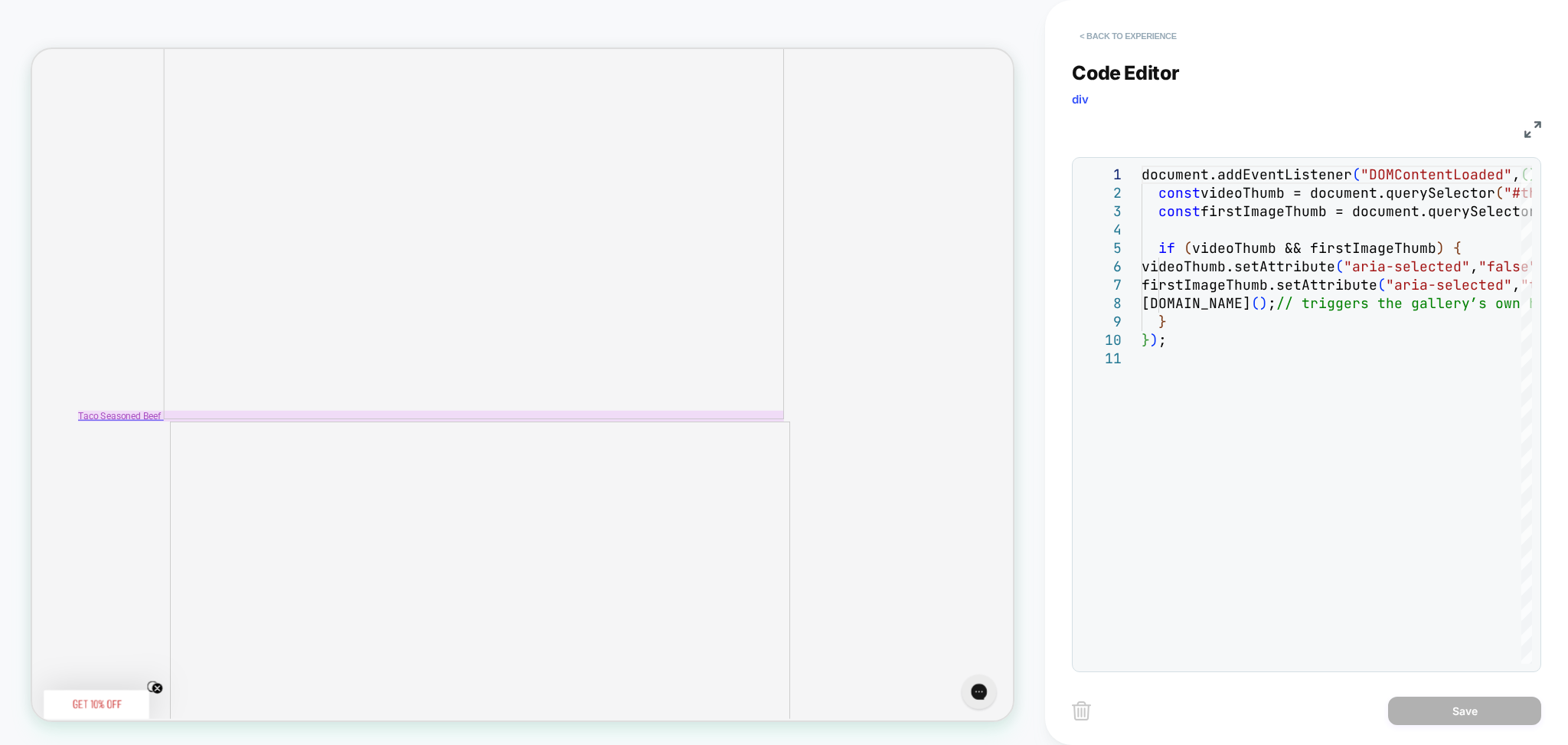
click at [1154, 40] on button "< Back to experience" at bounding box center [1128, 36] width 112 height 25
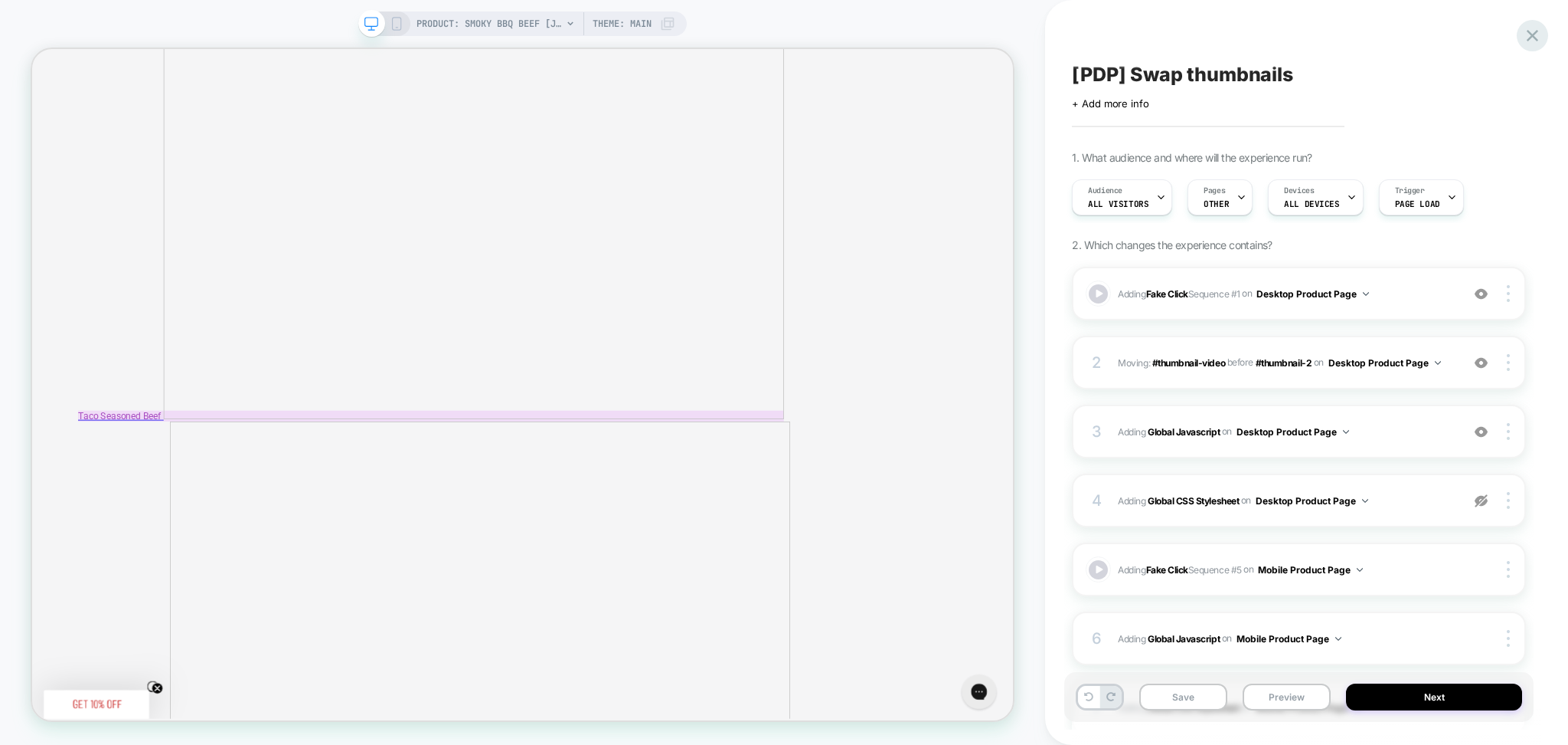
click at [1529, 39] on icon at bounding box center [1533, 36] width 12 height 12
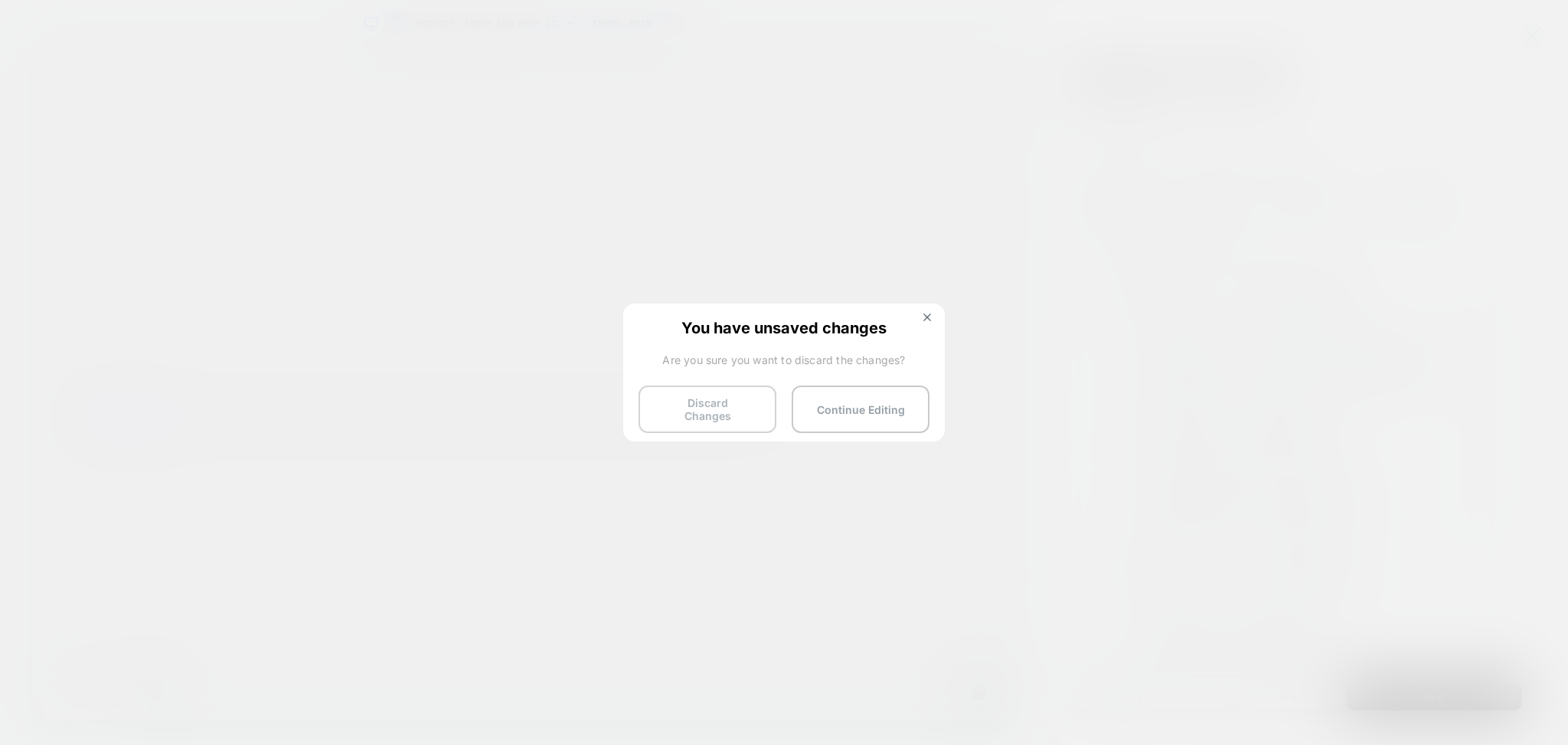
click at [689, 394] on button "Discard Changes" at bounding box center [708, 409] width 138 height 47
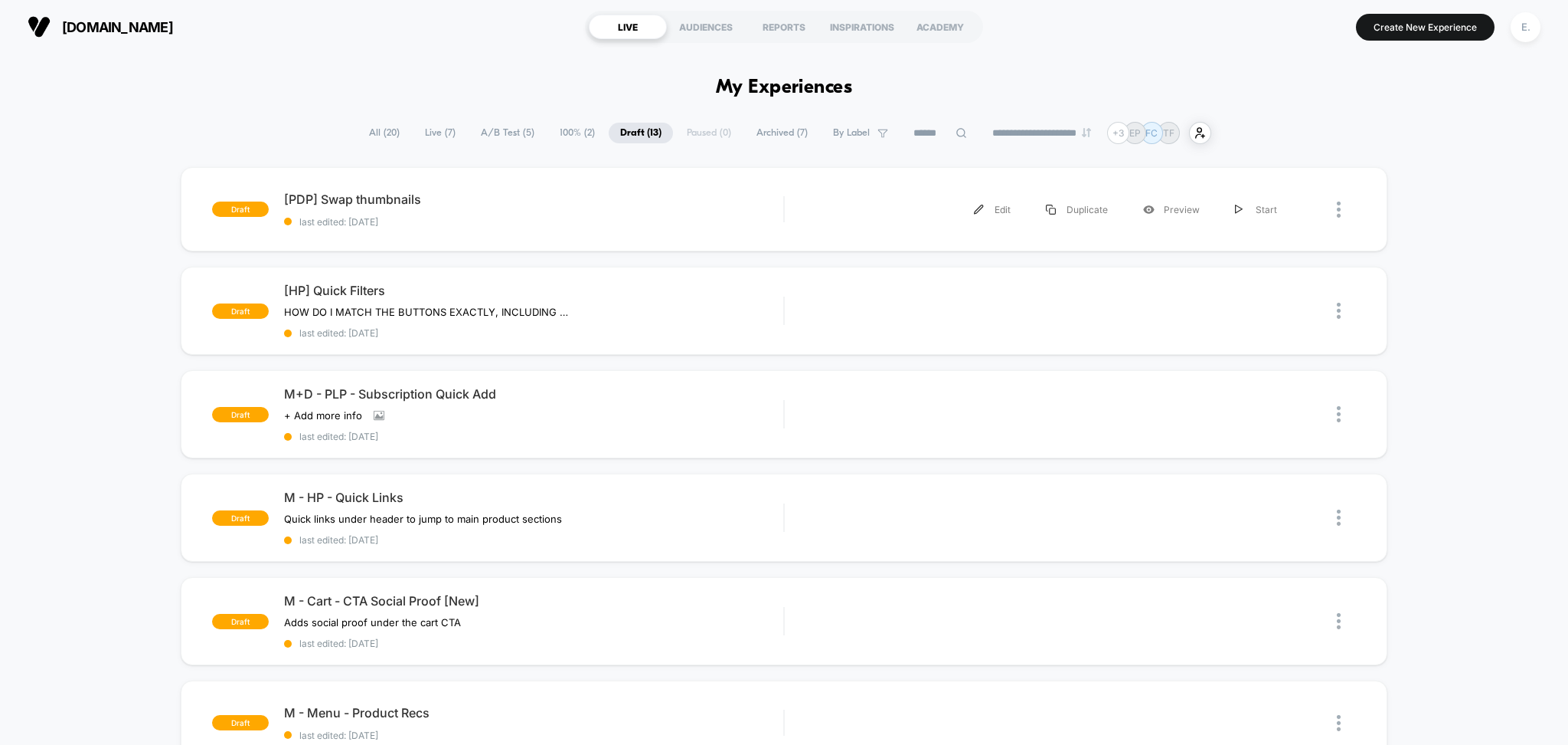
click at [571, 244] on div "draft [PDP] Swap thumbnails last edited: 9/12/2025 Edit Duplicate Preview Start" at bounding box center [784, 208] width 1208 height 84
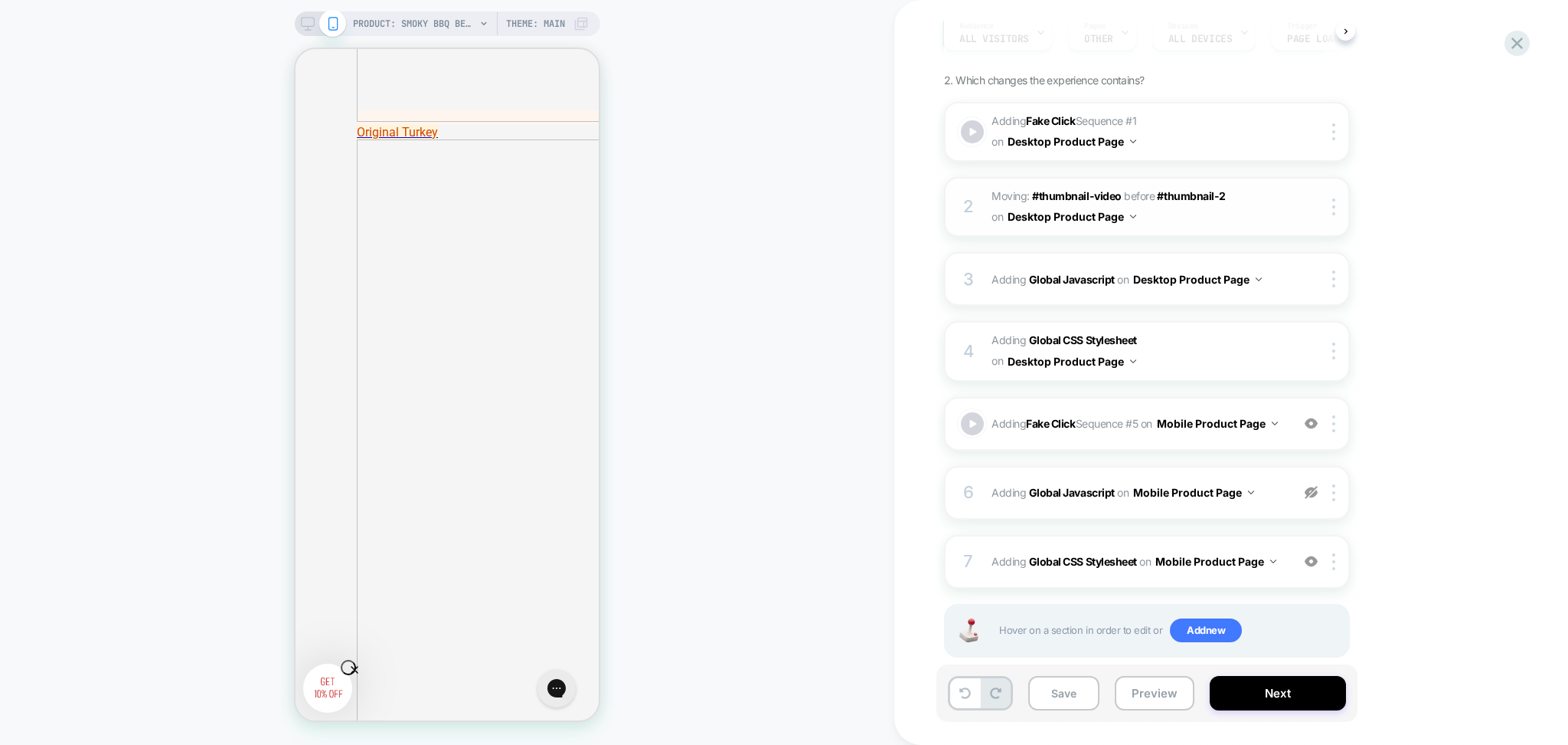
scroll to position [188, 0]
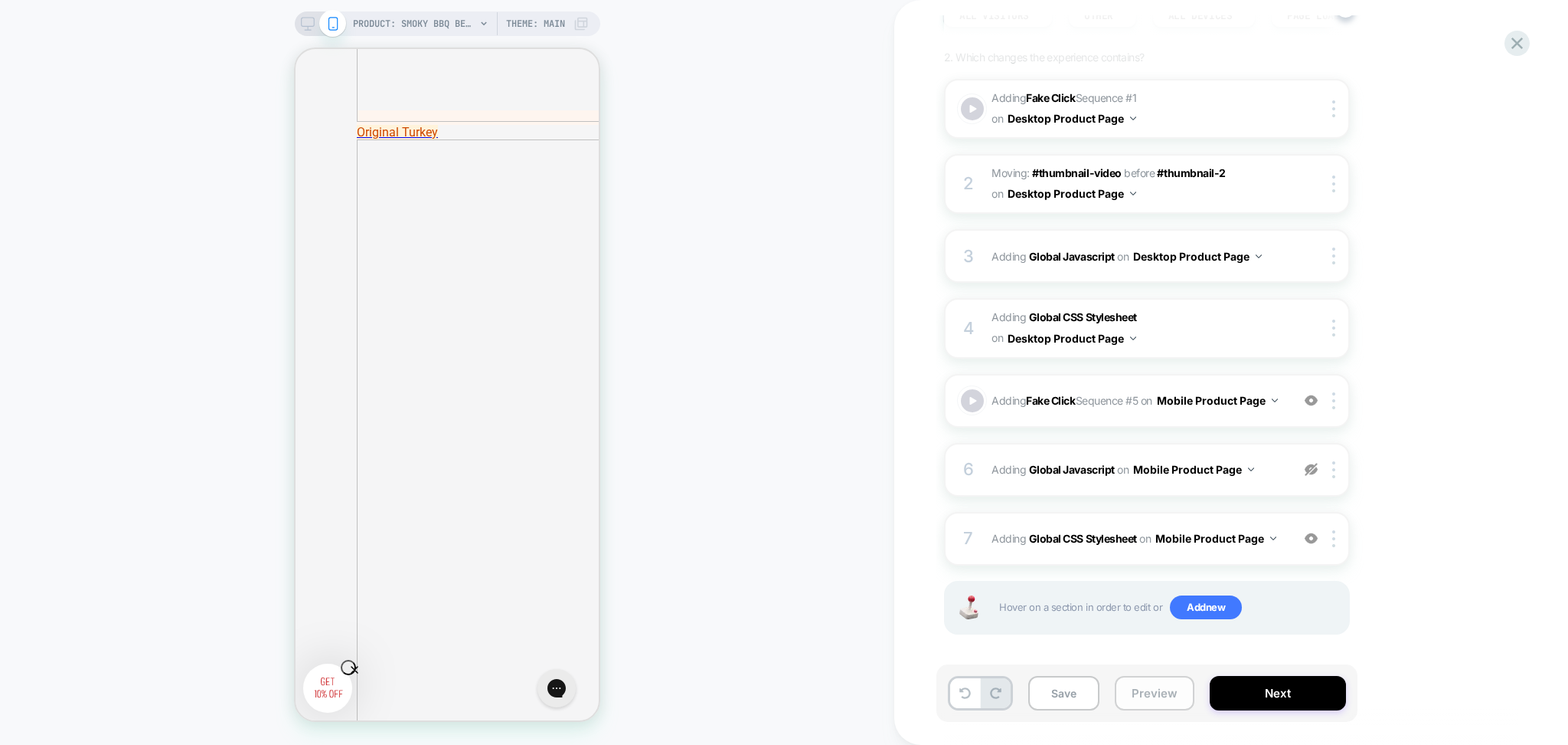
click at [1132, 705] on button "Preview" at bounding box center [1154, 693] width 80 height 35
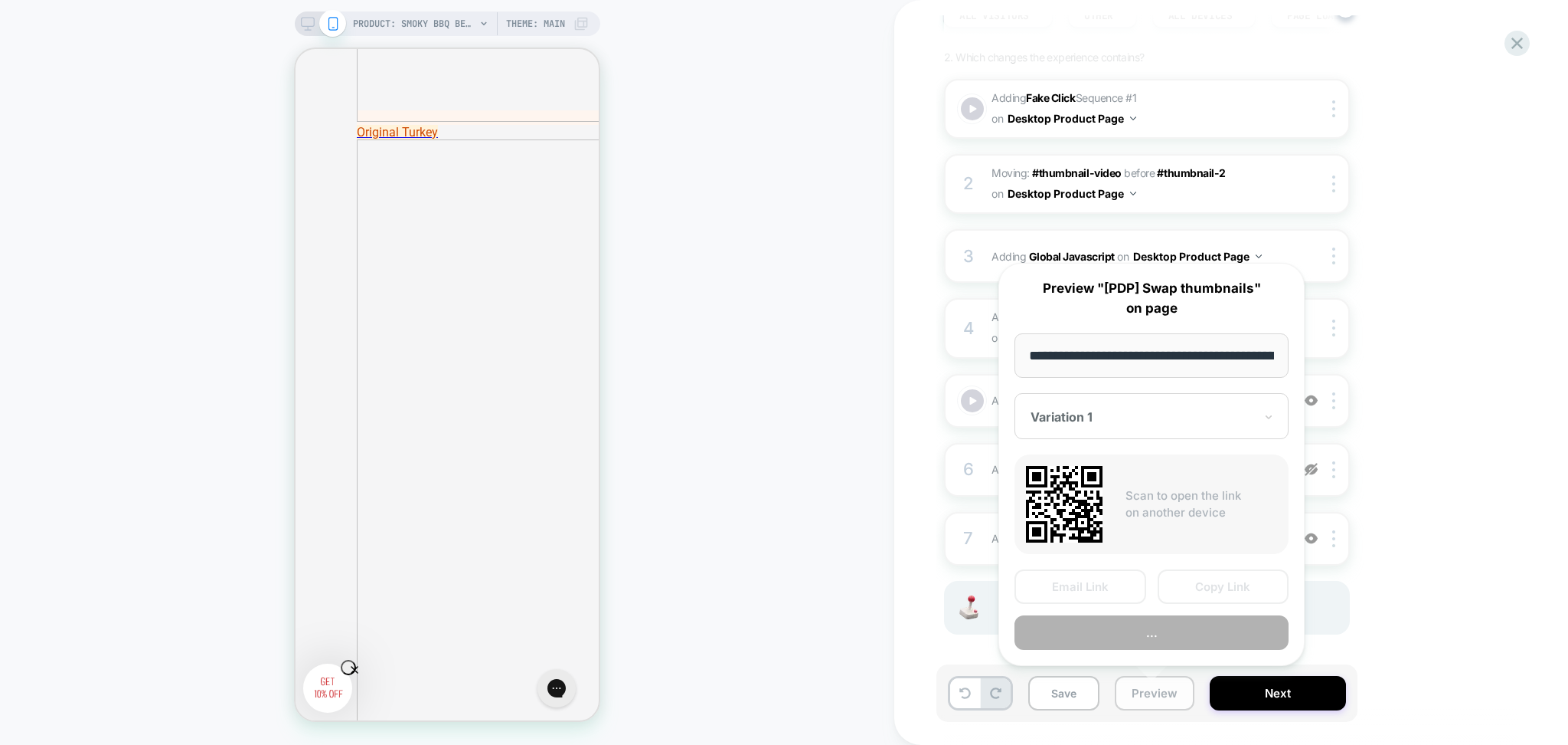
scroll to position [0, 183]
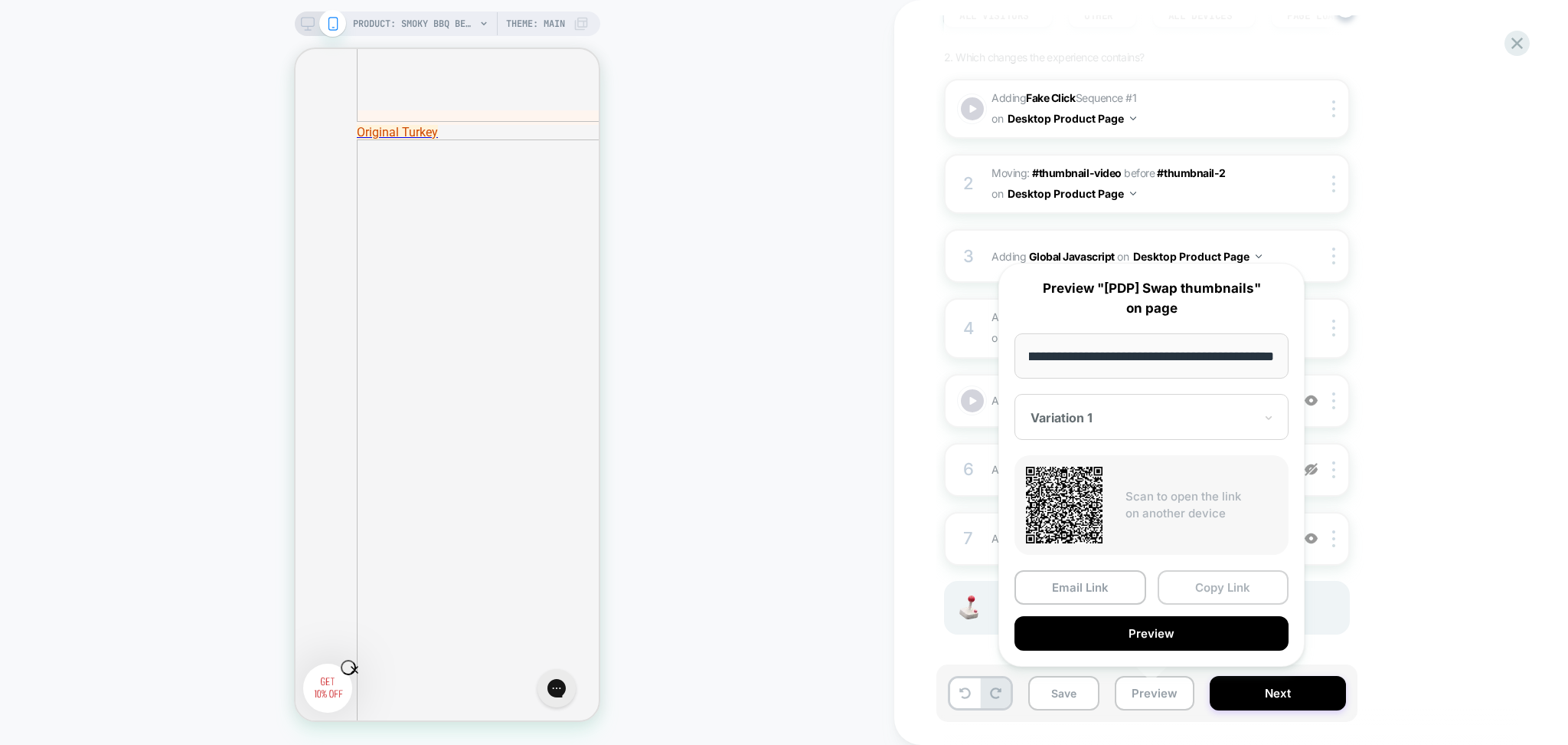
click at [1194, 586] on button "Copy Link" at bounding box center [1223, 587] width 131 height 35
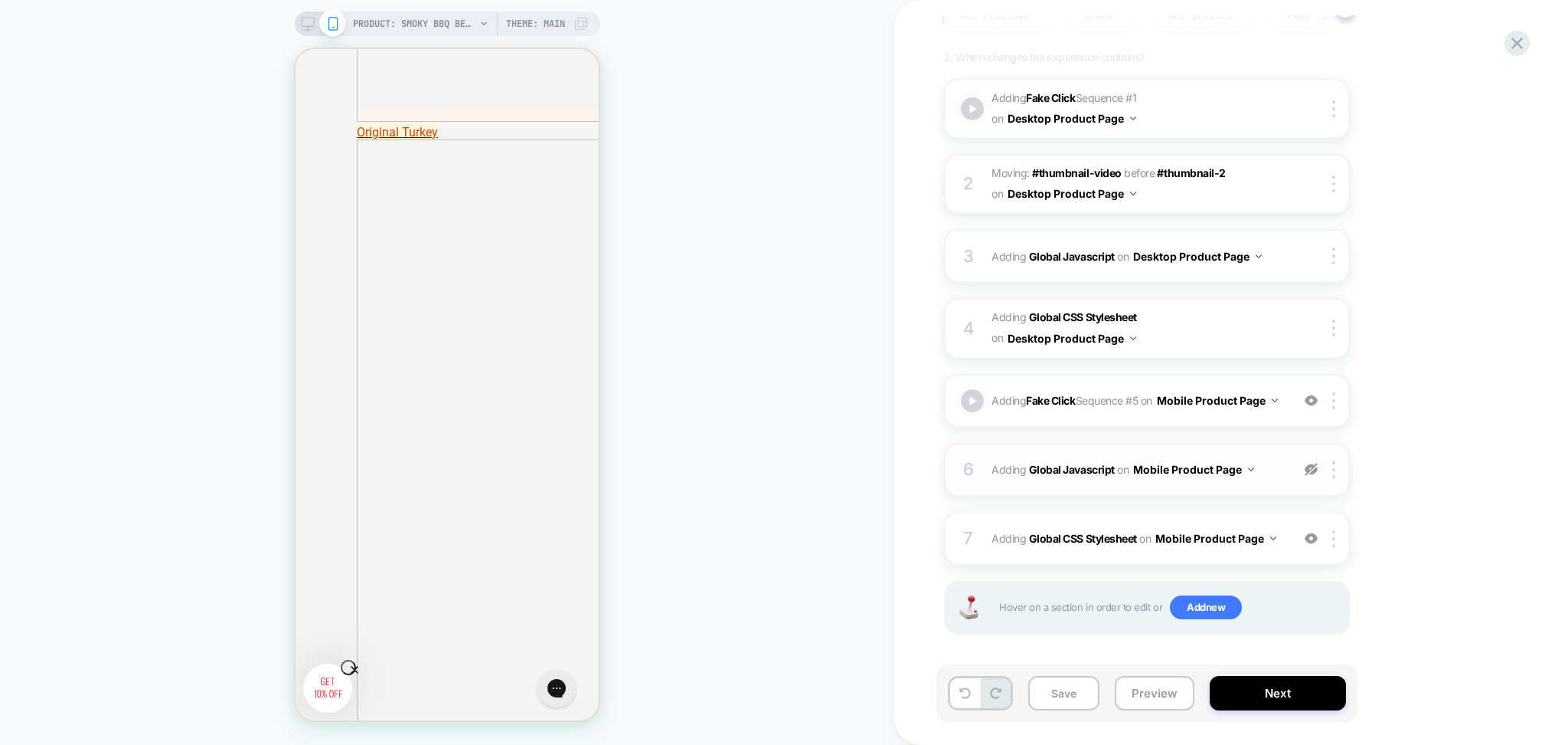
click at [1308, 462] on img at bounding box center [1311, 468] width 13 height 13
click at [1131, 694] on button "Preview" at bounding box center [1154, 693] width 80 height 35
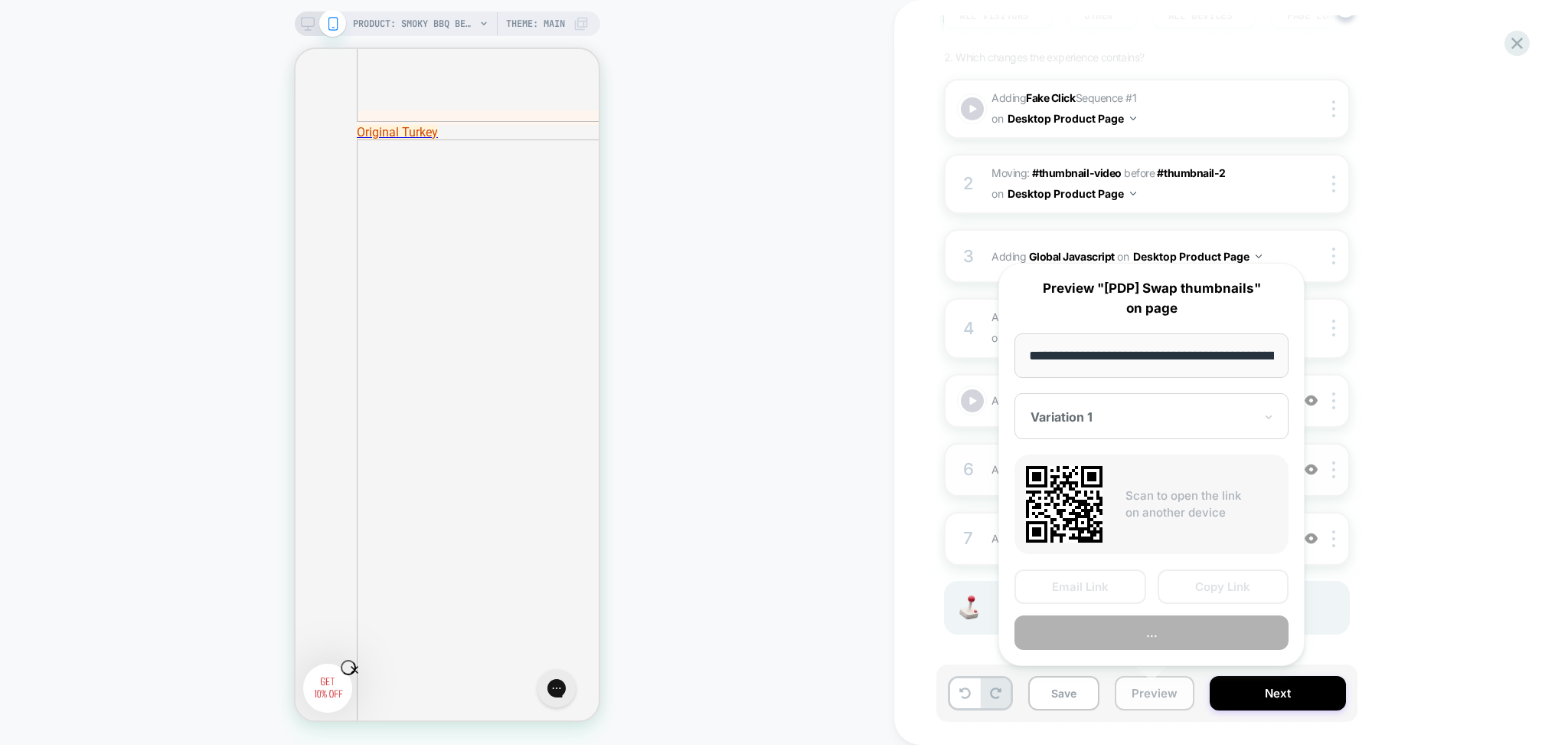
scroll to position [0, 183]
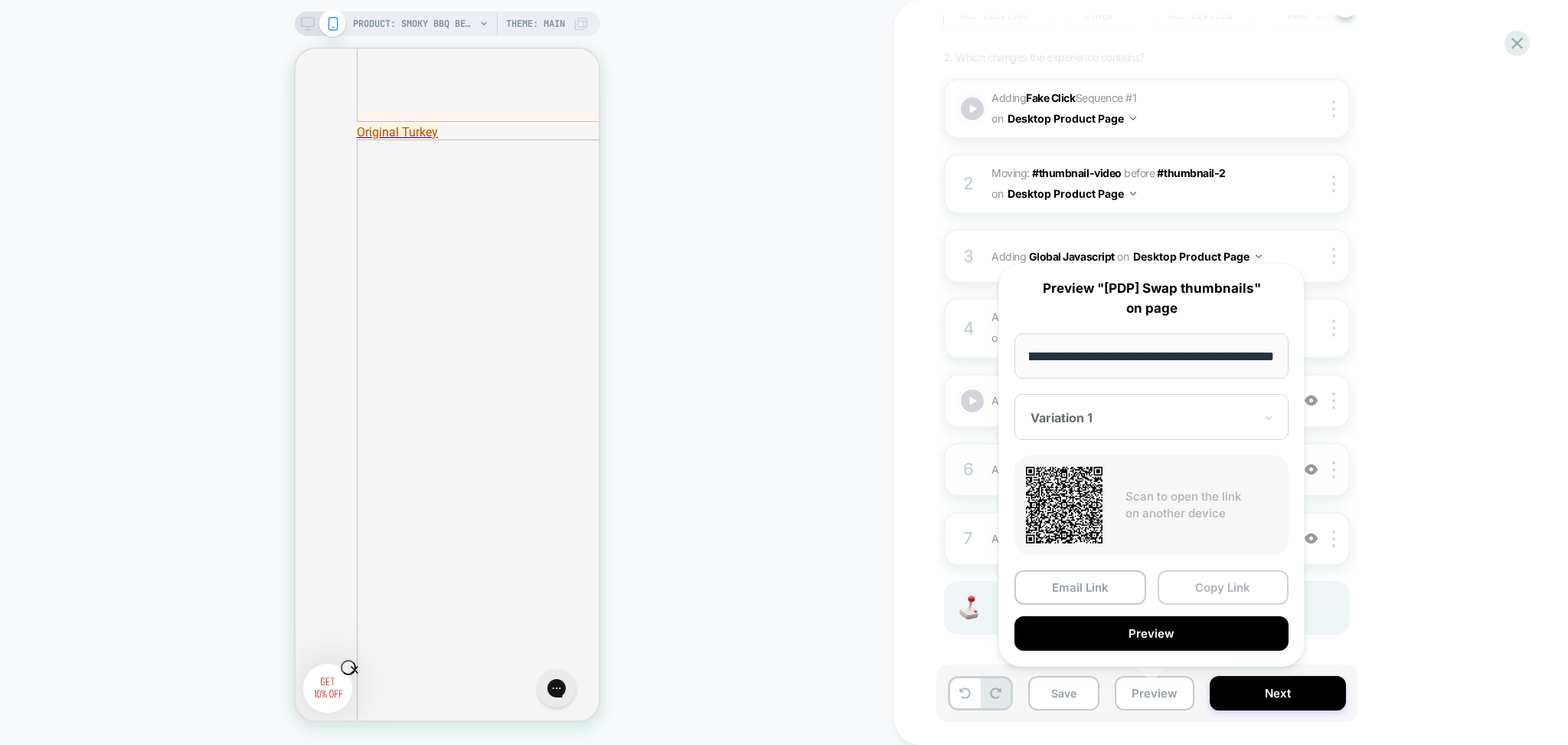
click at [1203, 588] on button "Copy Link" at bounding box center [1223, 587] width 131 height 35
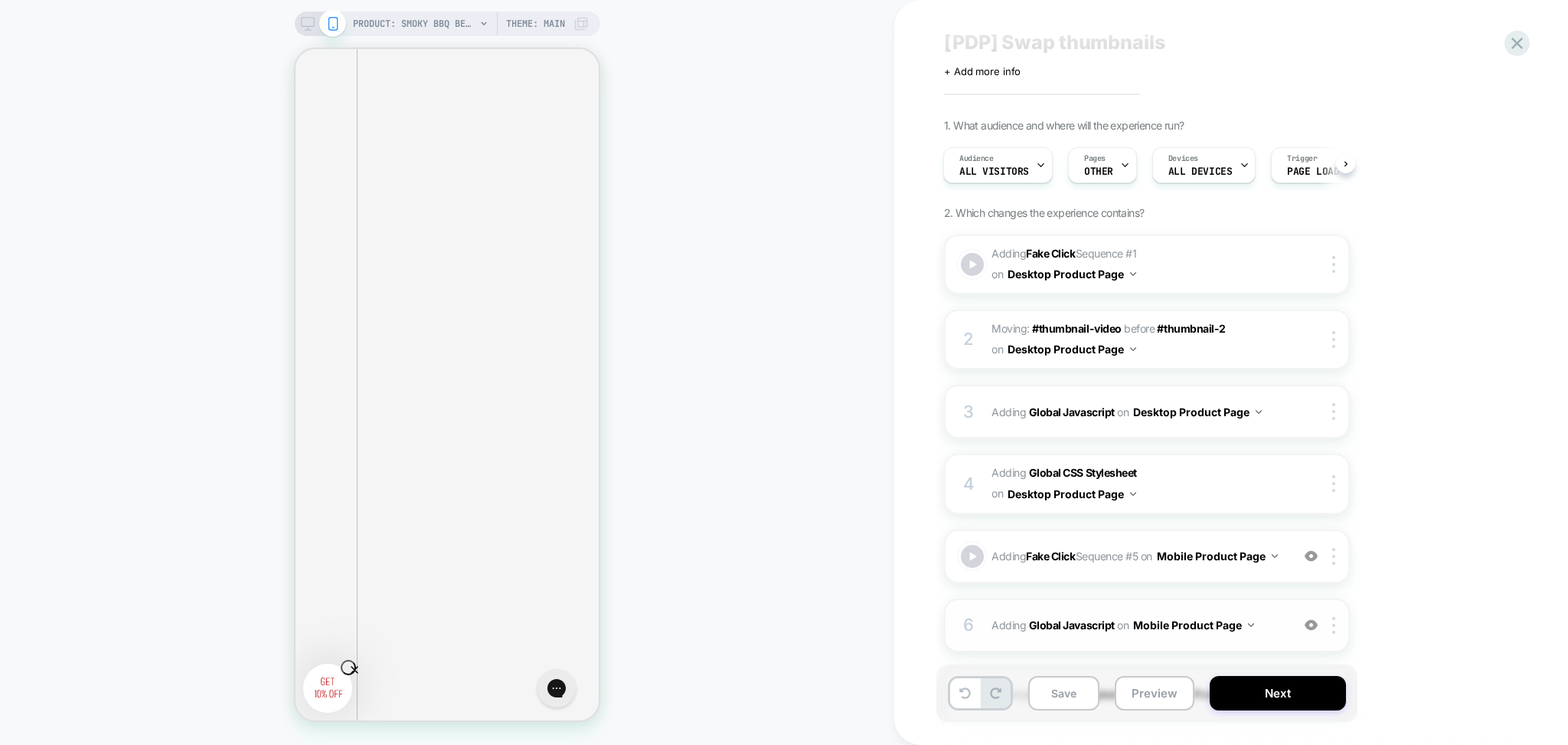
scroll to position [0, 0]
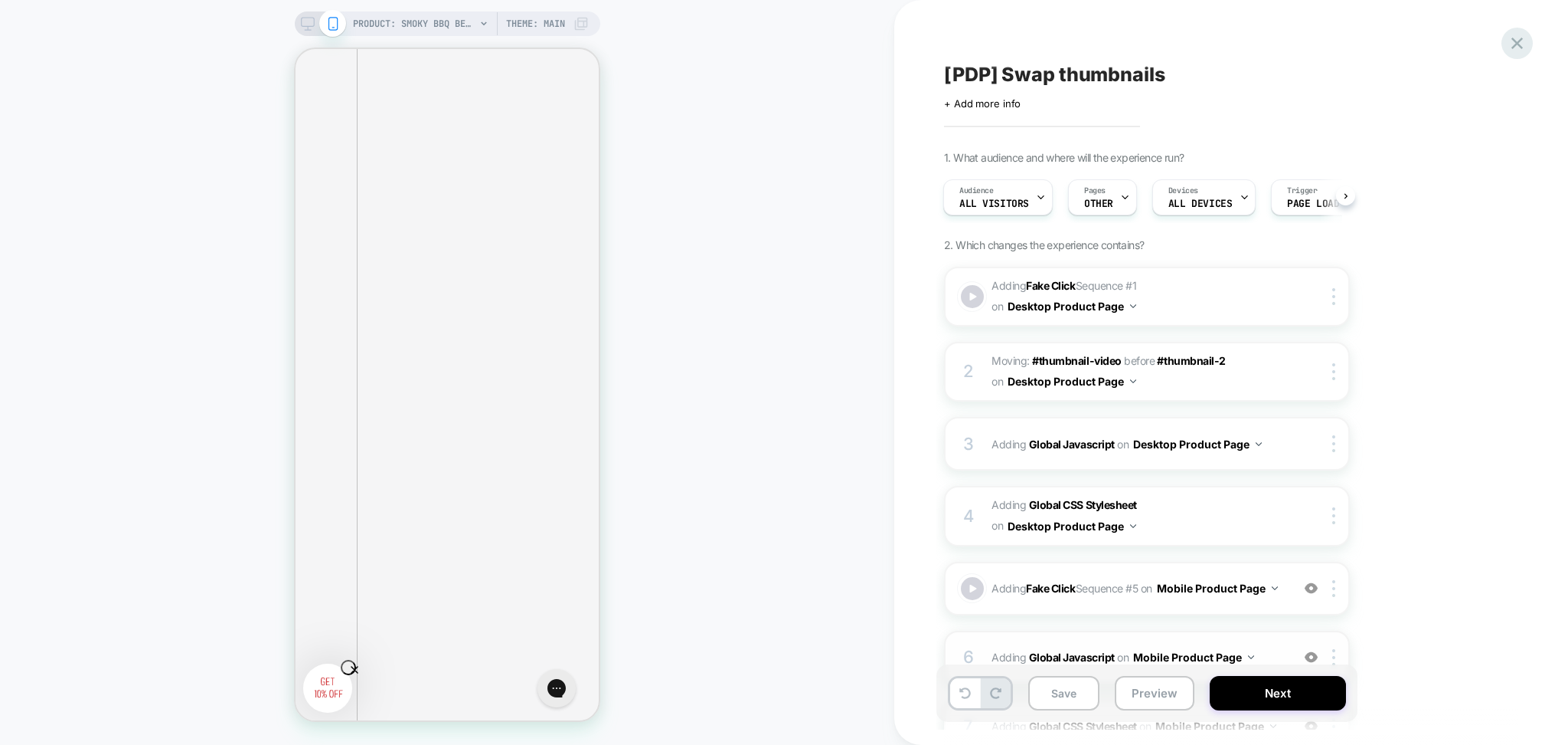
click at [1520, 47] on icon at bounding box center [1517, 42] width 21 height 21
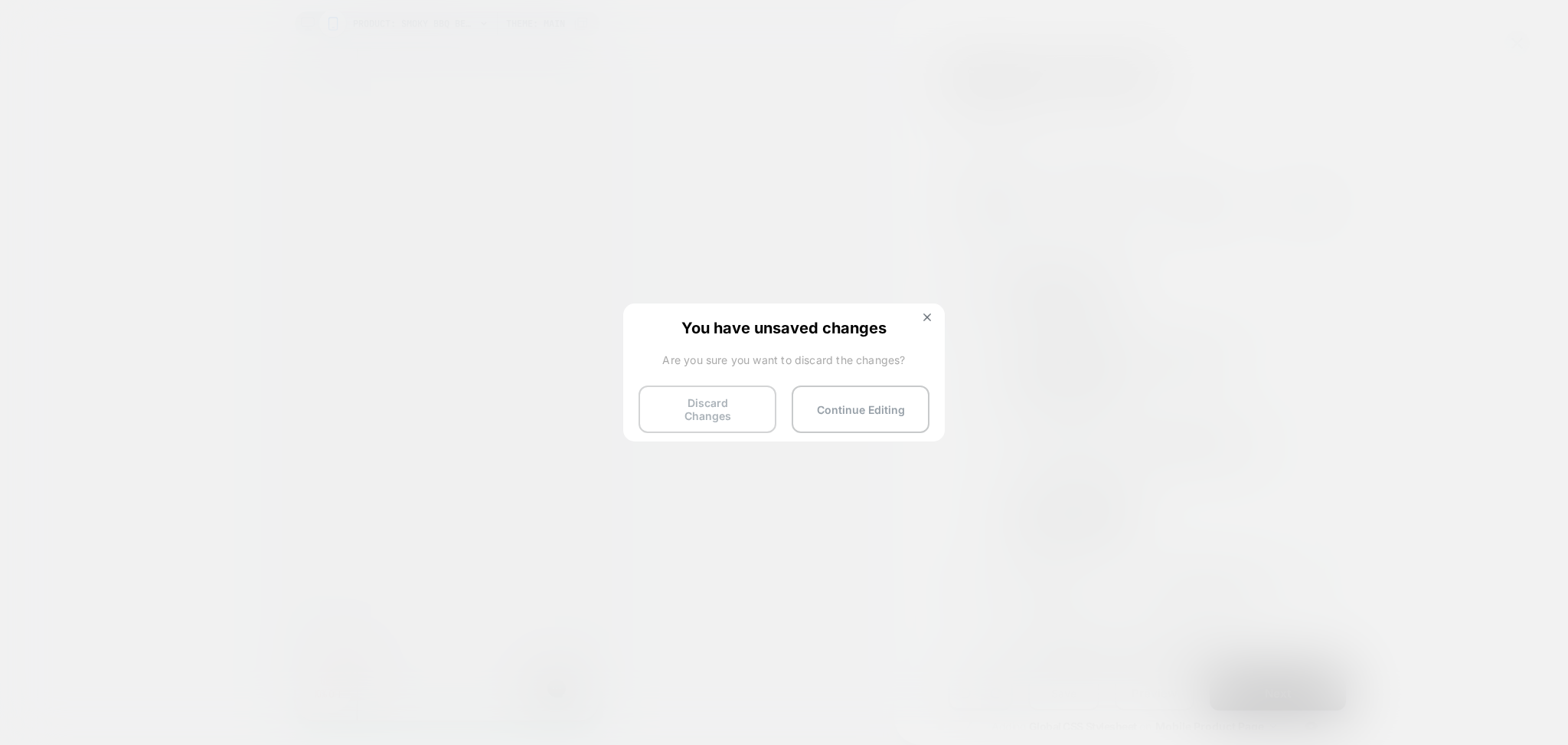
click at [749, 417] on button "Discard Changes" at bounding box center [708, 409] width 138 height 47
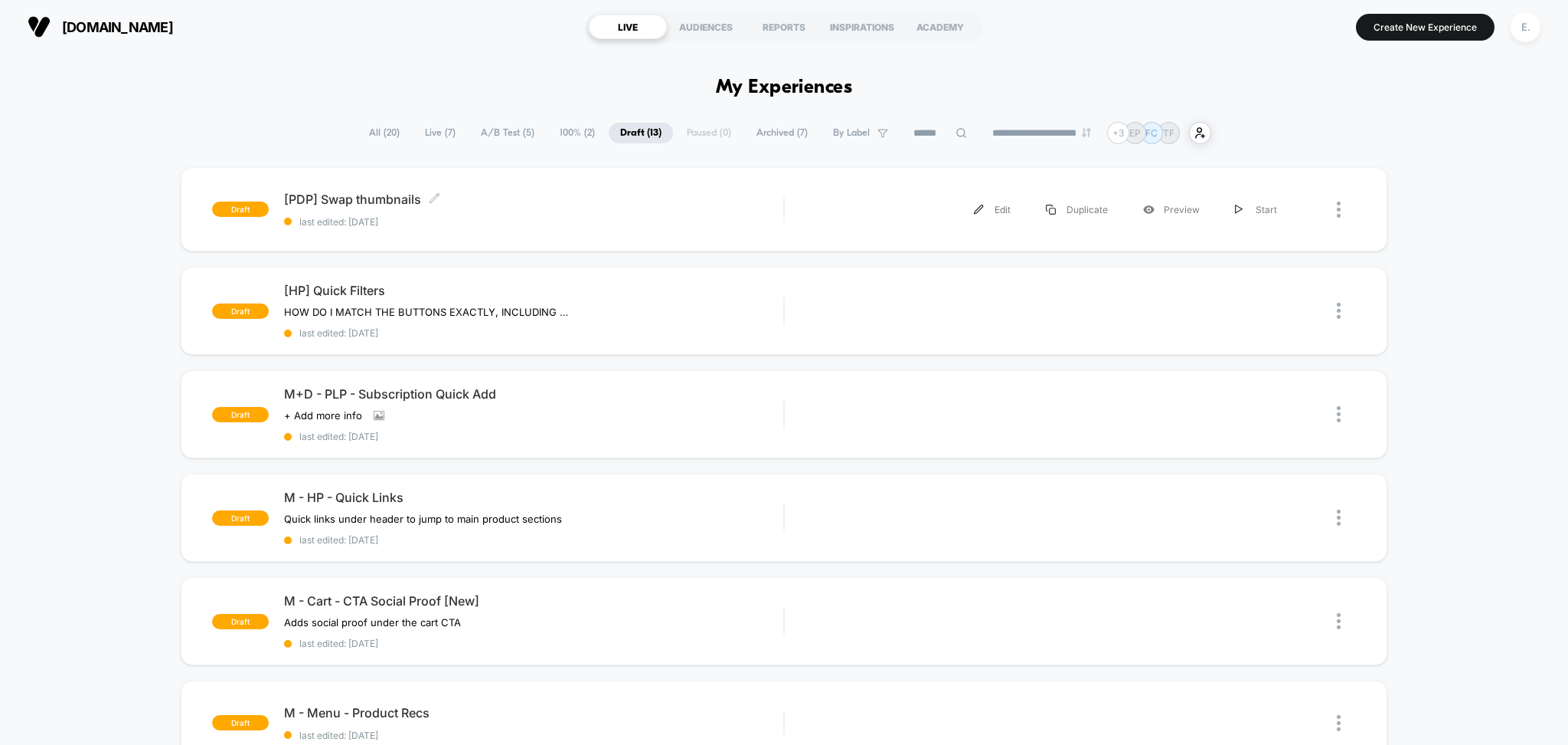
click at [583, 222] on span "last edited: 9/12/2025" at bounding box center [534, 222] width 500 height 12
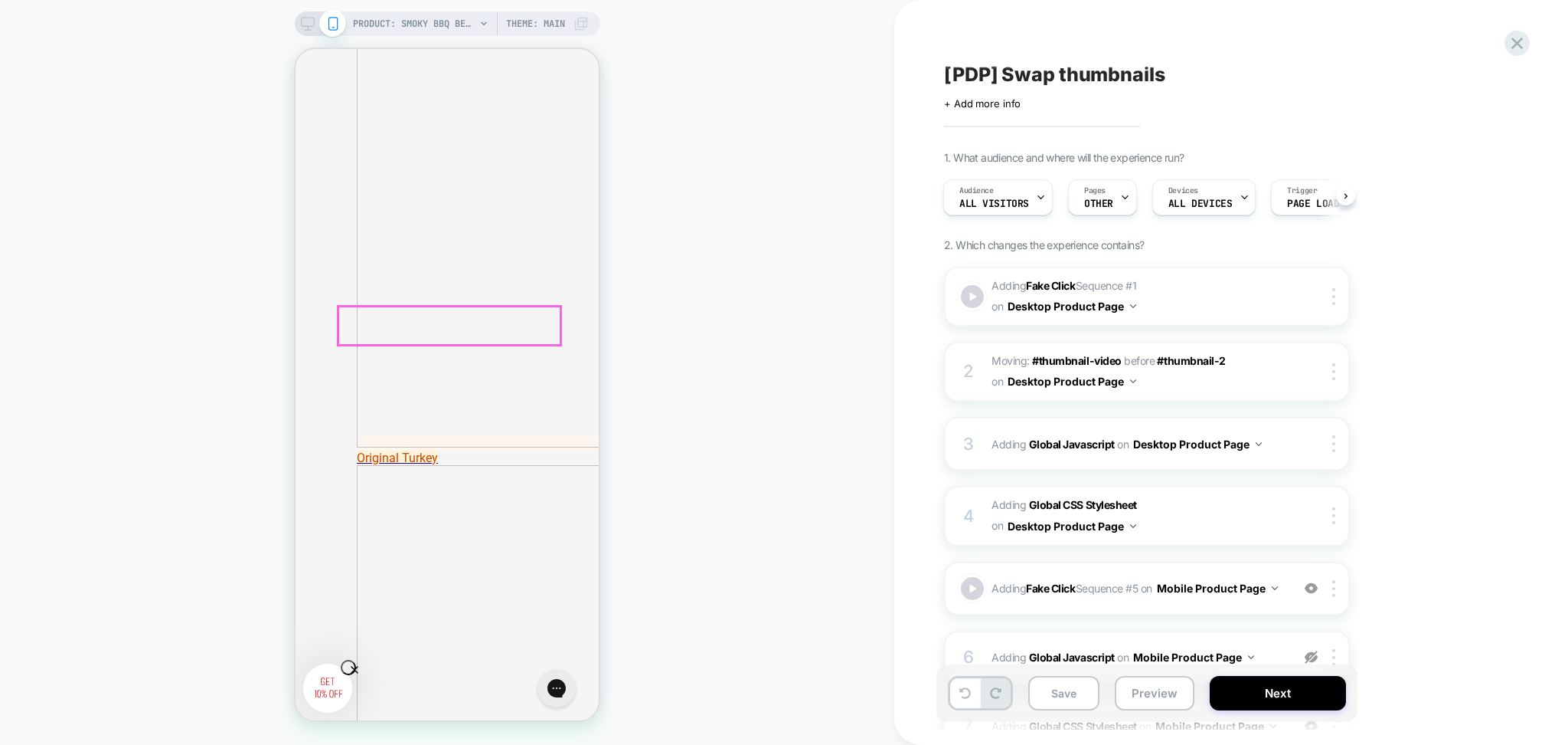
scroll to position [5811, 0]
click at [1141, 690] on button "Preview" at bounding box center [1154, 693] width 80 height 35
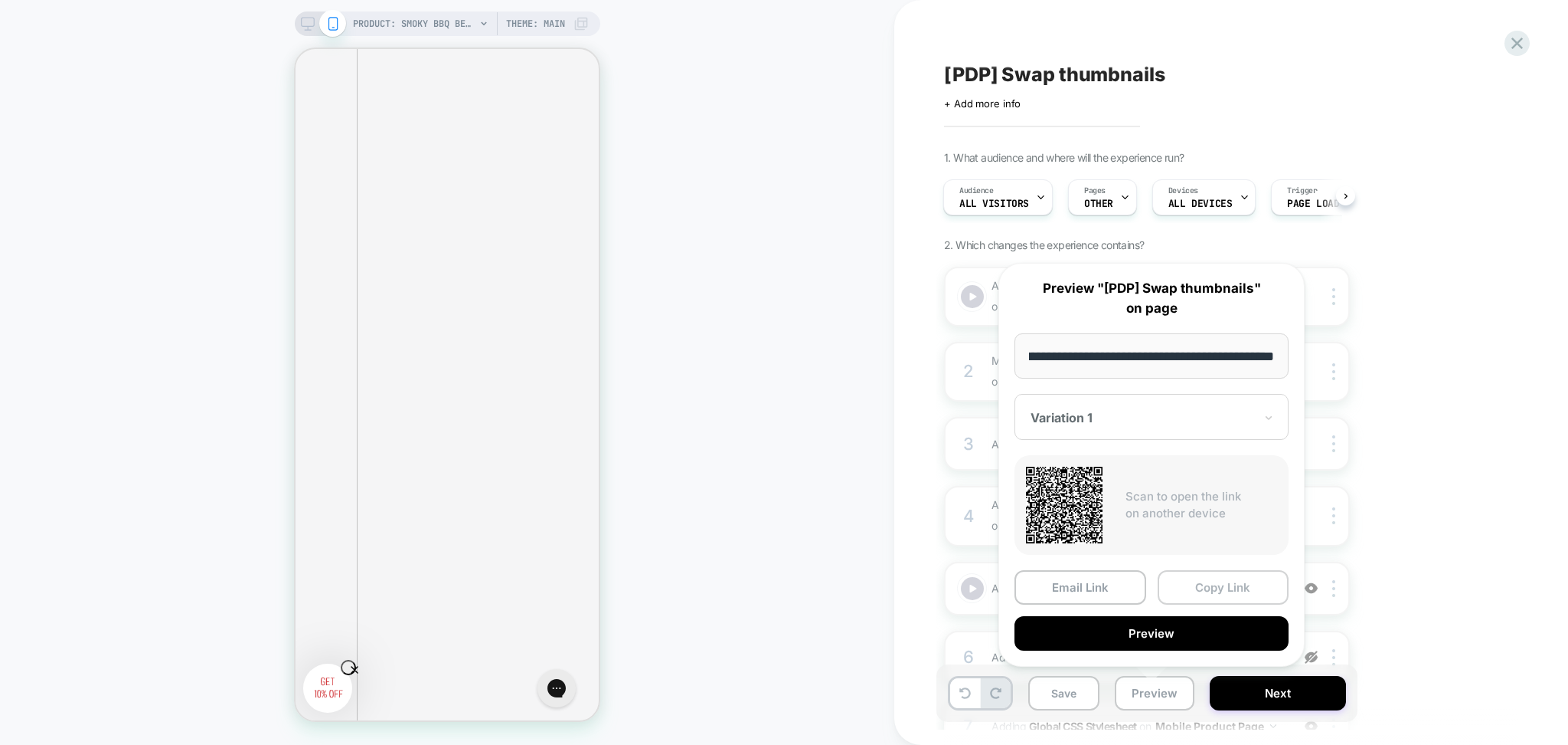
scroll to position [0, 0]
click at [1183, 576] on button "Copy Link" at bounding box center [1223, 587] width 131 height 35
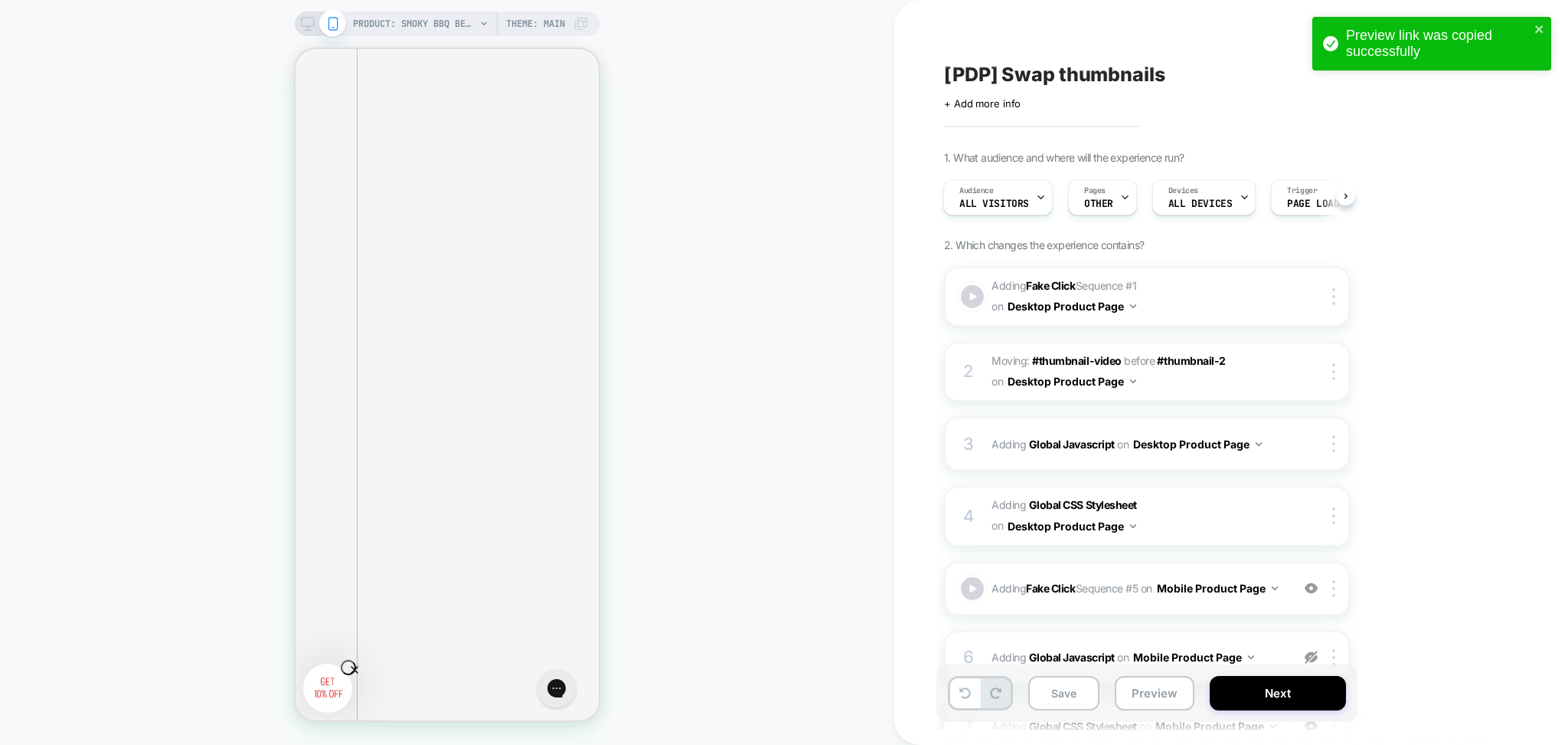
click at [745, 361] on div "PRODUCT: Smoky BBQ Beef [jerky stick] PRODUCT: Smoky BBQ Beef [jerky stick] The…" at bounding box center [447, 372] width 895 height 714
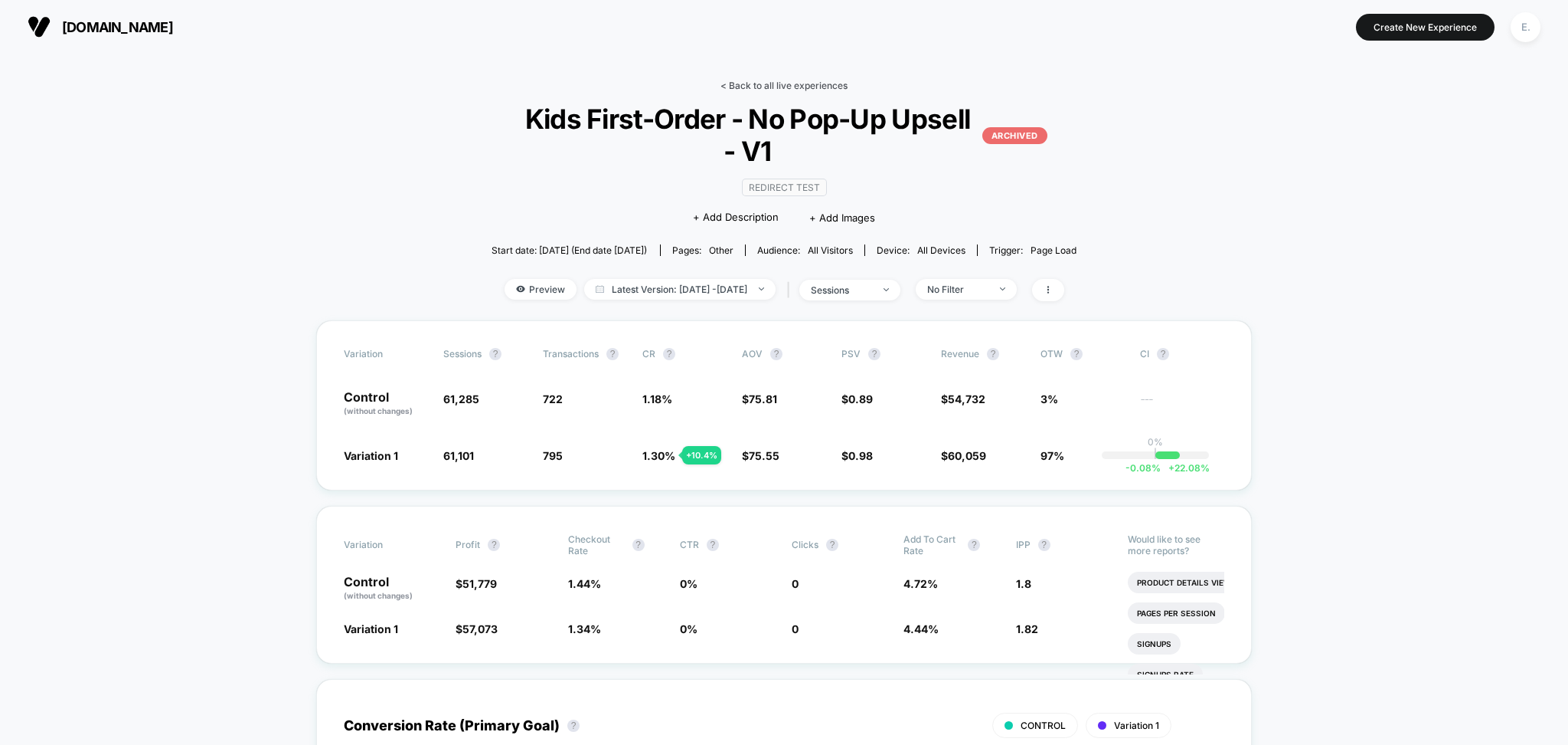
click at [807, 83] on link "< Back to all live experiences" at bounding box center [784, 86] width 127 height 12
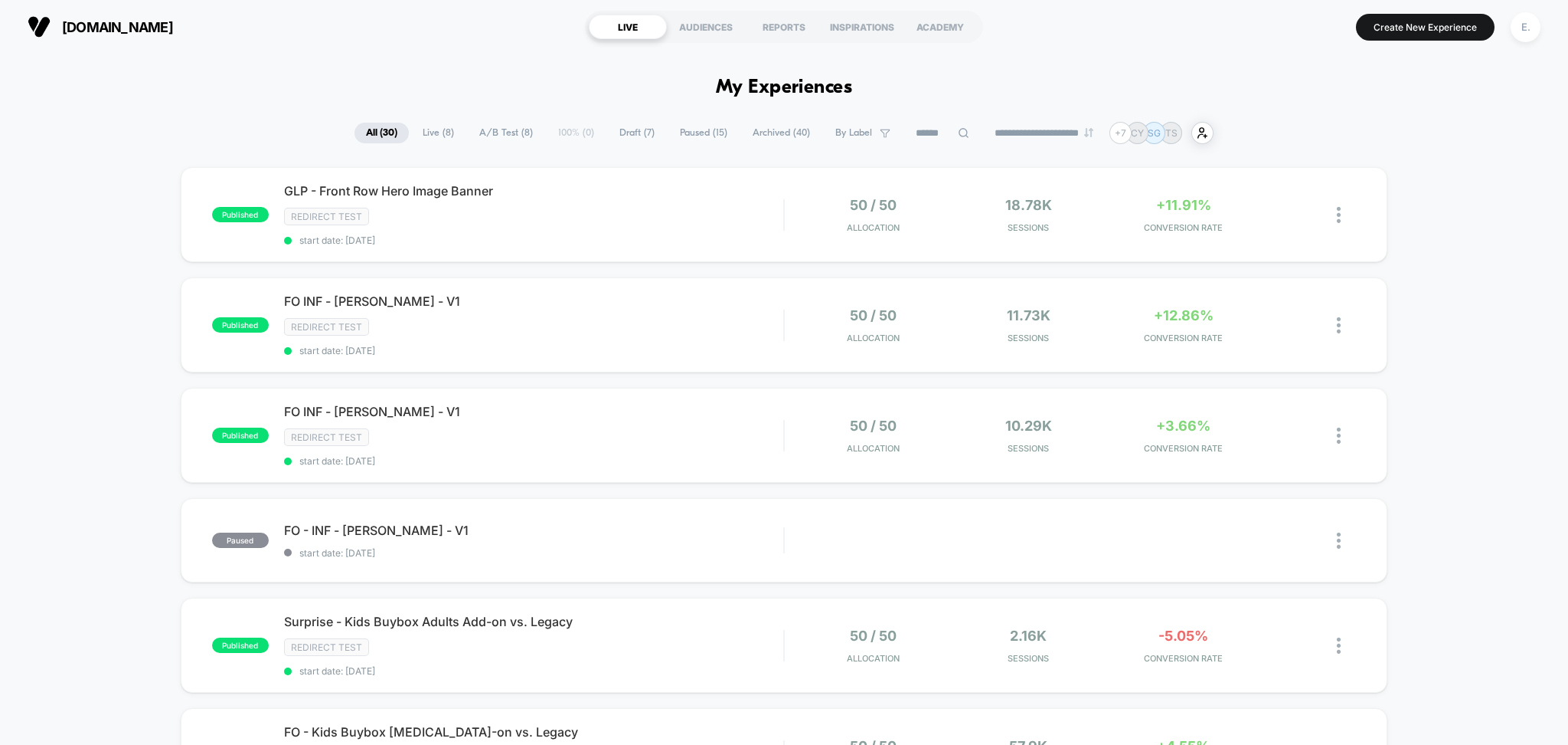
click at [911, 134] on input at bounding box center [943, 133] width 77 height 19
type input "*"
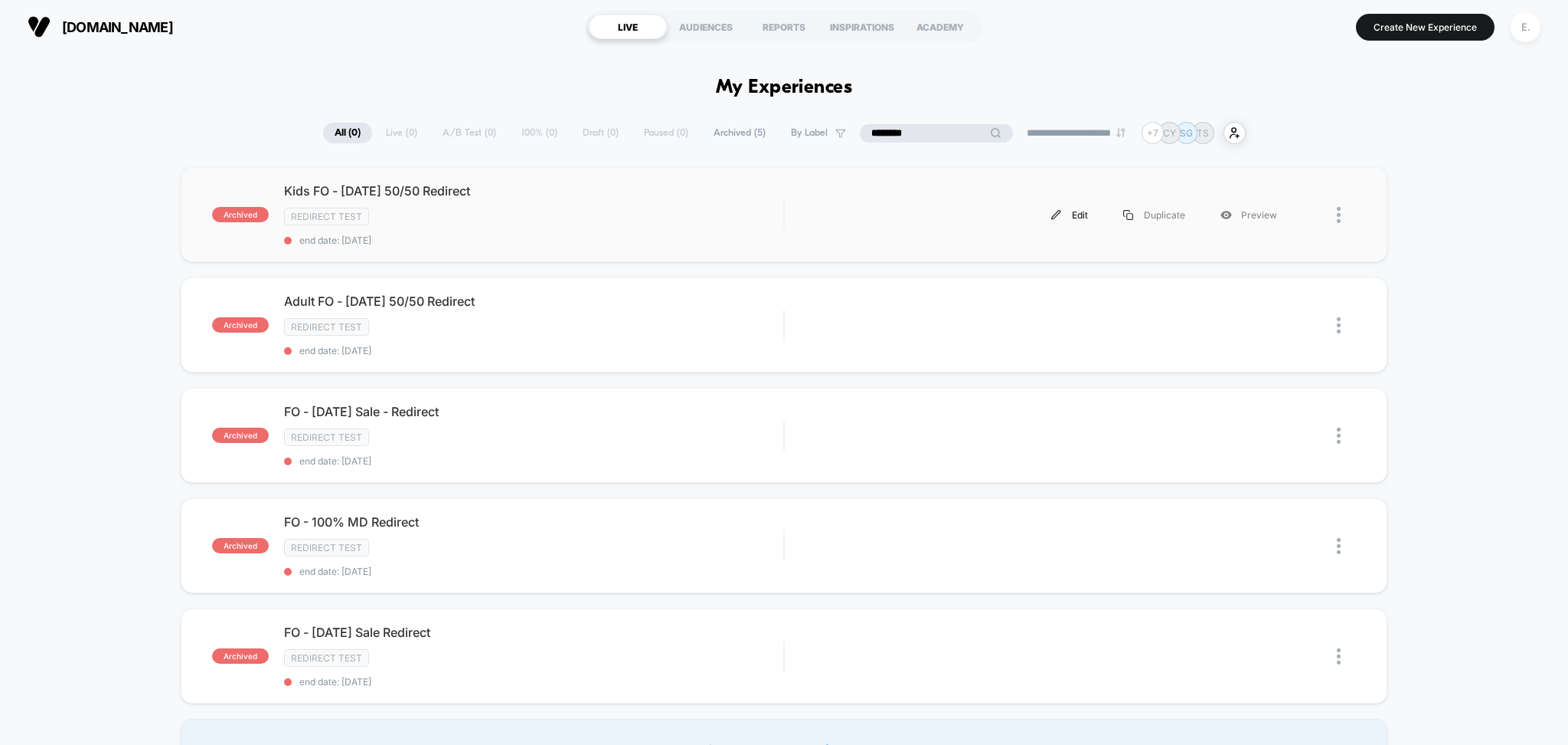
type input "********"
click at [1061, 218] on img at bounding box center [1057, 215] width 10 height 10
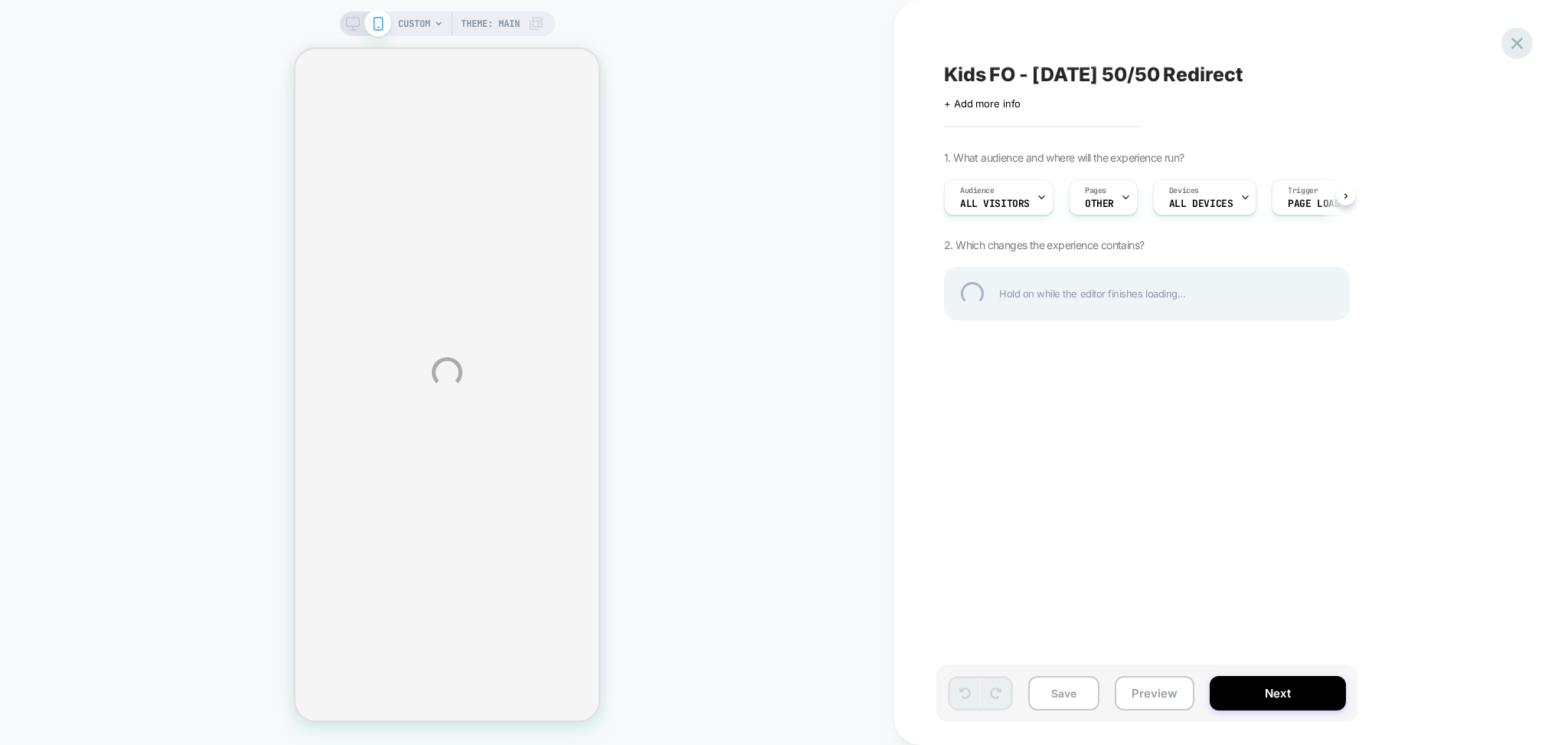
click at [1524, 46] on div at bounding box center [1518, 43] width 32 height 32
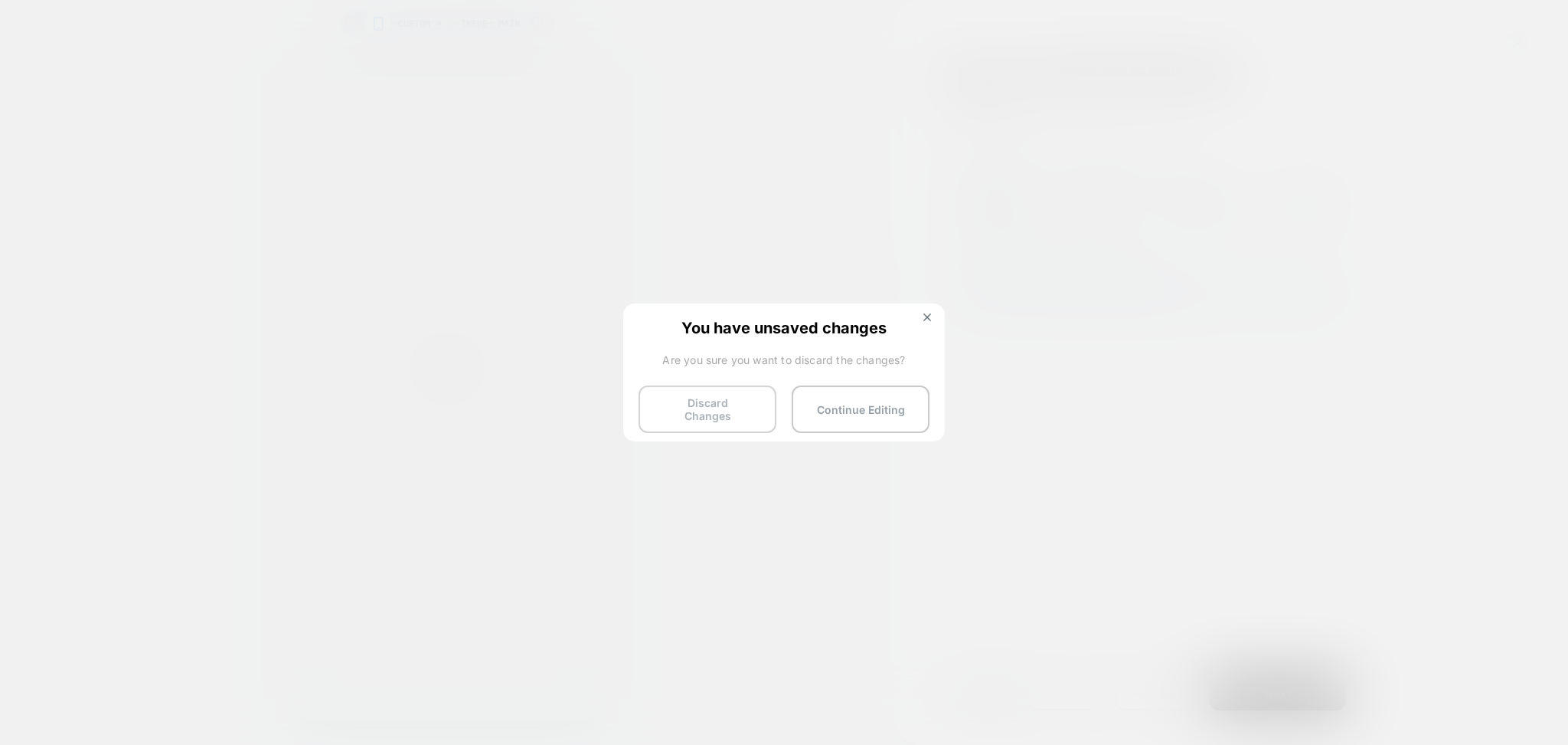
click at [758, 410] on button "Discard Changes" at bounding box center [708, 409] width 138 height 47
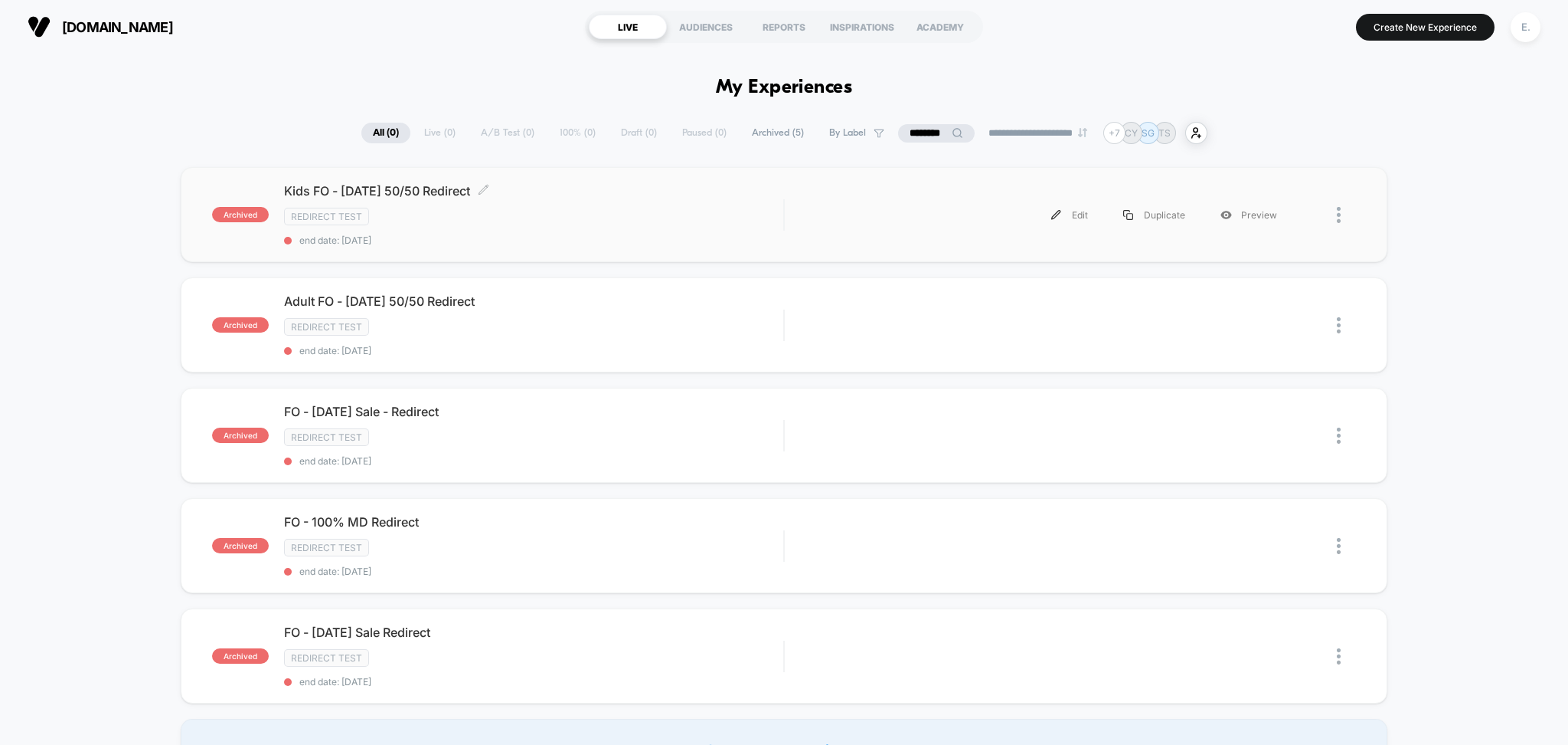
click at [669, 227] on div "Kids FO - Father's Day 50/50 Redirect Click to edit experience details Click to…" at bounding box center [534, 214] width 500 height 63
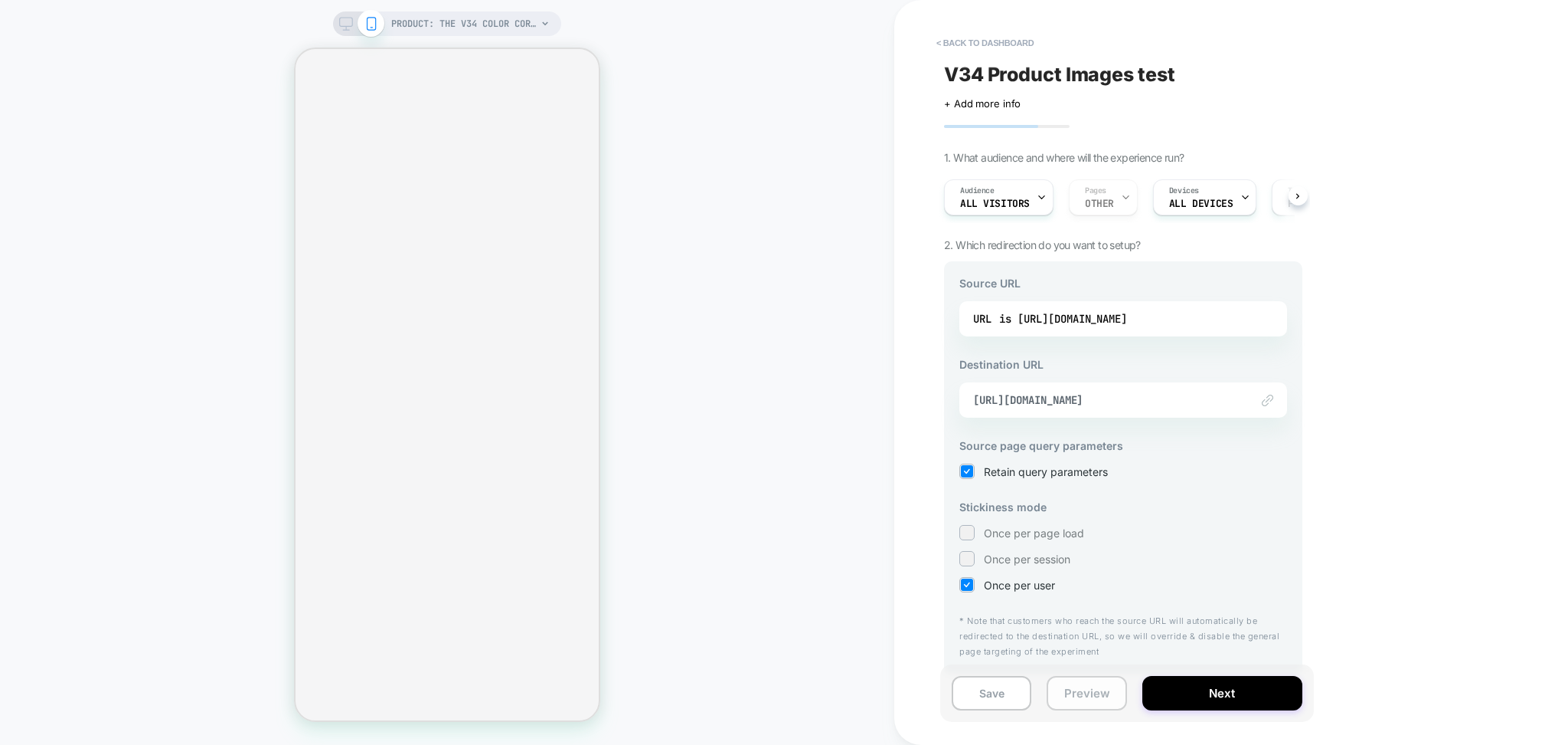
click at [1073, 701] on button "Preview" at bounding box center [1086, 693] width 80 height 35
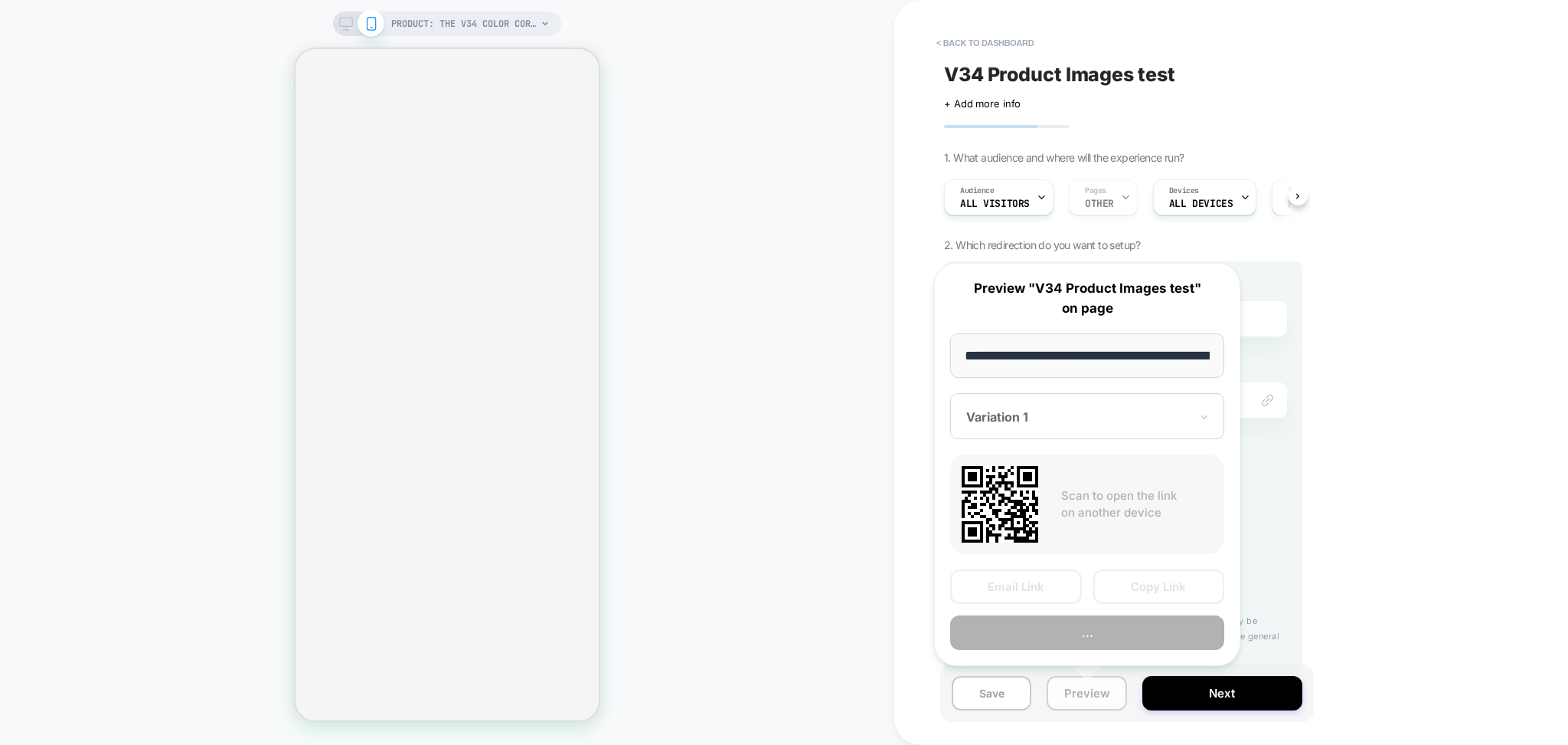
scroll to position [0, 287]
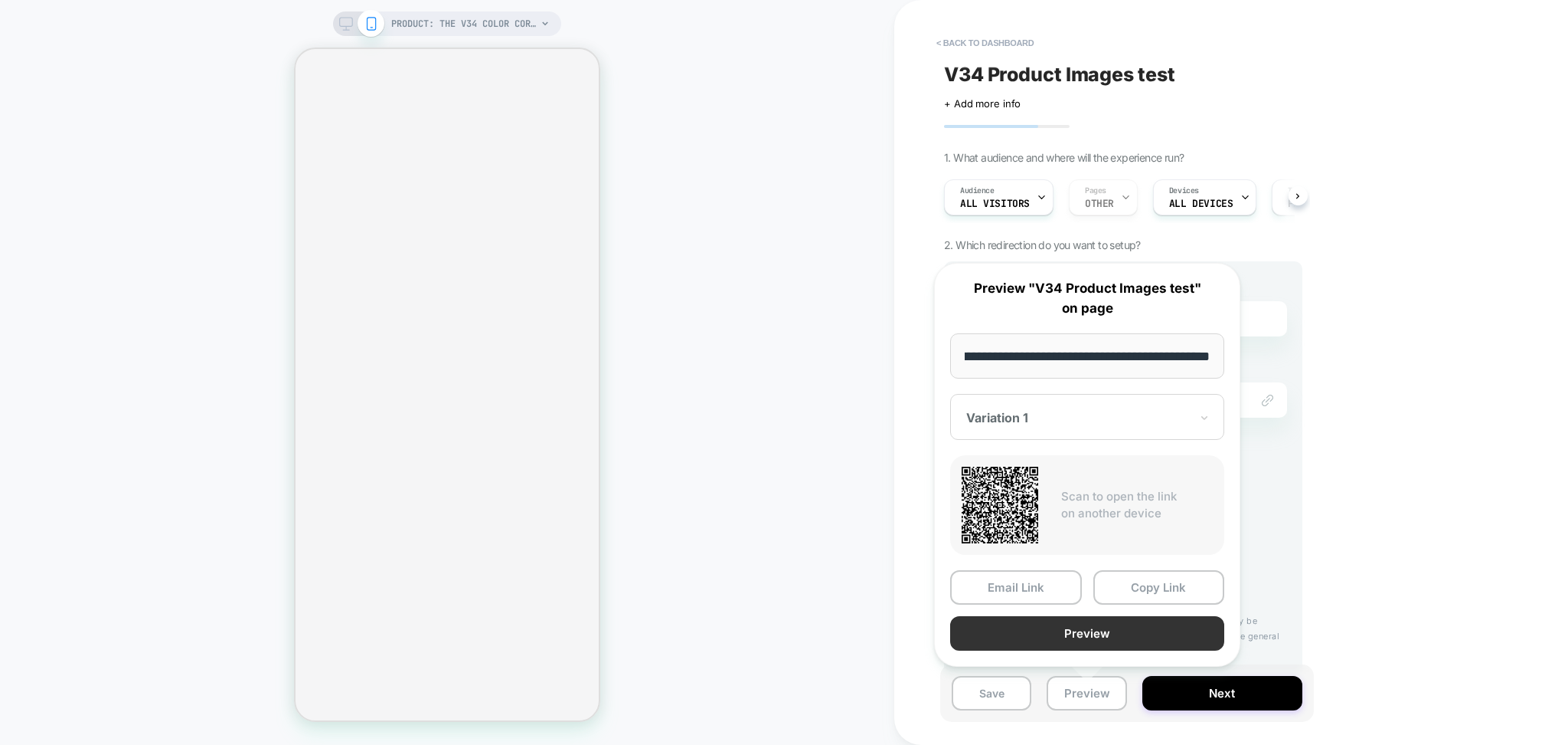
click at [1051, 634] on button "Preview" at bounding box center [1088, 633] width 274 height 35
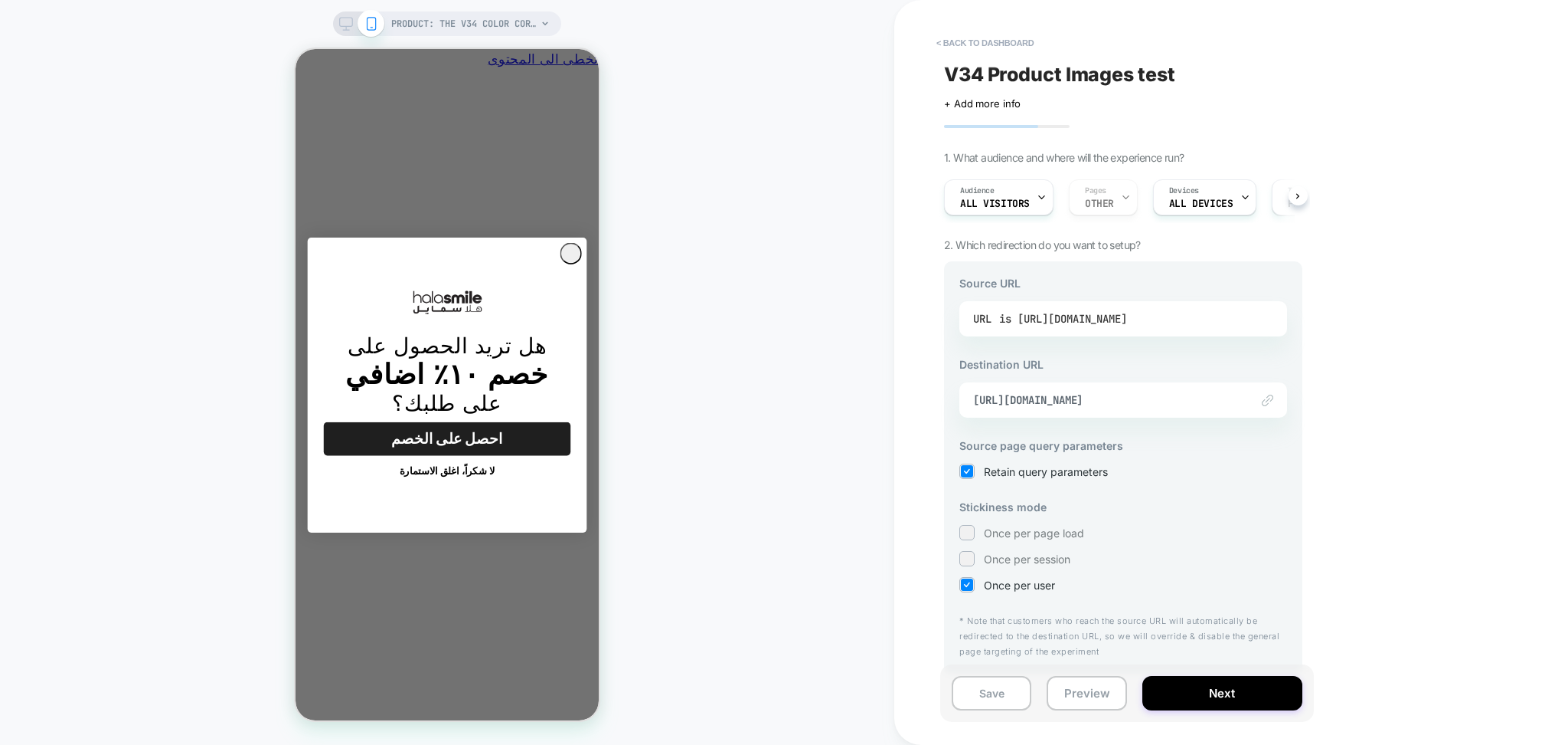
scroll to position [0, 0]
click at [1087, 326] on div "is [URL][DOMAIN_NAME]" at bounding box center [1063, 318] width 128 height 23
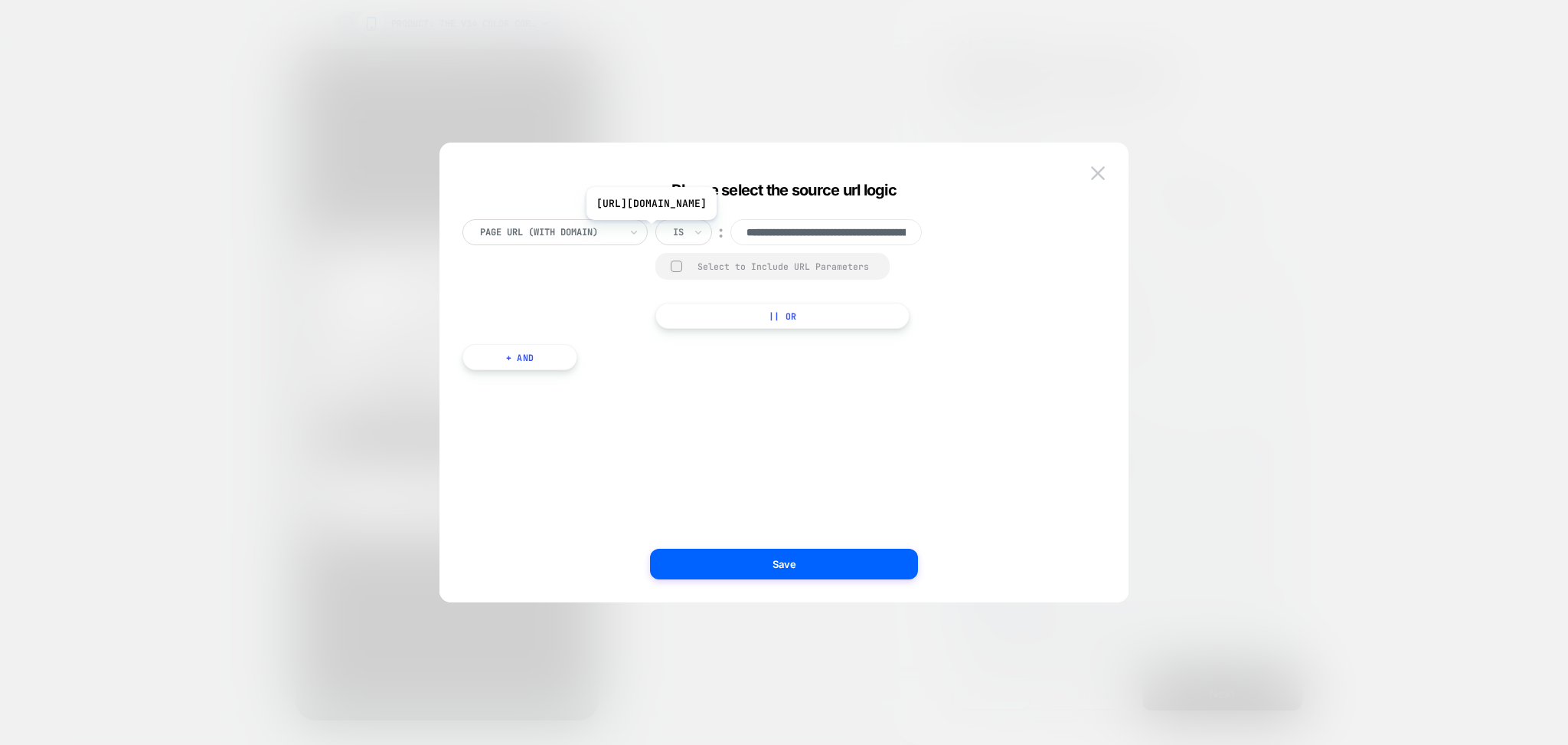
scroll to position [0, 252]
click at [787, 228] on input "**********" at bounding box center [826, 232] width 192 height 26
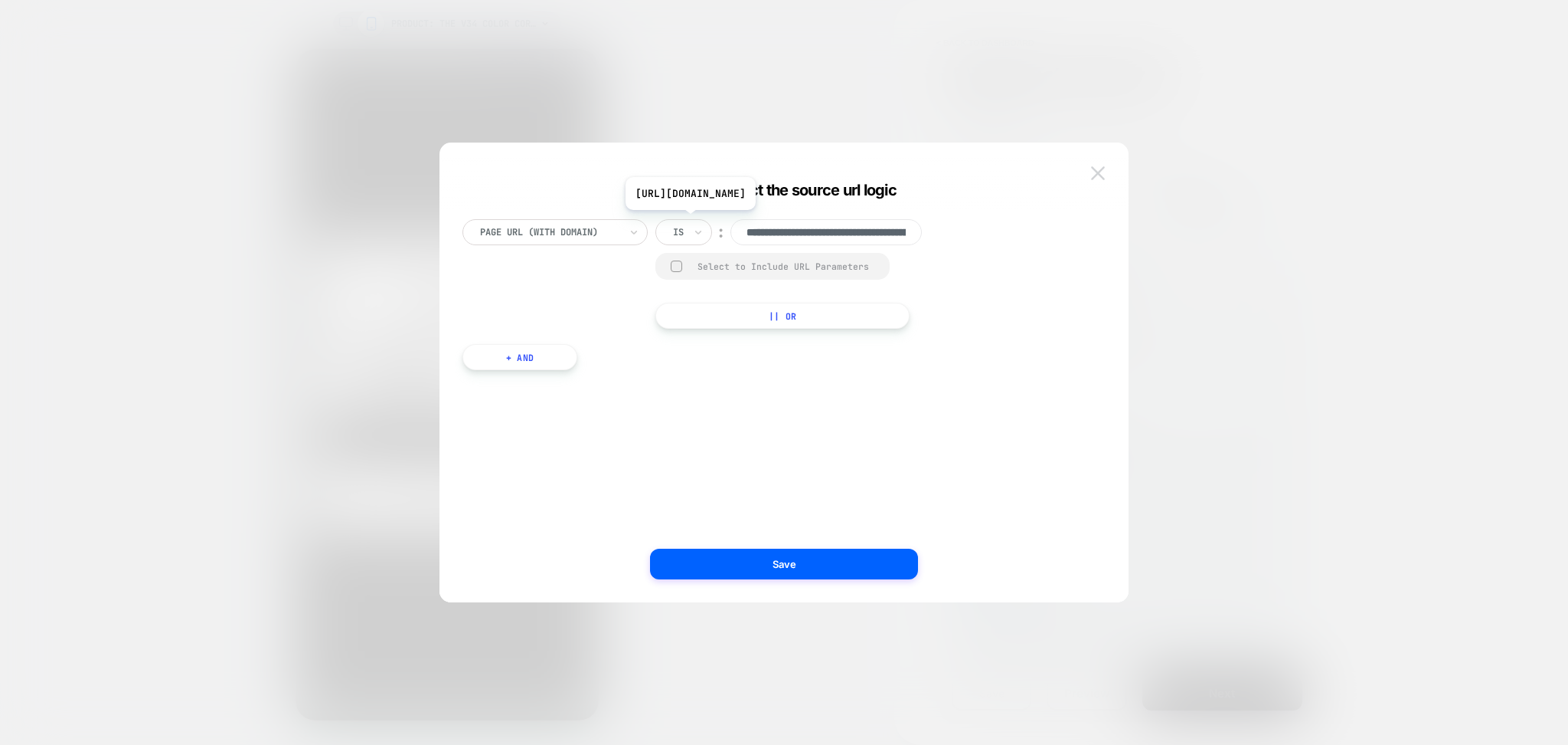
click at [1094, 179] on img at bounding box center [1098, 172] width 14 height 13
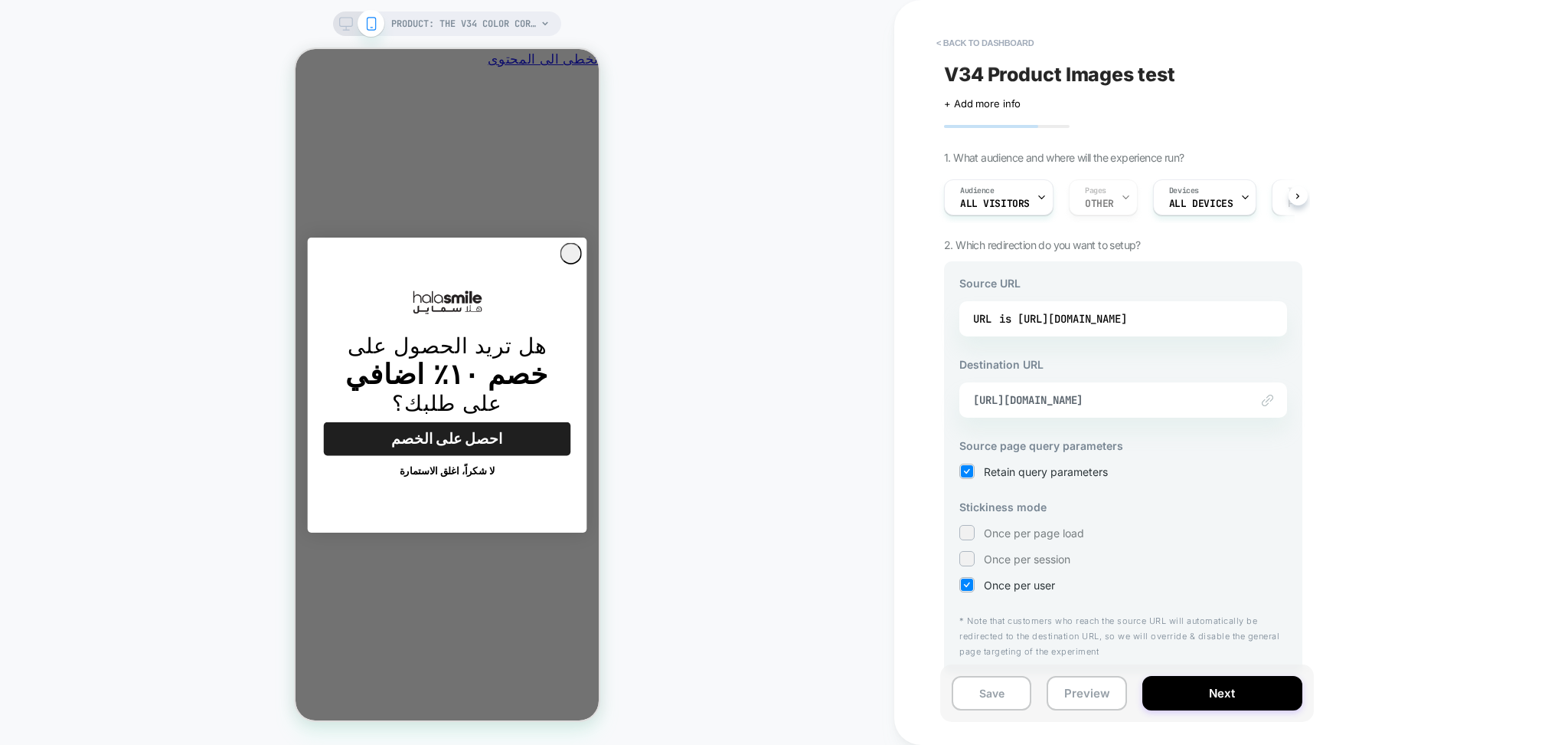
scroll to position [0, -239]
click at [1070, 316] on div "is https://www.halasmile.com/products/the-v34-color-corrector-serum" at bounding box center [1063, 318] width 128 height 23
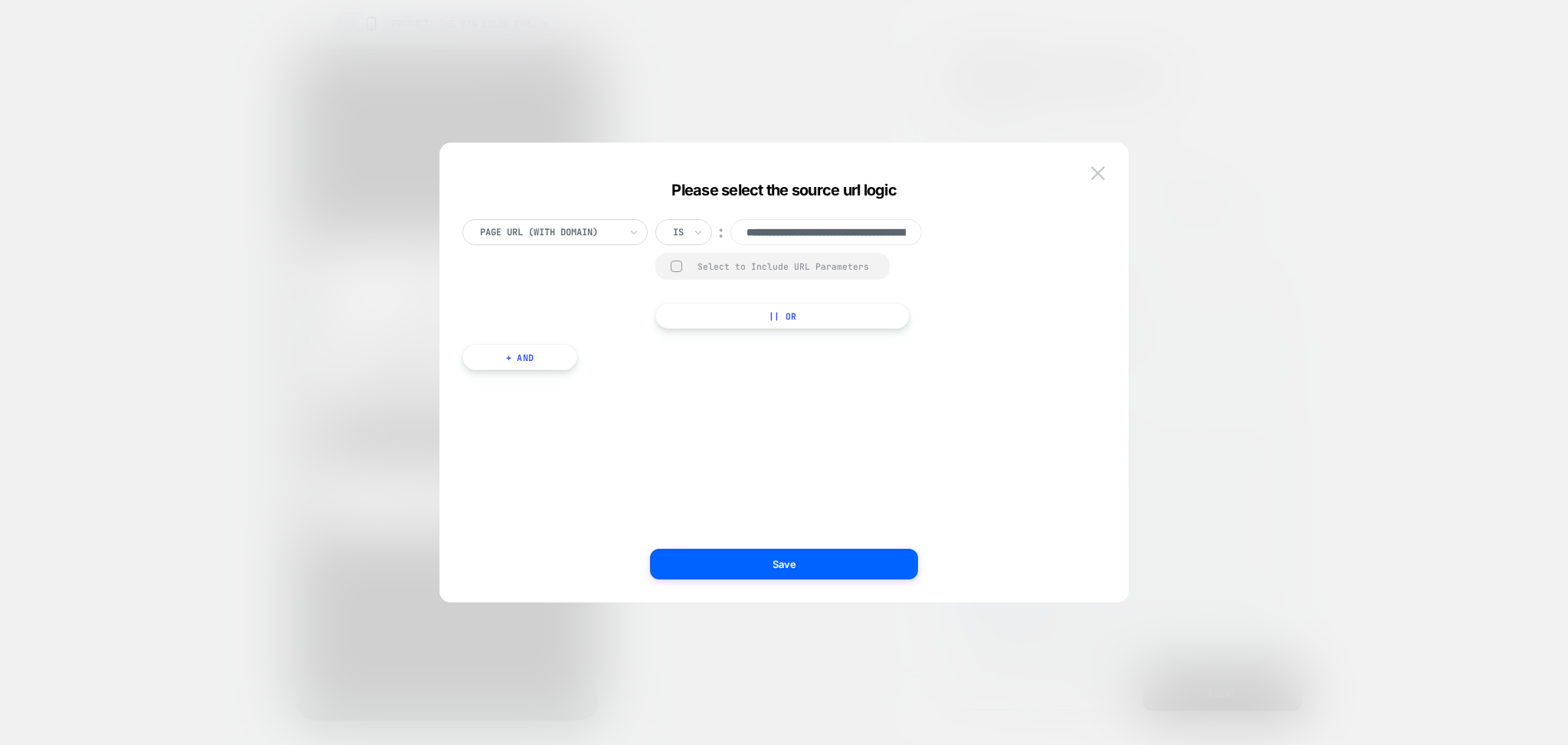
scroll to position [0, 252]
click at [868, 230] on input "**********" at bounding box center [826, 232] width 192 height 26
click at [867, 230] on input "**********" at bounding box center [826, 232] width 192 height 26
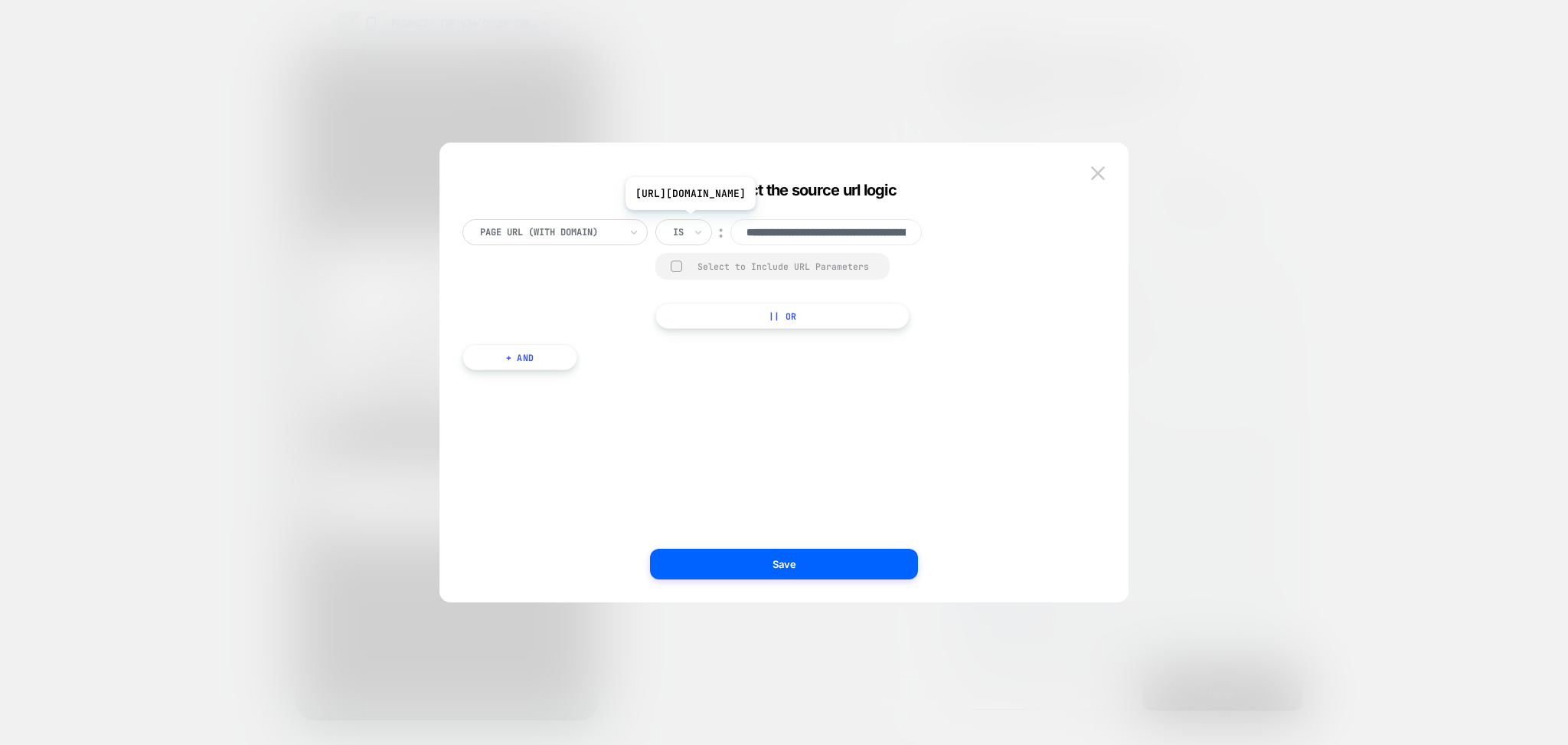
scroll to position [0, -239]
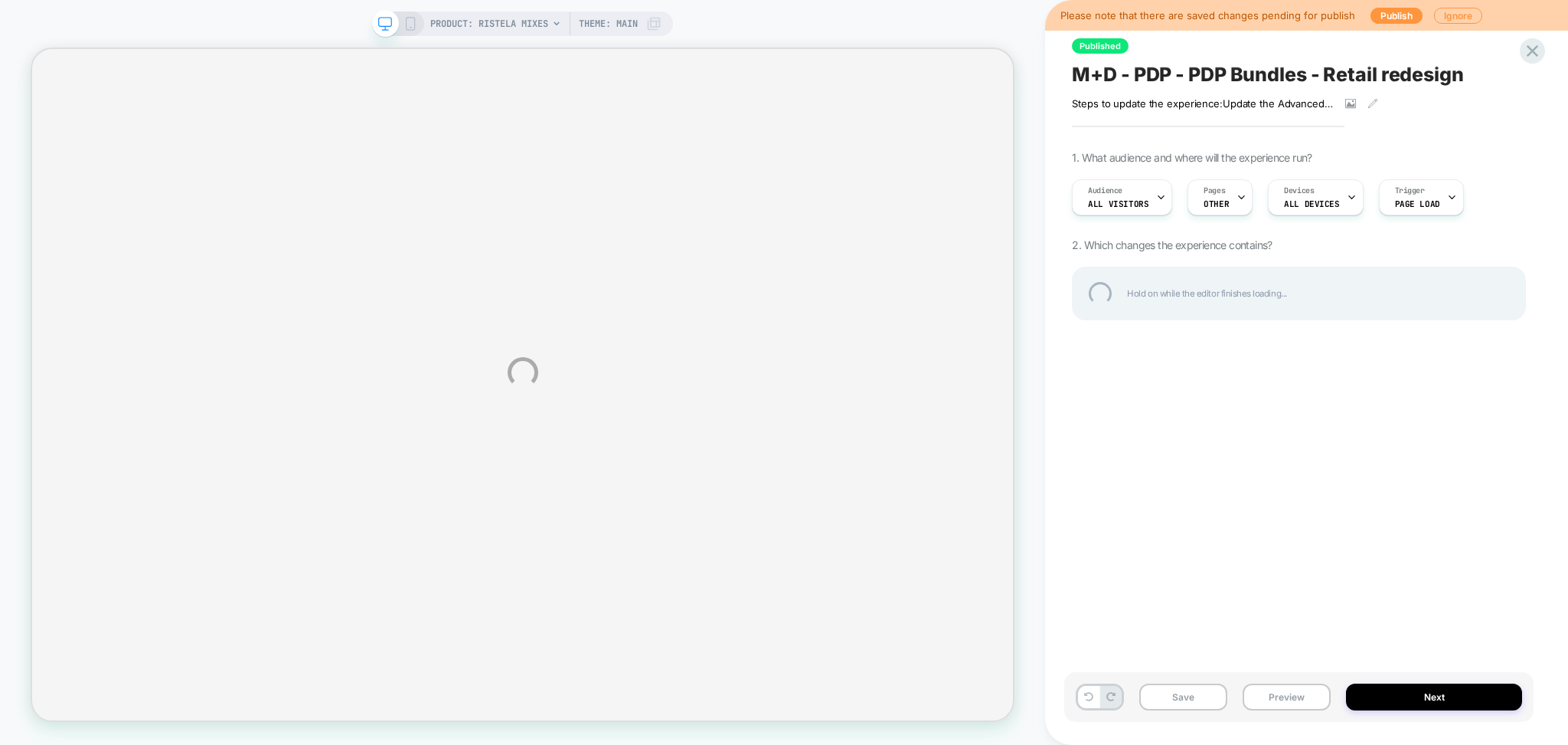
click at [1276, 78] on div "M+D - PDP - PDP Bundles - Retail redesign" at bounding box center [1299, 74] width 454 height 23
click at [1276, 78] on textarea "**********" at bounding box center [1275, 75] width 405 height 24
